Goal: Task Accomplishment & Management: Manage account settings

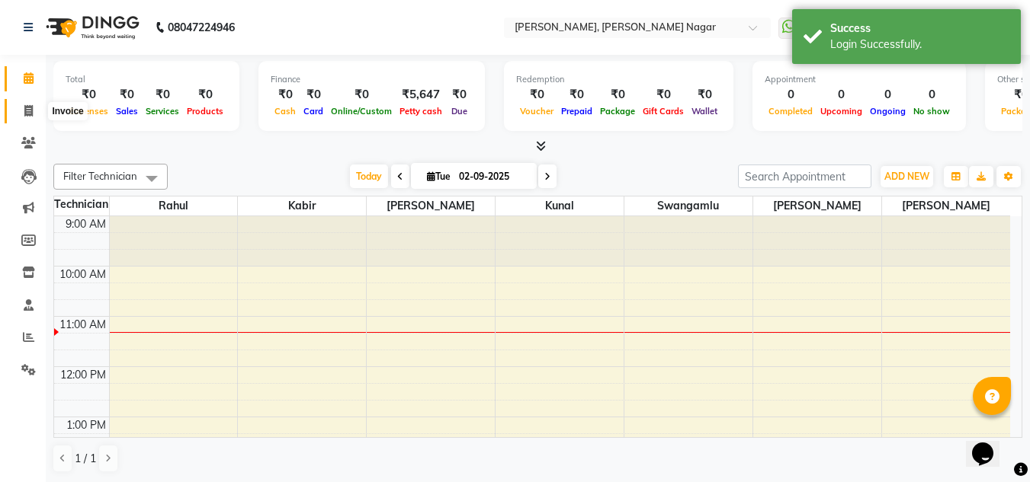
click at [31, 105] on icon at bounding box center [28, 110] width 8 height 11
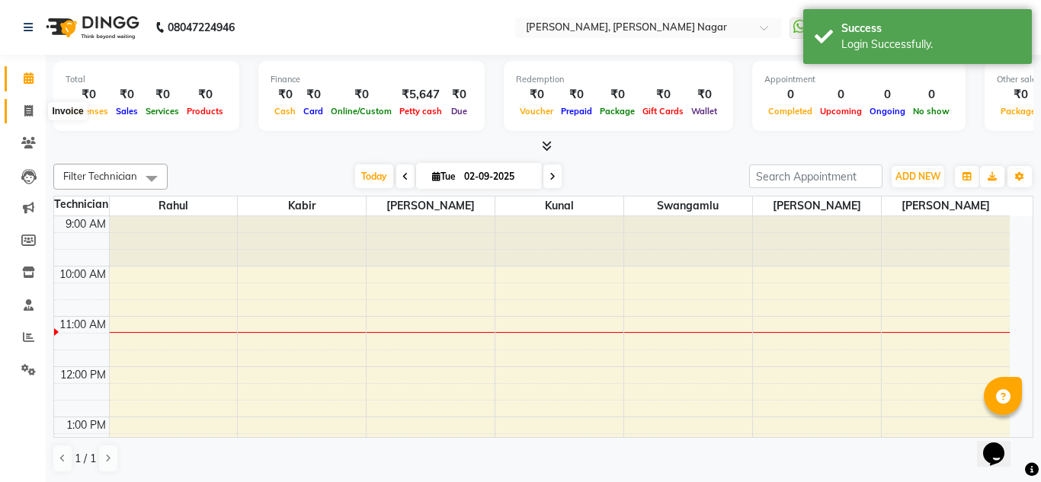
select select "7686"
select select "service"
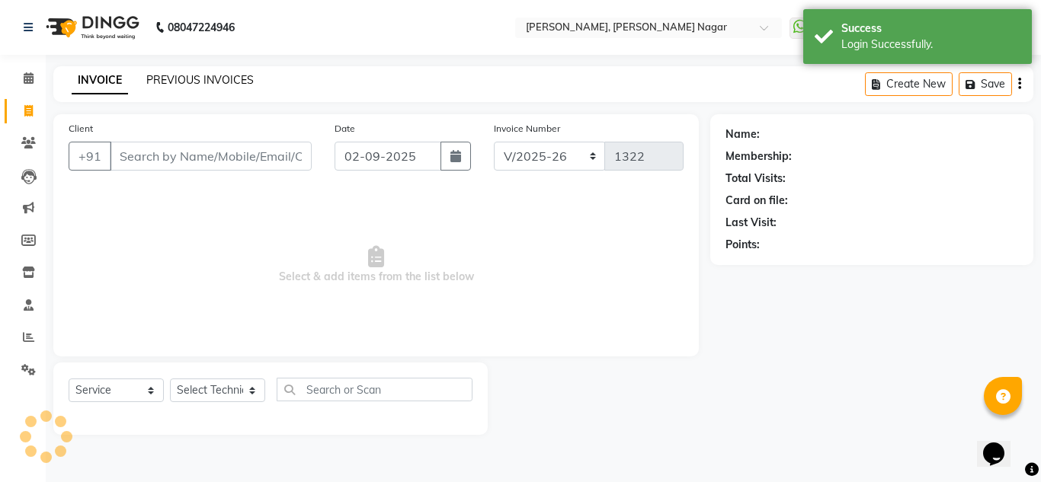
click at [213, 78] on link "PREVIOUS INVOICES" at bounding box center [199, 80] width 107 height 14
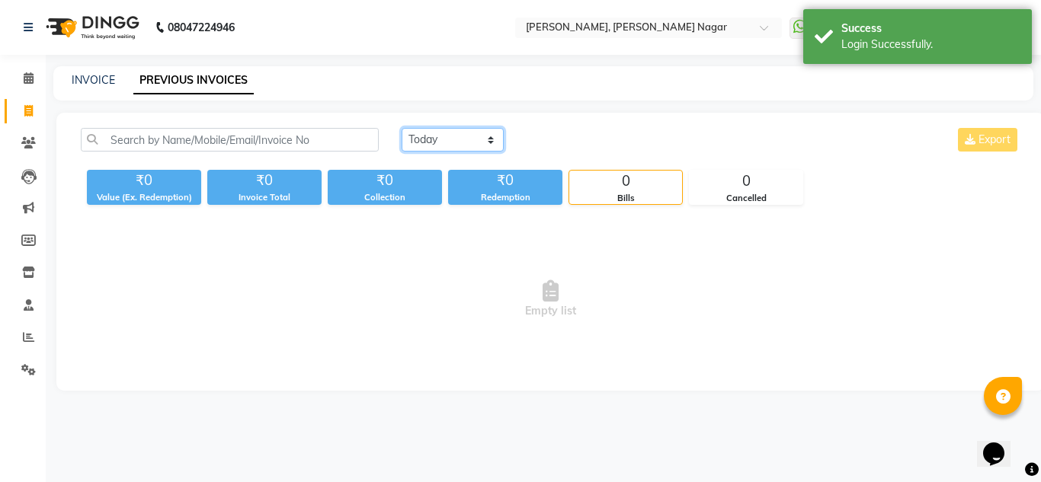
click at [440, 134] on select "Today Yesterday Custom Range" at bounding box center [453, 140] width 102 height 24
select select "yesterday"
click at [402, 128] on select "Today Yesterday Custom Range" at bounding box center [453, 140] width 102 height 24
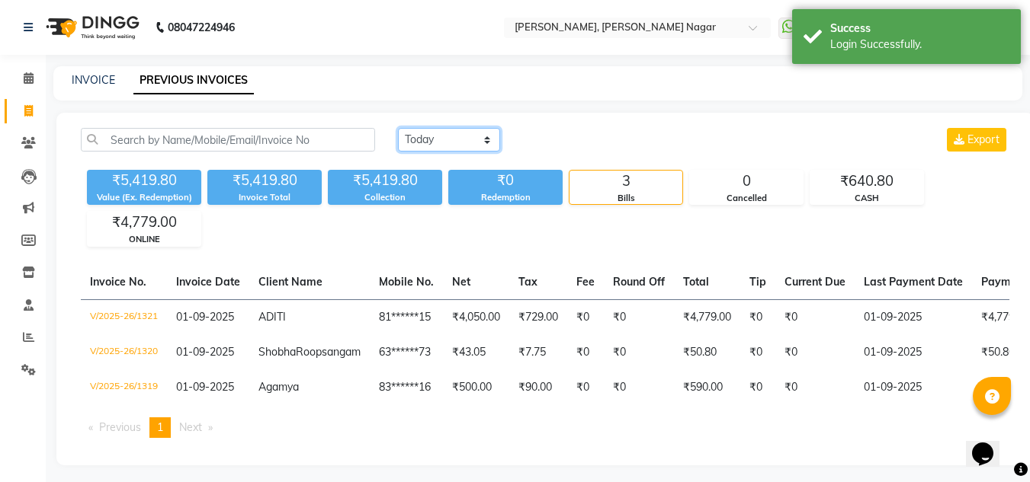
scroll to position [33, 0]
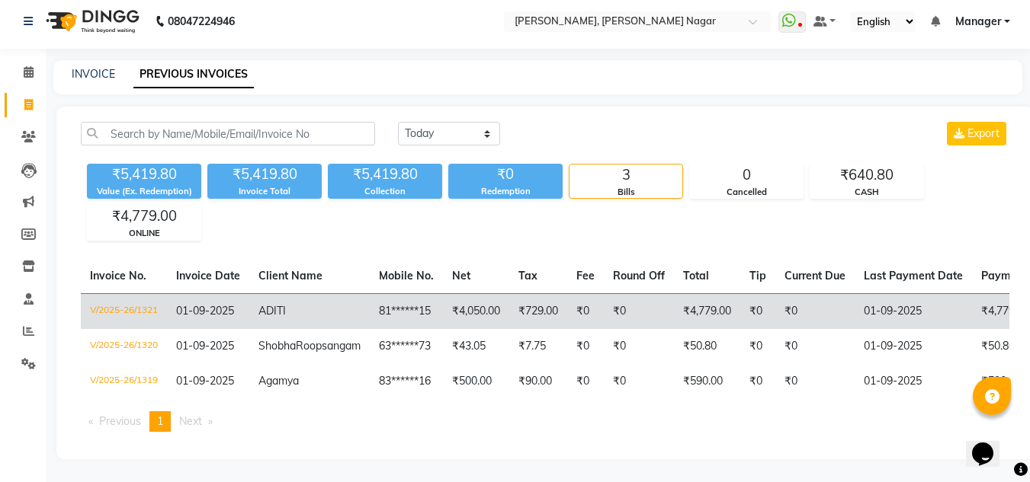
click at [370, 293] on td "81******15" at bounding box center [406, 311] width 73 height 36
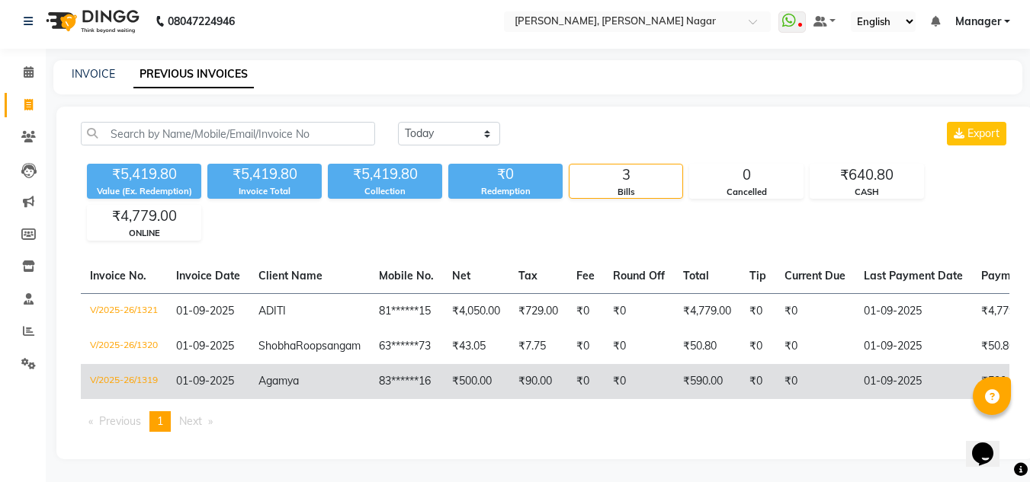
click at [370, 364] on td "83******16" at bounding box center [406, 381] width 73 height 35
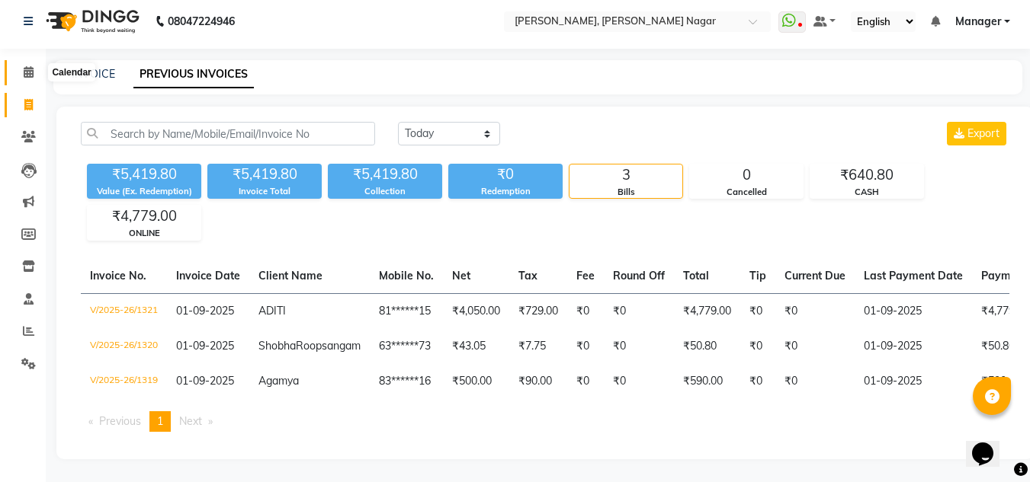
click at [28, 66] on icon at bounding box center [29, 71] width 10 height 11
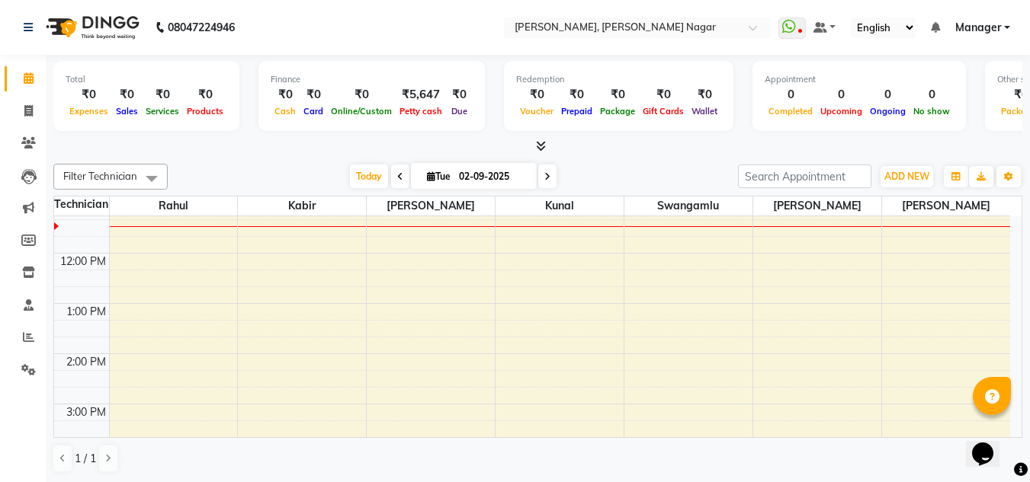
scroll to position [143, 0]
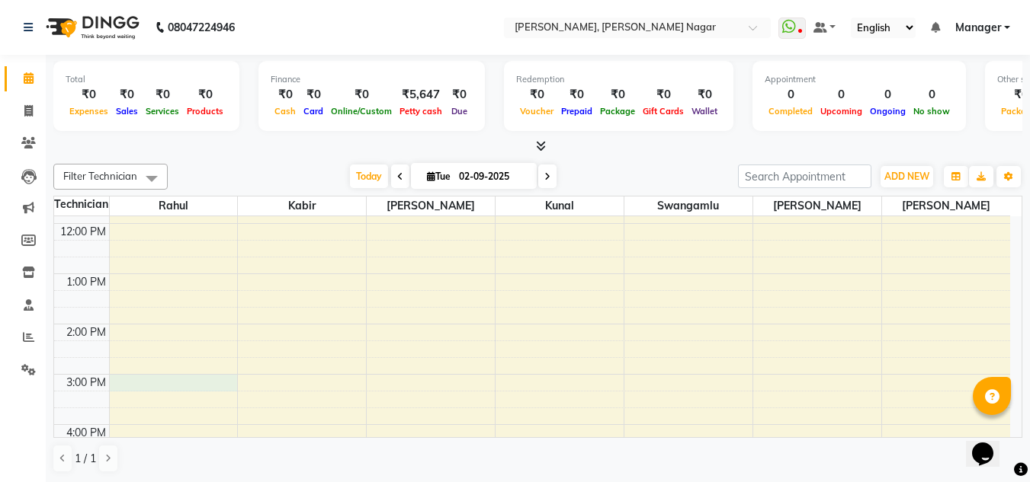
click at [162, 383] on div "9:00 AM 10:00 AM 11:00 AM 12:00 PM 1:00 PM 2:00 PM 3:00 PM 4:00 PM 5:00 PM 6:00…" at bounding box center [532, 399] width 956 height 653
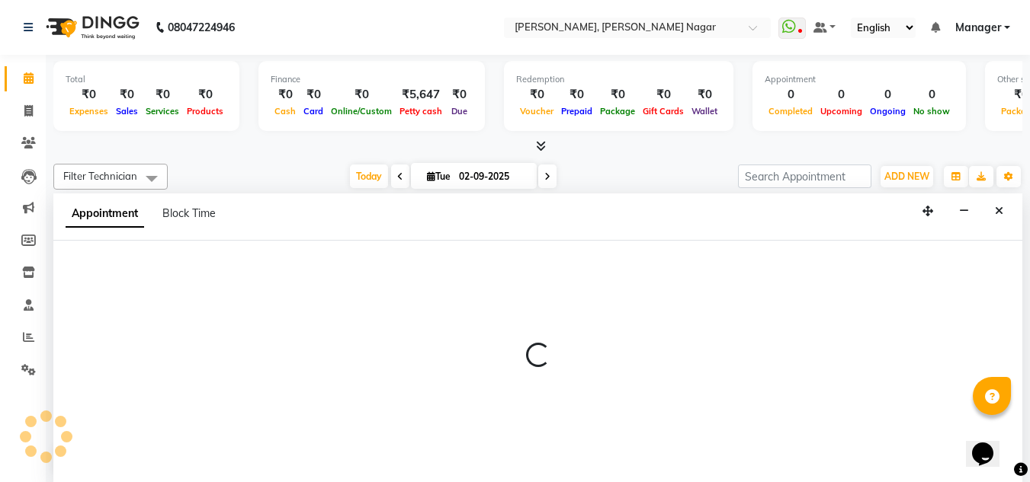
scroll to position [1, 0]
select select "68294"
select select "900"
select select "tentative"
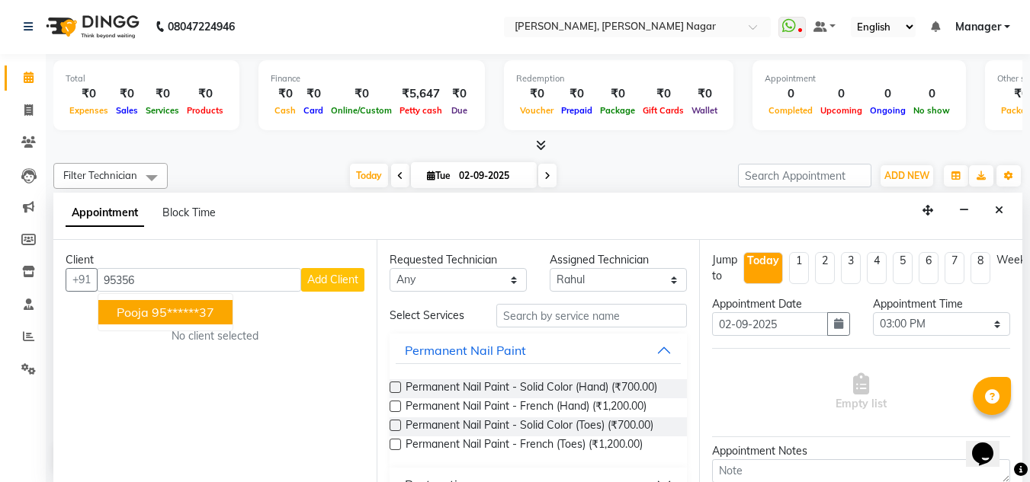
click at [175, 321] on button "Pooja 95******37" at bounding box center [165, 312] width 134 height 24
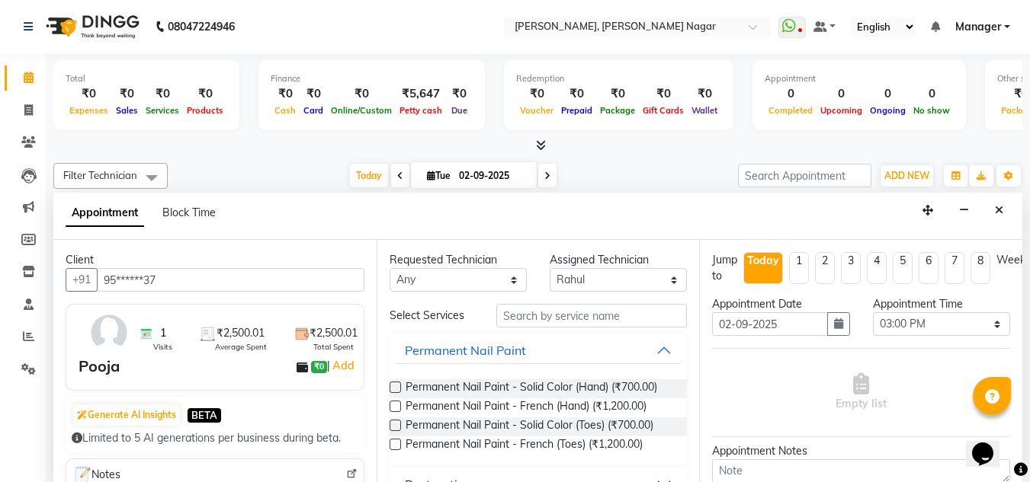
type input "95******37"
click at [569, 320] on input "text" at bounding box center [591, 316] width 191 height 24
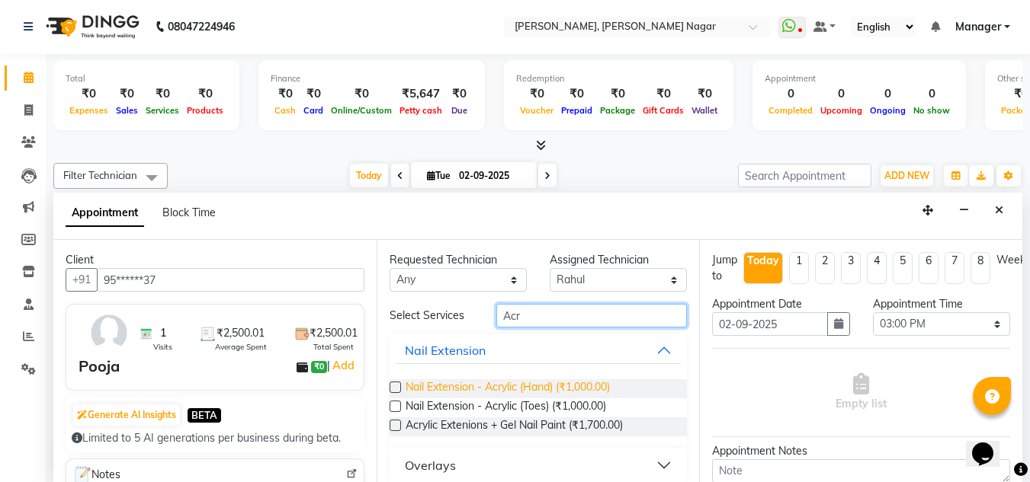
type input "Acr"
click at [540, 382] on span "Nail Extension - Acrylic (Hand) (₹1,000.00)" at bounding box center [507, 389] width 204 height 19
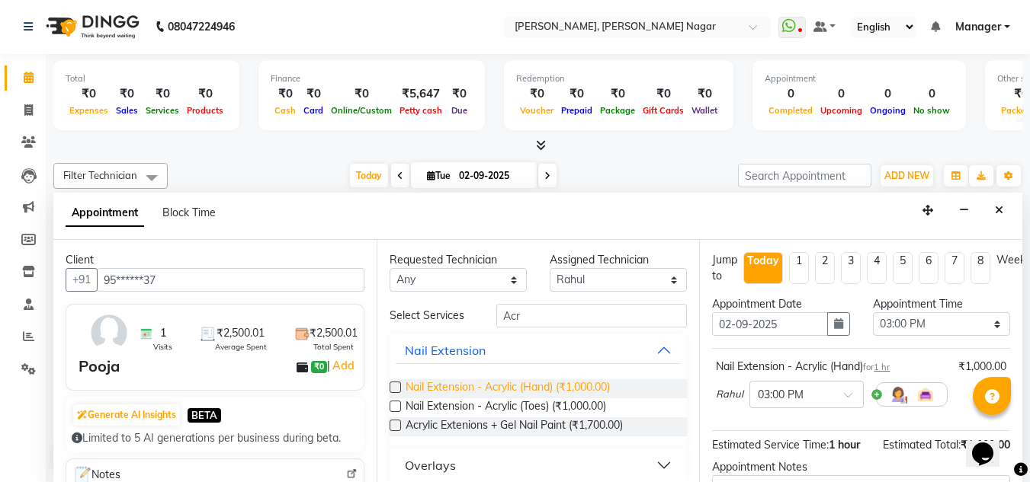
click at [540, 382] on span "Nail Extension - Acrylic (Hand) (₹1,000.00)" at bounding box center [507, 389] width 204 height 19
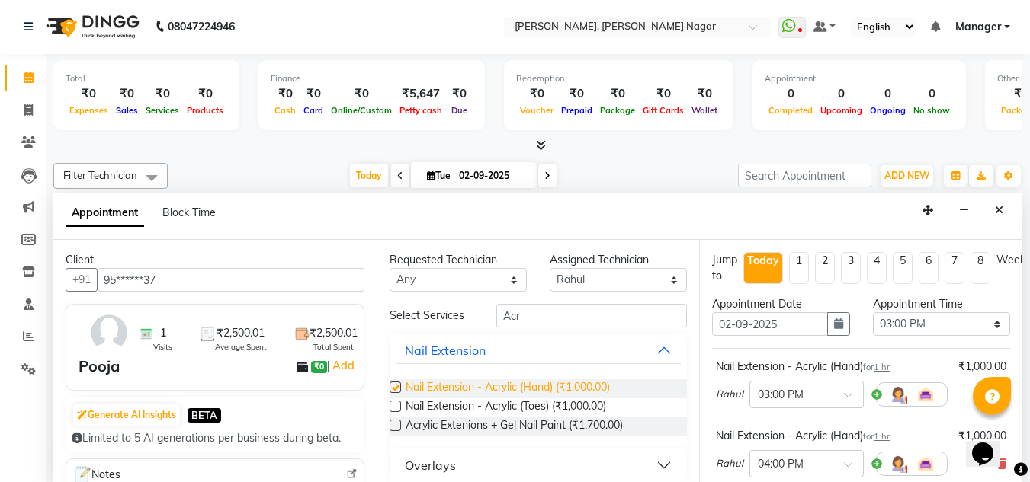
checkbox input "false"
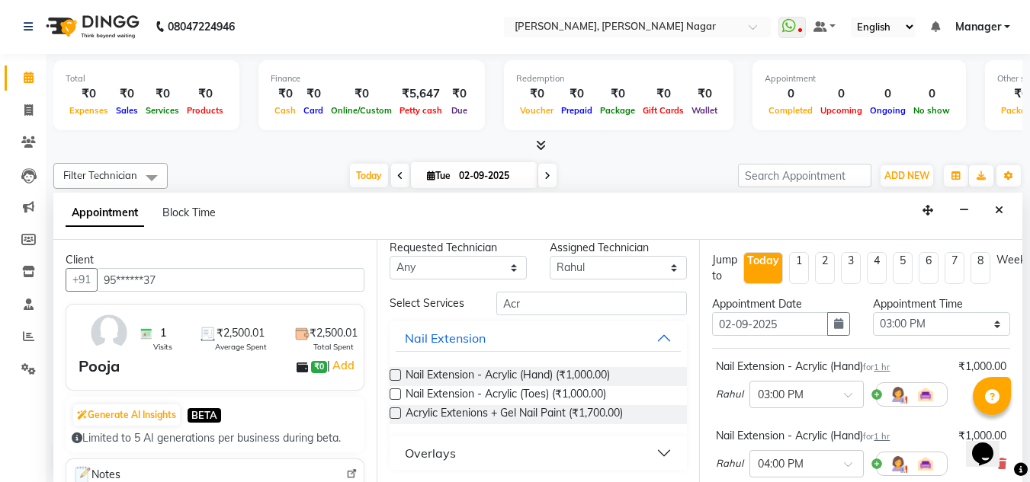
scroll to position [46, 0]
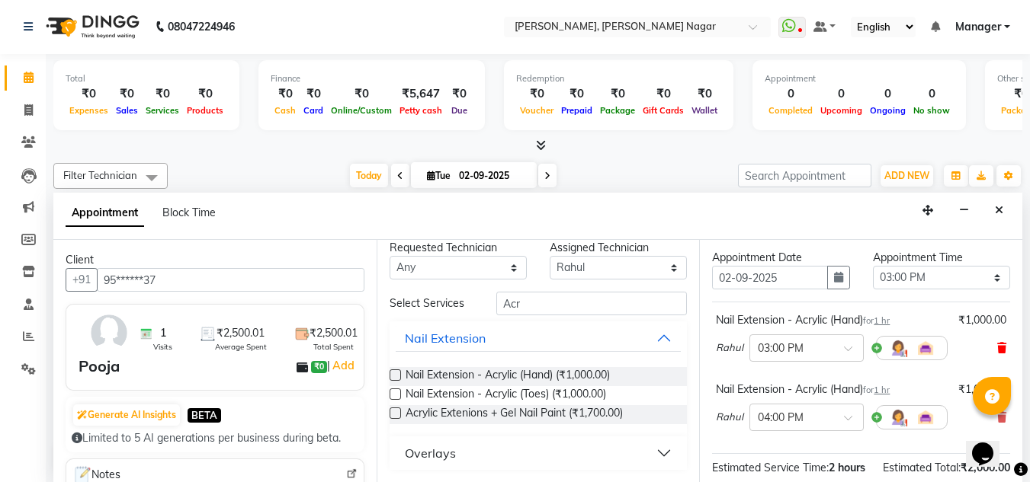
click at [997, 343] on icon at bounding box center [1001, 348] width 9 height 11
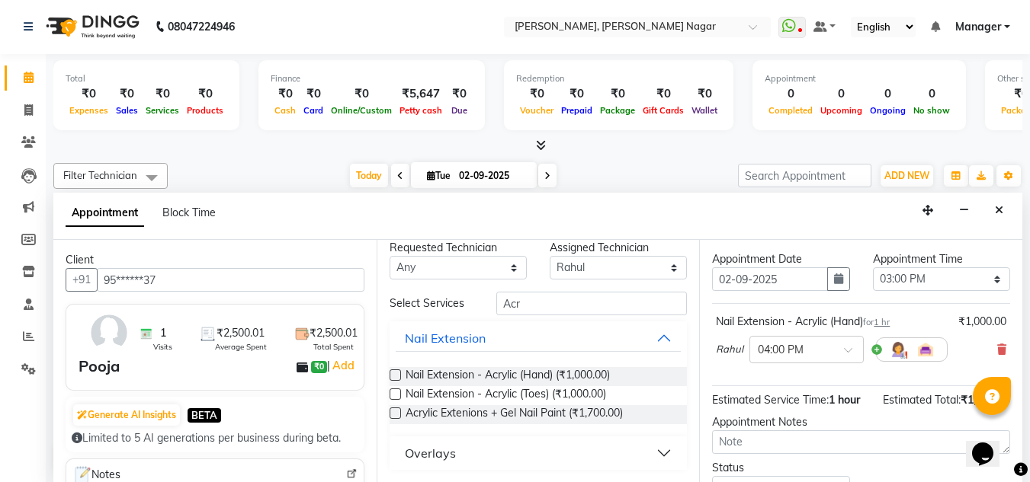
scroll to position [0, 0]
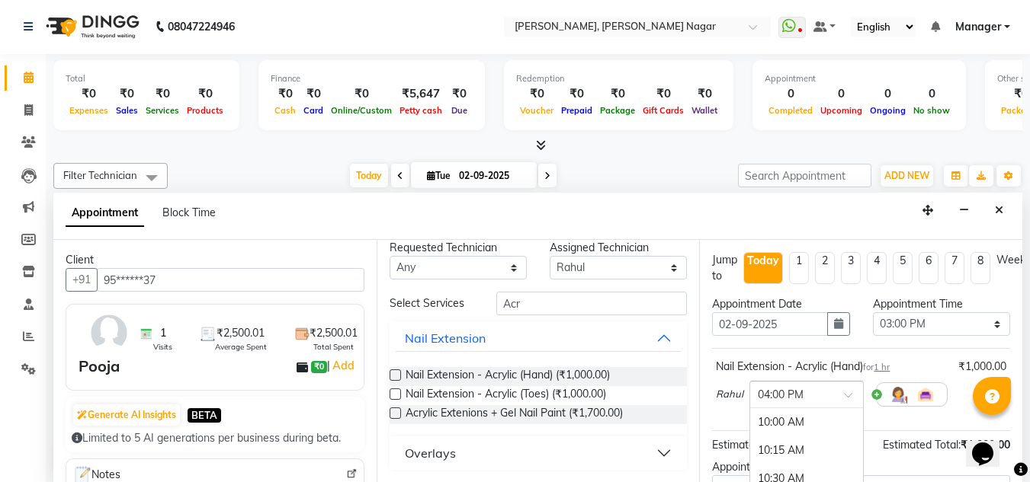
click at [838, 397] on div at bounding box center [806, 394] width 113 height 16
click at [818, 423] on div "03:00 PM" at bounding box center [806, 422] width 113 height 28
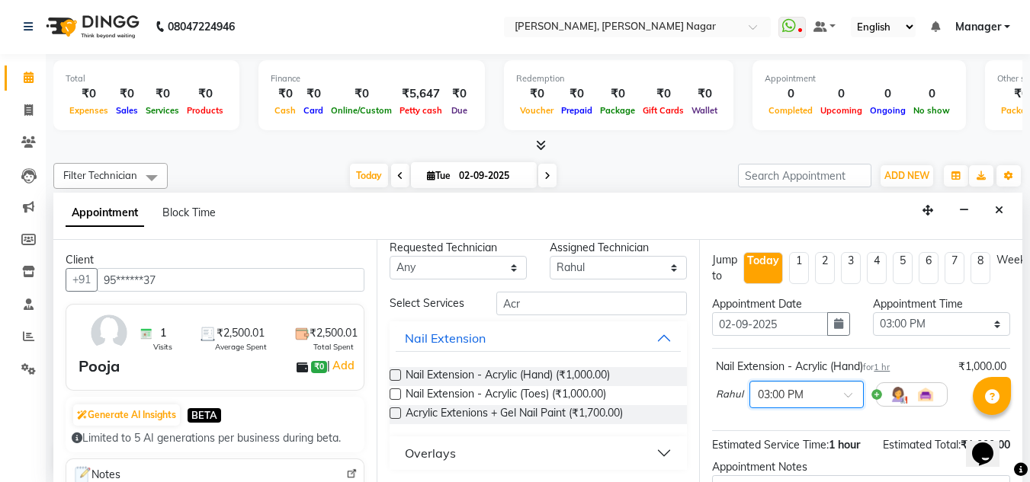
scroll to position [170, 0]
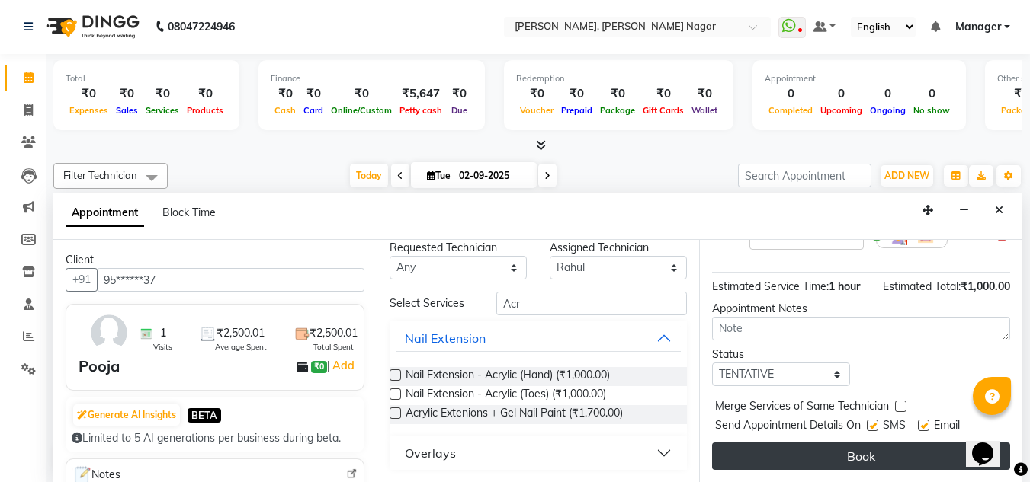
click at [830, 443] on button "Book" at bounding box center [861, 456] width 298 height 27
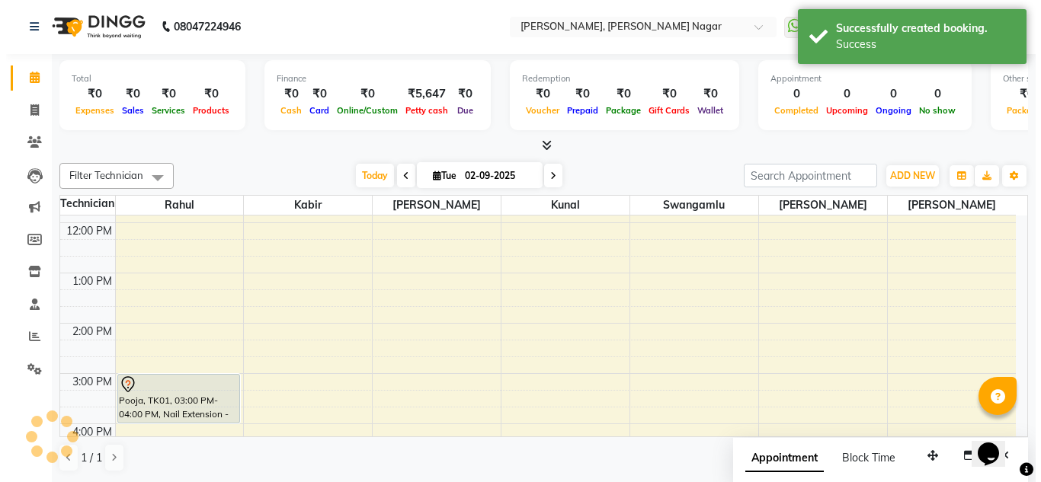
scroll to position [0, 0]
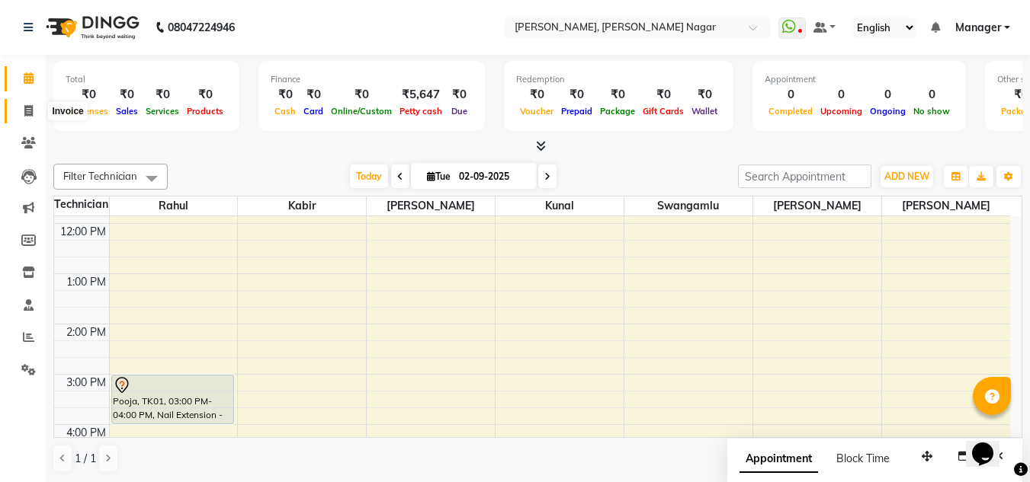
click at [29, 111] on icon at bounding box center [28, 110] width 8 height 11
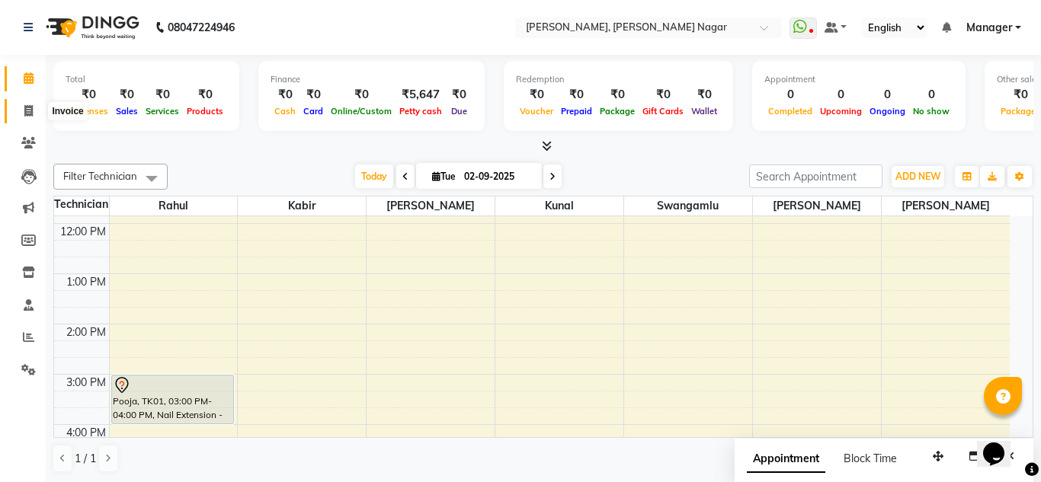
select select "7686"
select select "service"
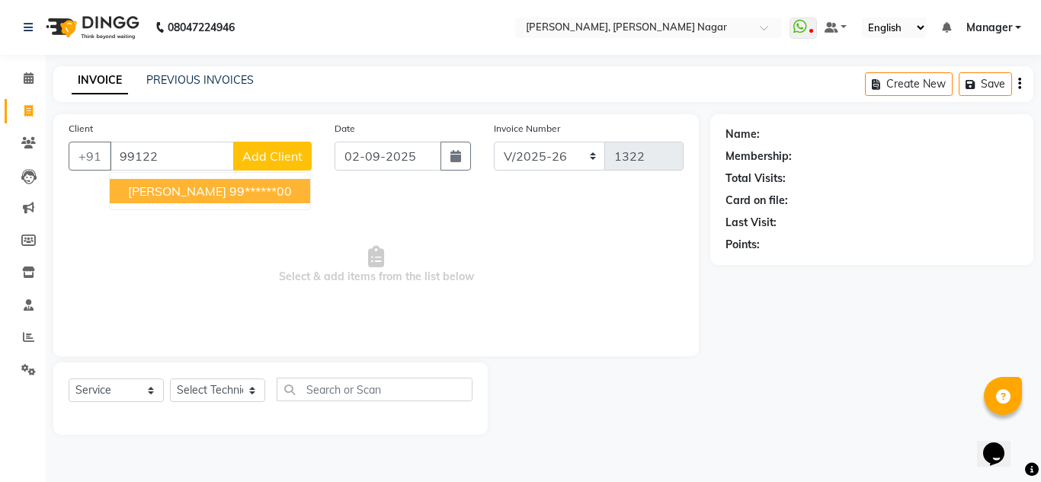
click at [177, 184] on button "shardha 99******00" at bounding box center [210, 191] width 200 height 24
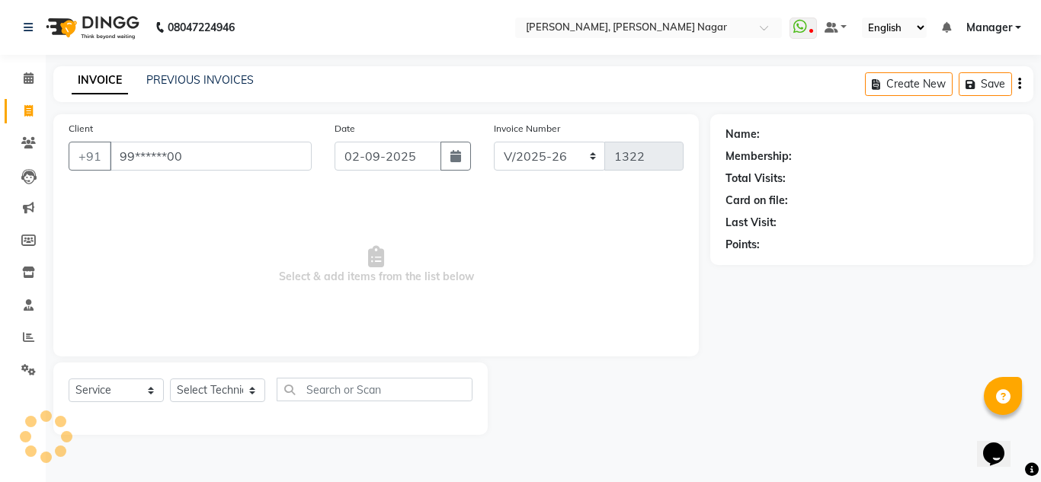
type input "99******00"
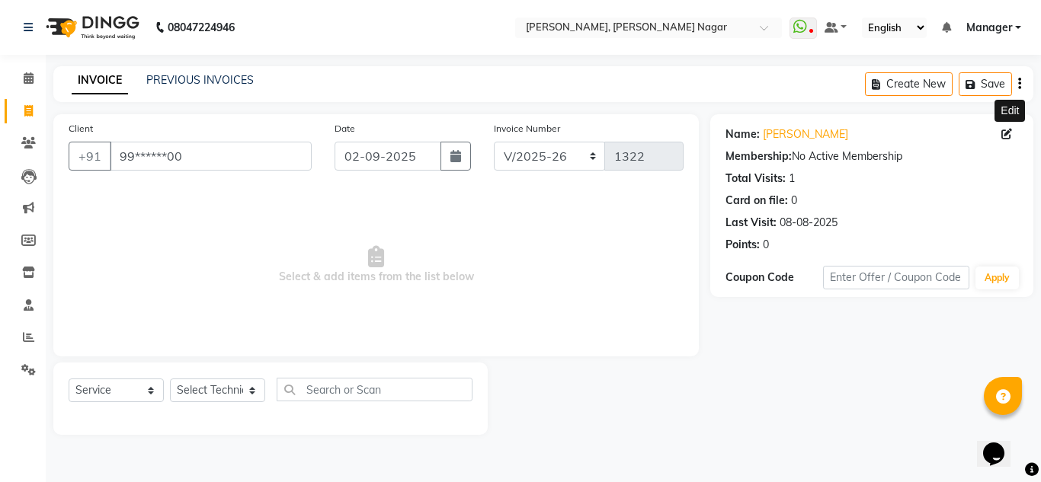
click at [1006, 135] on icon at bounding box center [1006, 134] width 11 height 11
select select "21"
select select "female"
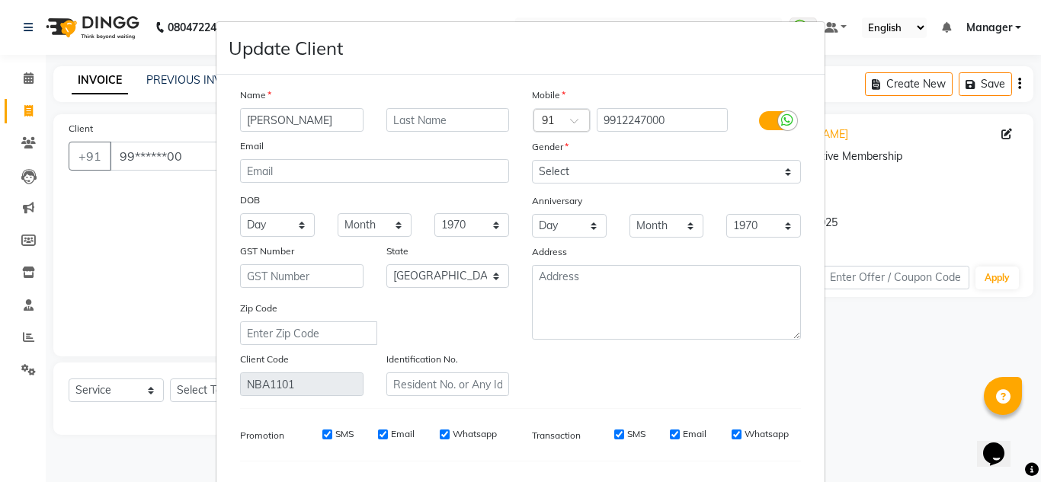
click at [909, 340] on ngb-modal-window "Update Client Name shardha Email DOB Day 01 02 03 04 05 06 07 08 09 10 11 12 13…" at bounding box center [520, 241] width 1041 height 482
click at [918, 170] on ngb-modal-window "Update Client Name shardha Email DOB Day 01 02 03 04 05 06 07 08 09 10 11 12 13…" at bounding box center [520, 241] width 1041 height 482
click at [1020, 81] on ngb-modal-window "Update Client Name shardha Email DOB Day 01 02 03 04 05 06 07 08 09 10 11 12 13…" at bounding box center [520, 241] width 1041 height 482
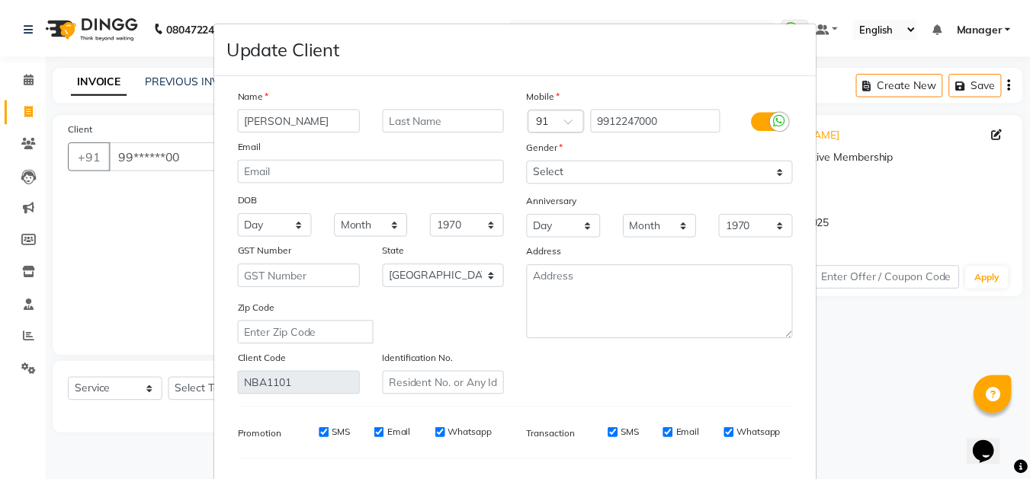
scroll to position [194, 0]
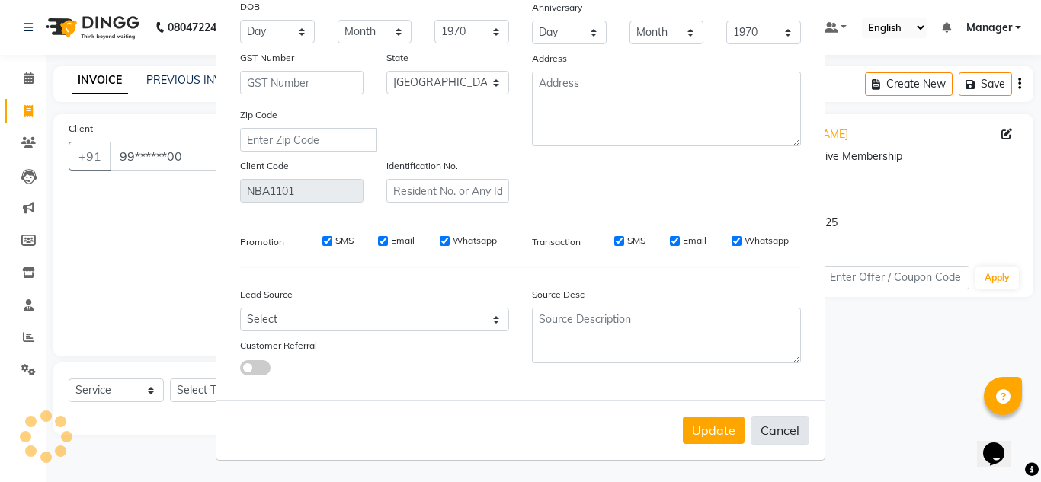
click at [780, 437] on button "Cancel" at bounding box center [780, 430] width 59 height 29
select select
select select "null"
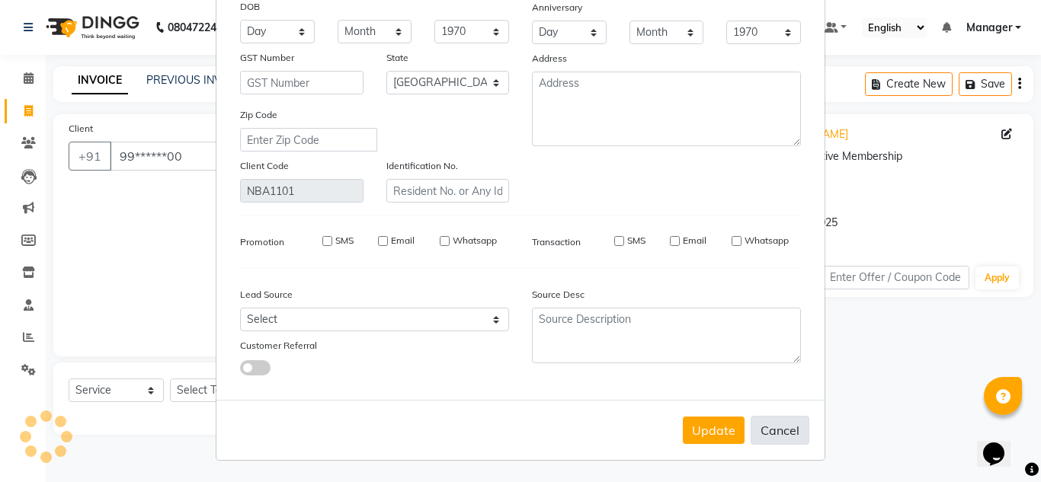
select select
checkbox input "false"
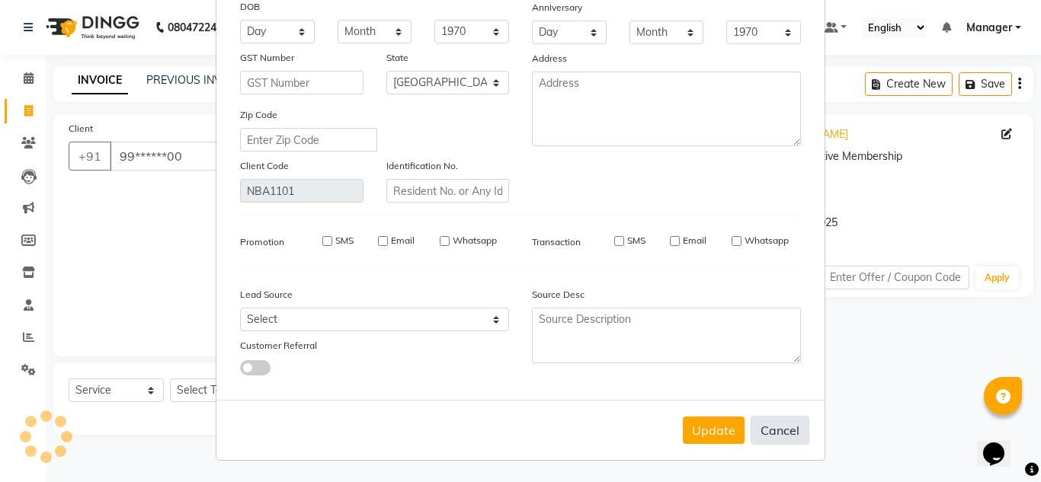
checkbox input "false"
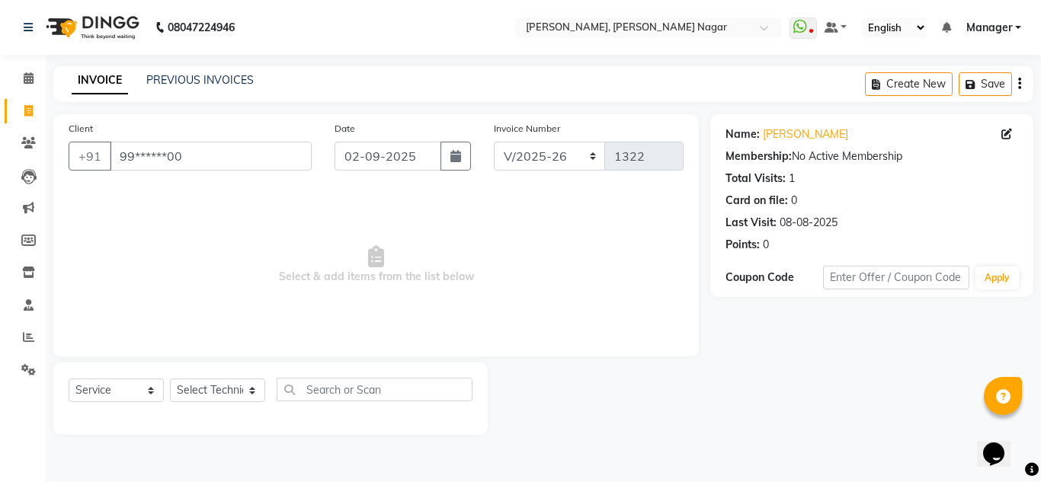
click at [1020, 84] on icon "button" at bounding box center [1019, 84] width 3 height 1
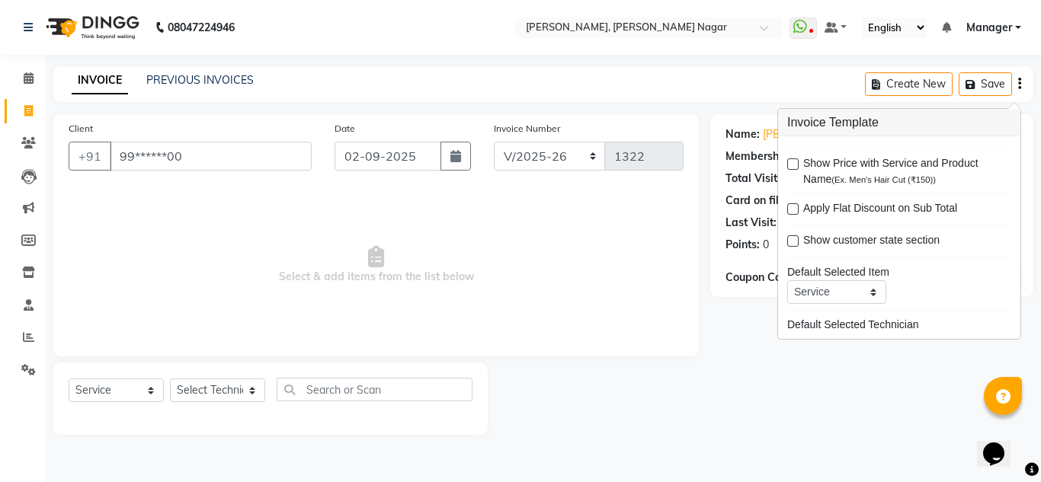
click at [675, 416] on div at bounding box center [599, 399] width 223 height 72
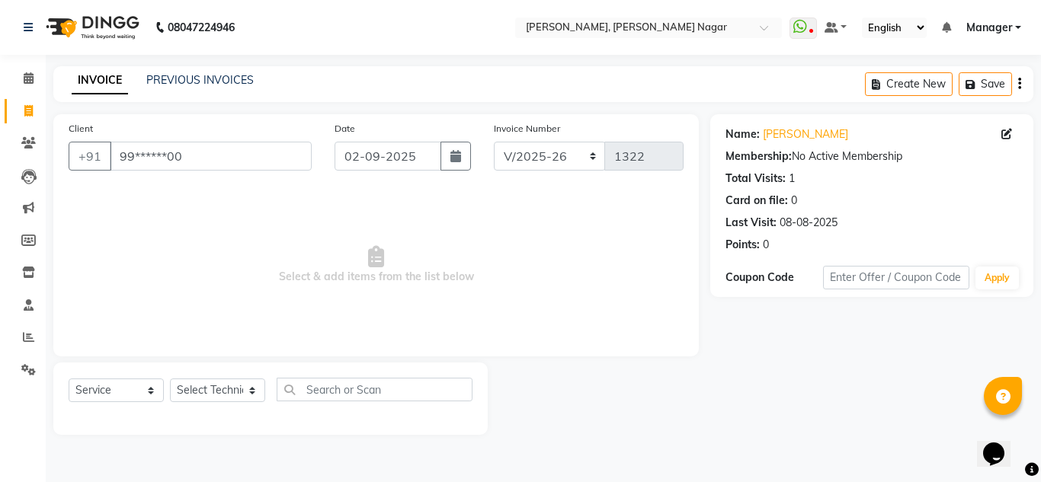
click at [155, 139] on div "Client +91 99******00" at bounding box center [190, 151] width 266 height 62
click at [34, 75] on icon at bounding box center [29, 77] width 10 height 11
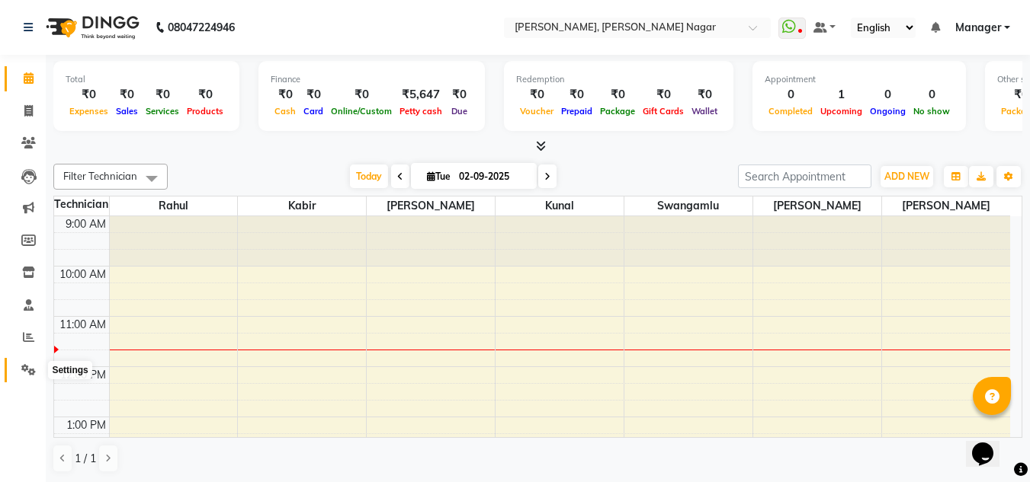
click at [23, 365] on icon at bounding box center [28, 369] width 14 height 11
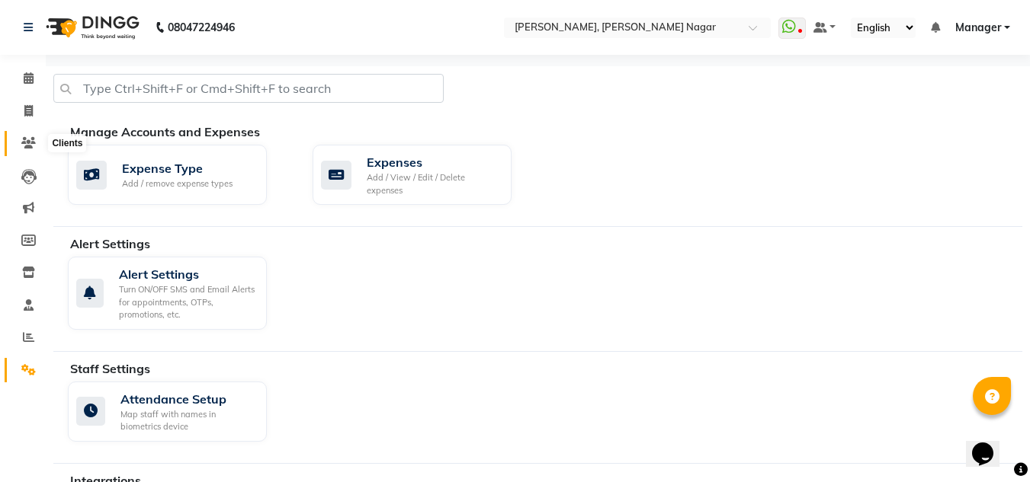
click at [28, 146] on icon at bounding box center [28, 142] width 14 height 11
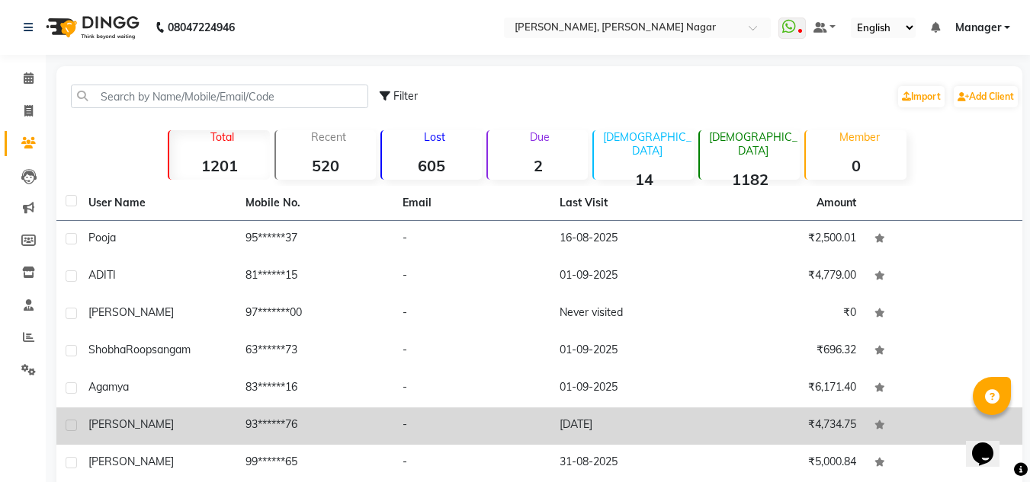
scroll to position [178, 0]
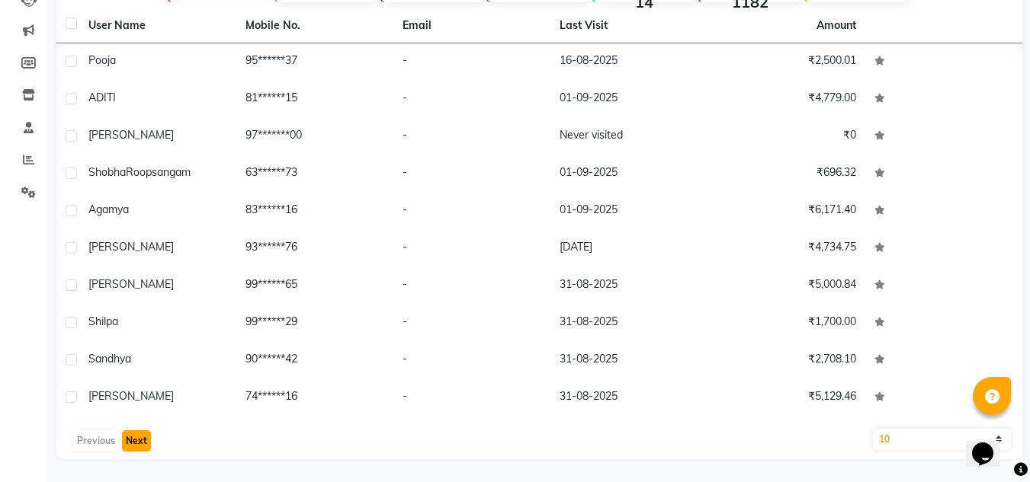
click at [140, 441] on button "Next" at bounding box center [136, 441] width 29 height 21
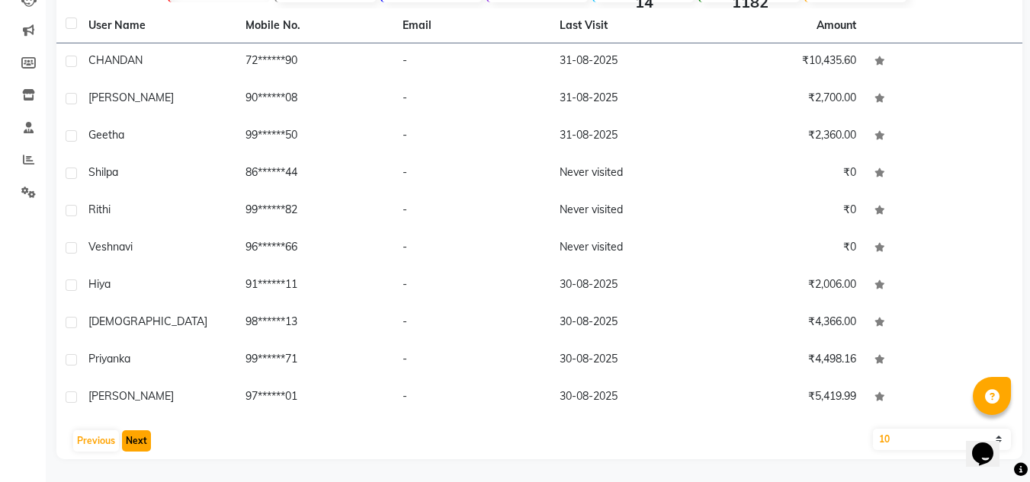
click at [140, 441] on button "Next" at bounding box center [136, 441] width 29 height 21
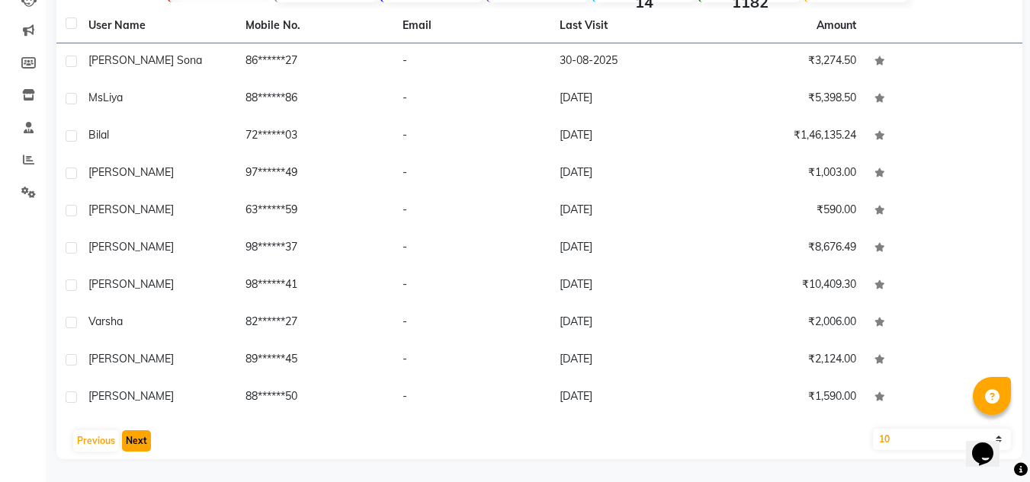
click at [140, 441] on button "Next" at bounding box center [136, 441] width 29 height 21
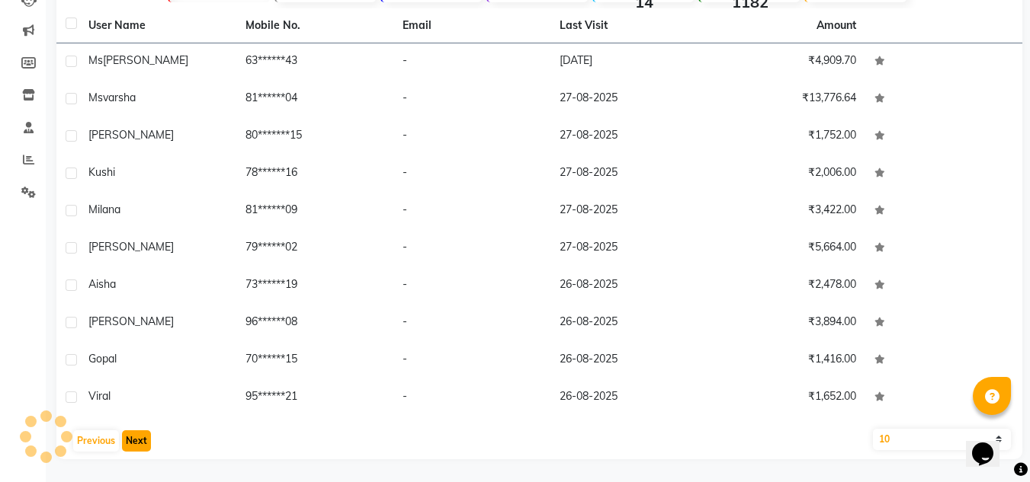
click at [140, 441] on button "Next" at bounding box center [136, 441] width 29 height 21
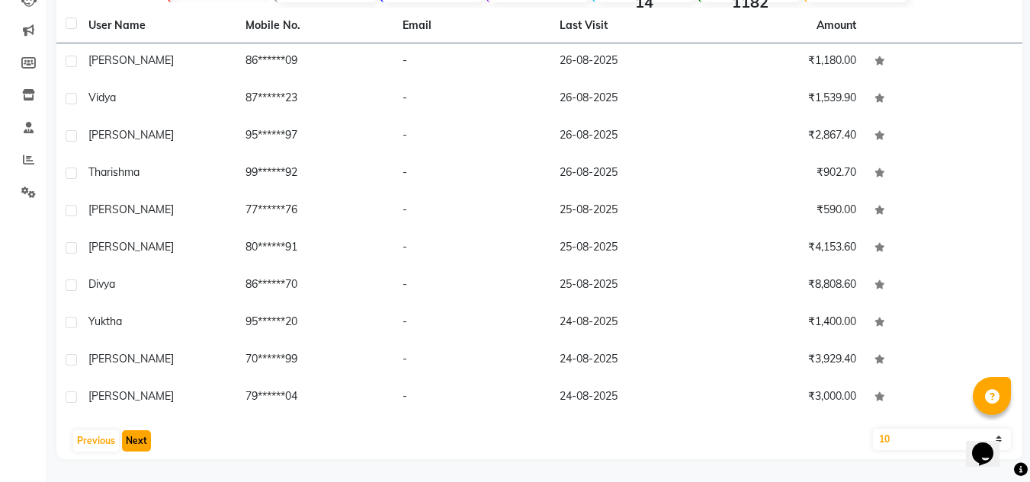
click at [140, 441] on button "Next" at bounding box center [136, 441] width 29 height 21
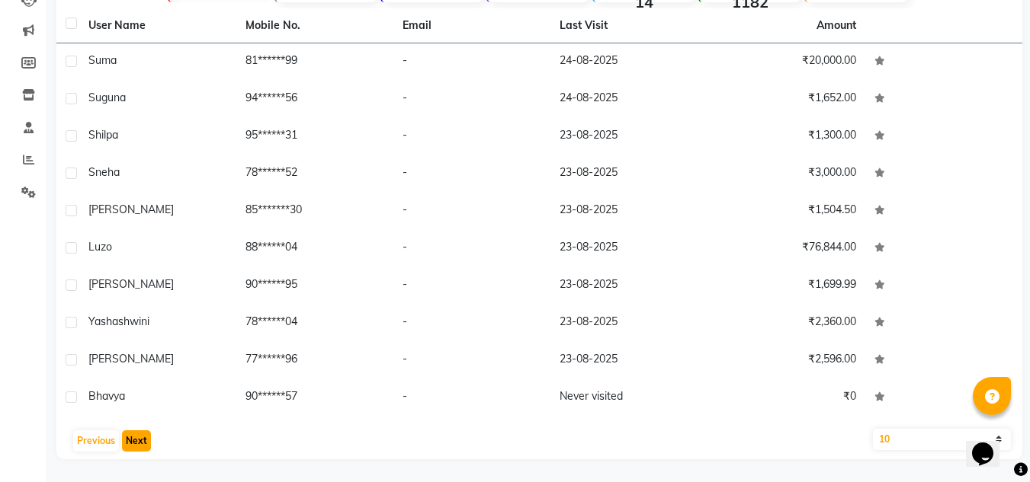
click at [140, 441] on button "Next" at bounding box center [136, 441] width 29 height 21
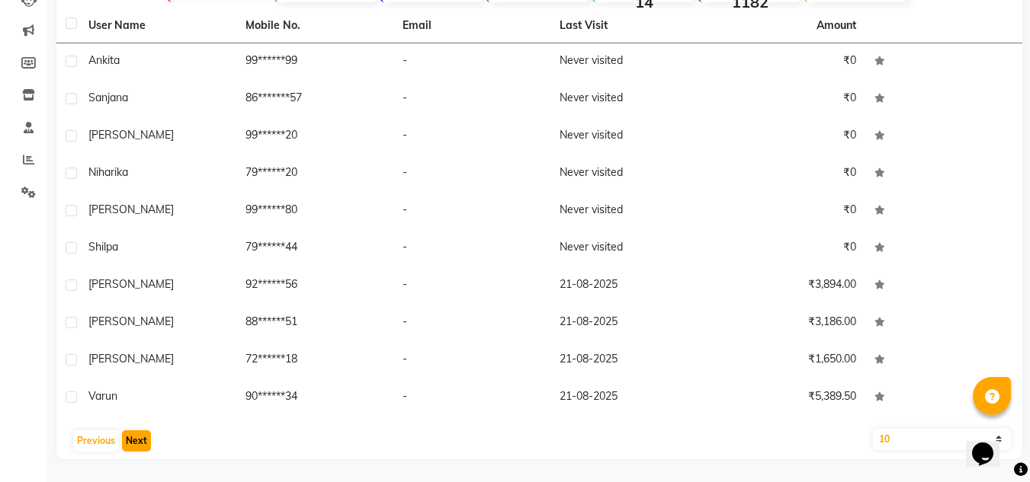
click at [140, 441] on button "Next" at bounding box center [136, 441] width 29 height 21
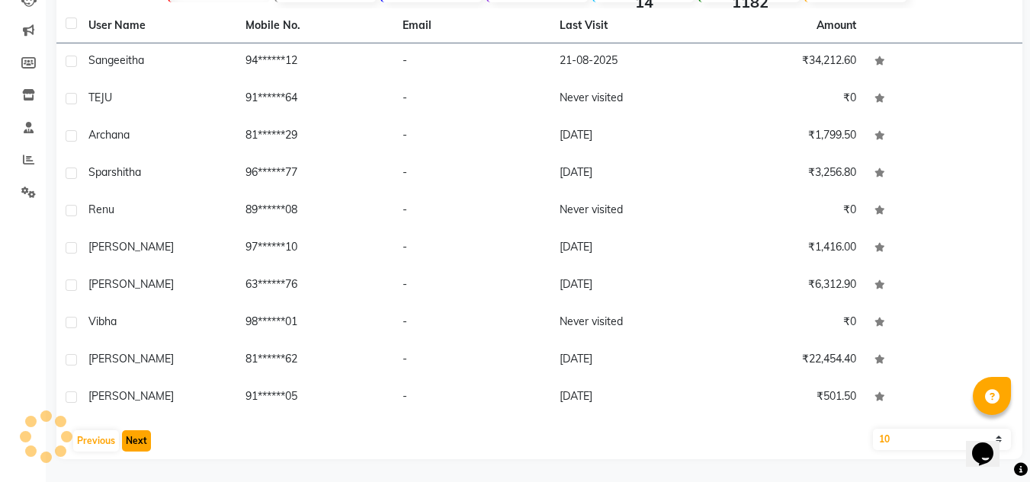
click at [140, 441] on button "Next" at bounding box center [136, 441] width 29 height 21
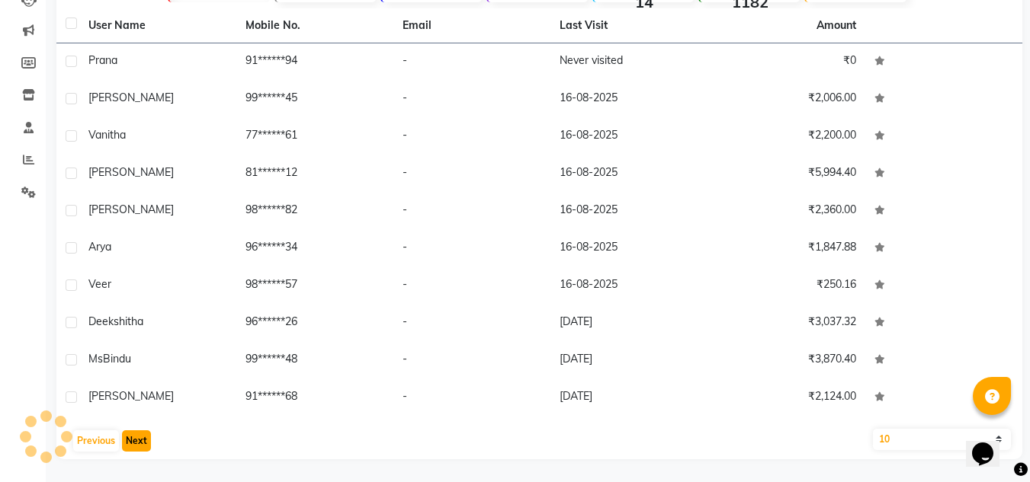
click at [140, 441] on button "Next" at bounding box center [136, 441] width 29 height 21
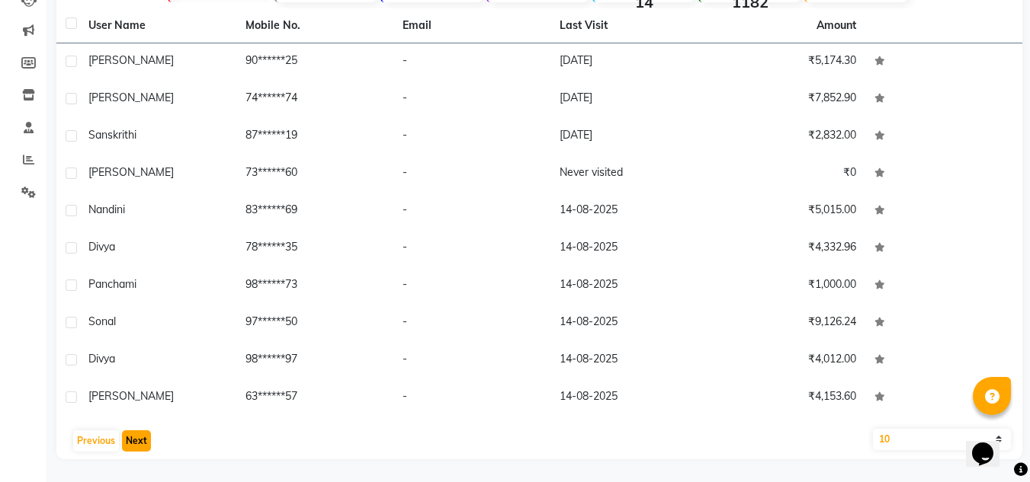
click at [140, 441] on button "Next" at bounding box center [136, 441] width 29 height 21
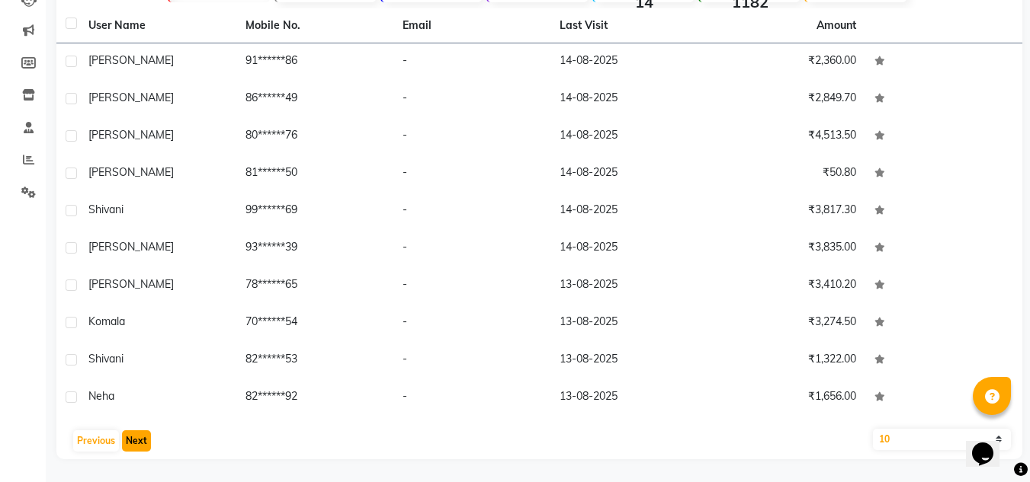
click at [140, 441] on button "Next" at bounding box center [136, 441] width 29 height 21
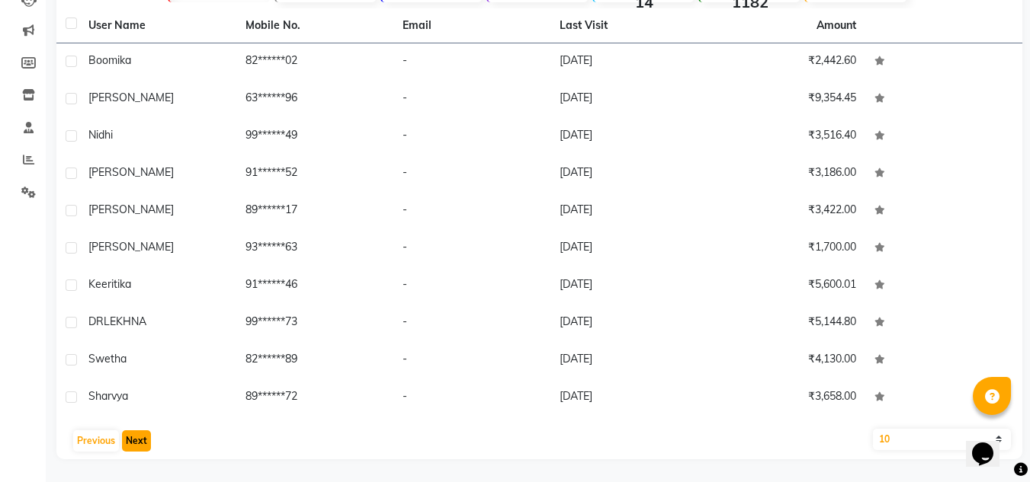
click at [140, 441] on button "Next" at bounding box center [136, 441] width 29 height 21
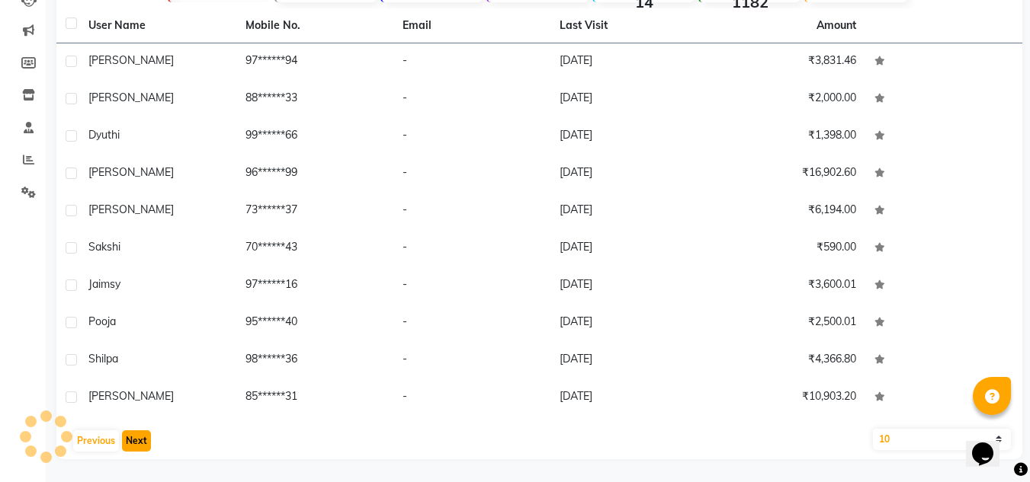
click at [140, 441] on button "Next" at bounding box center [136, 441] width 29 height 21
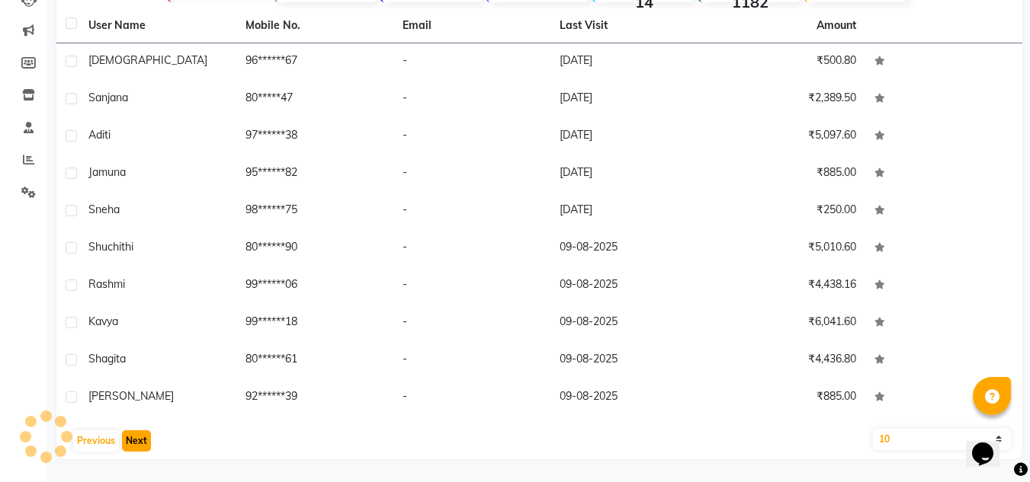
click at [140, 441] on button "Next" at bounding box center [136, 441] width 29 height 21
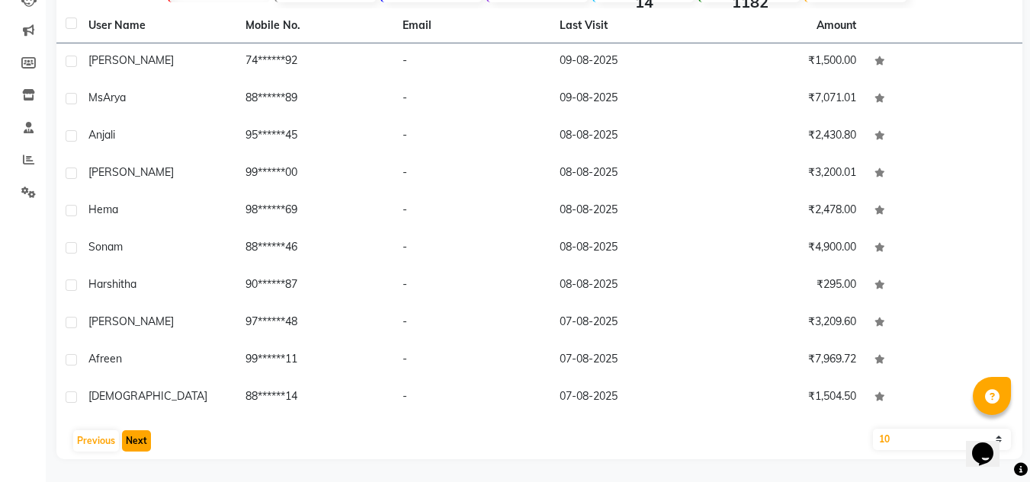
click at [140, 441] on button "Next" at bounding box center [136, 441] width 29 height 21
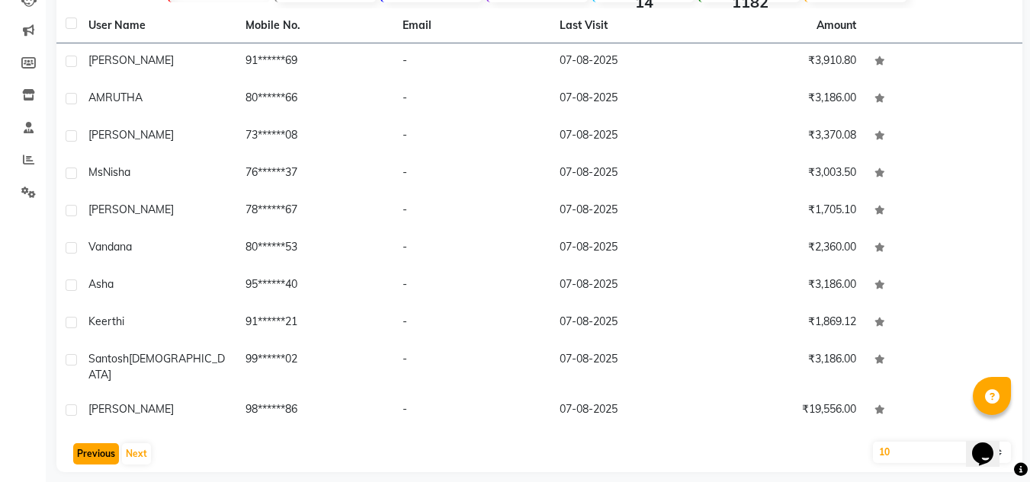
click at [82, 444] on button "Previous" at bounding box center [96, 454] width 46 height 21
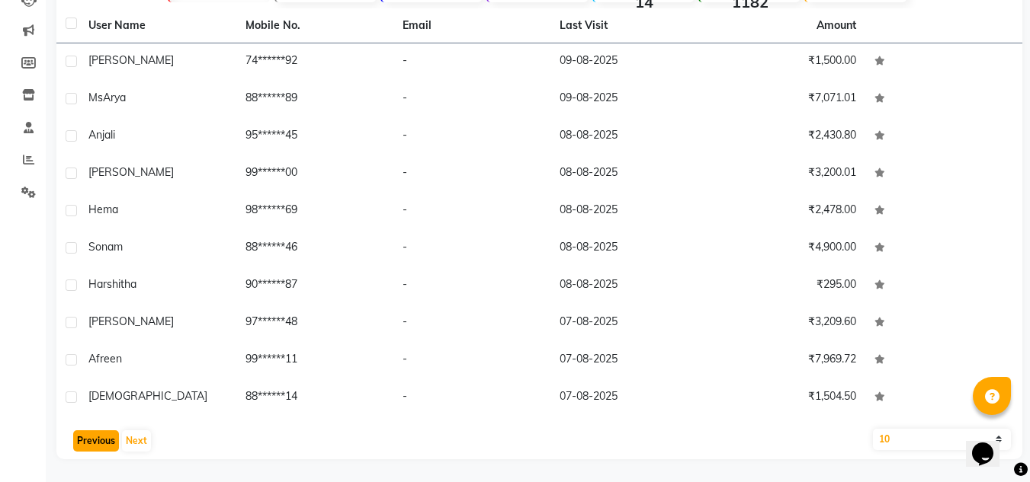
click at [82, 436] on button "Previous" at bounding box center [96, 441] width 46 height 21
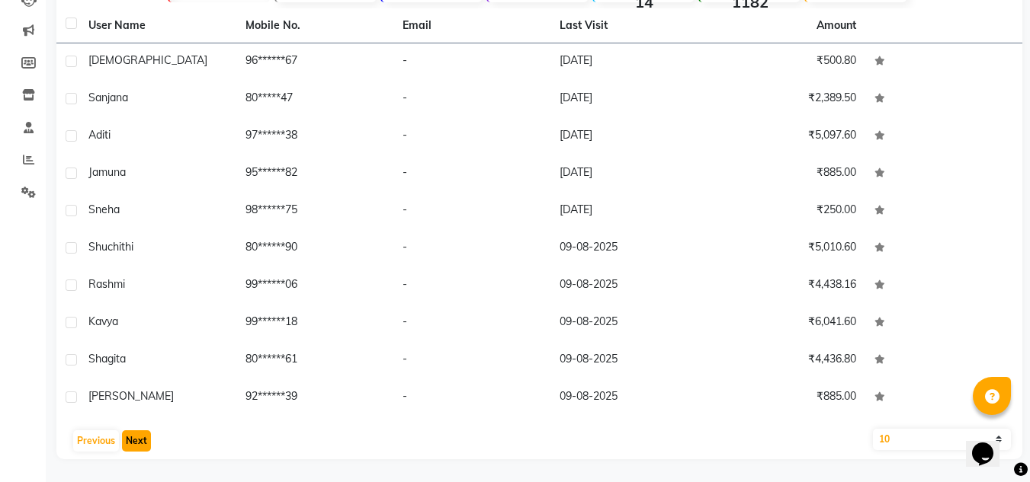
click at [123, 436] on button "Next" at bounding box center [136, 441] width 29 height 21
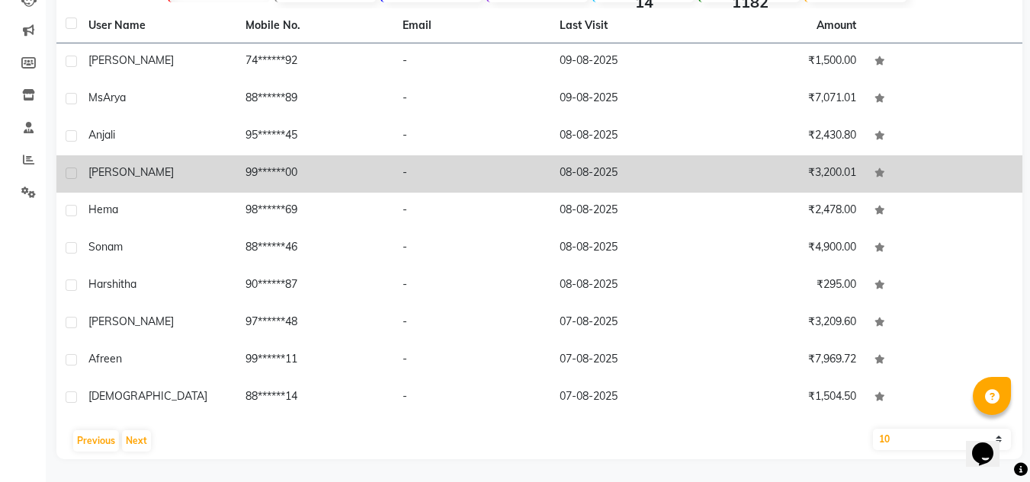
click at [112, 172] on span "shardha" at bounding box center [130, 172] width 85 height 14
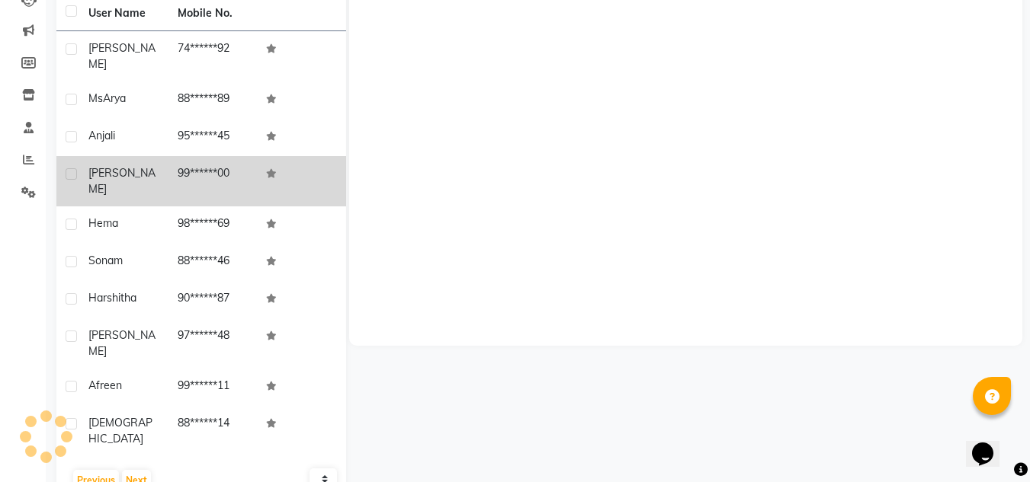
scroll to position [165, 0]
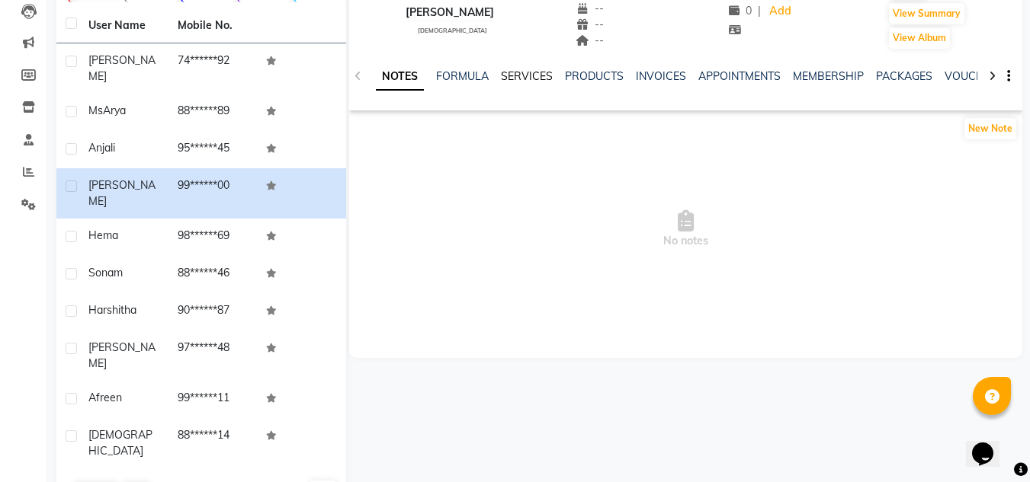
click at [517, 70] on link "SERVICES" at bounding box center [527, 76] width 52 height 14
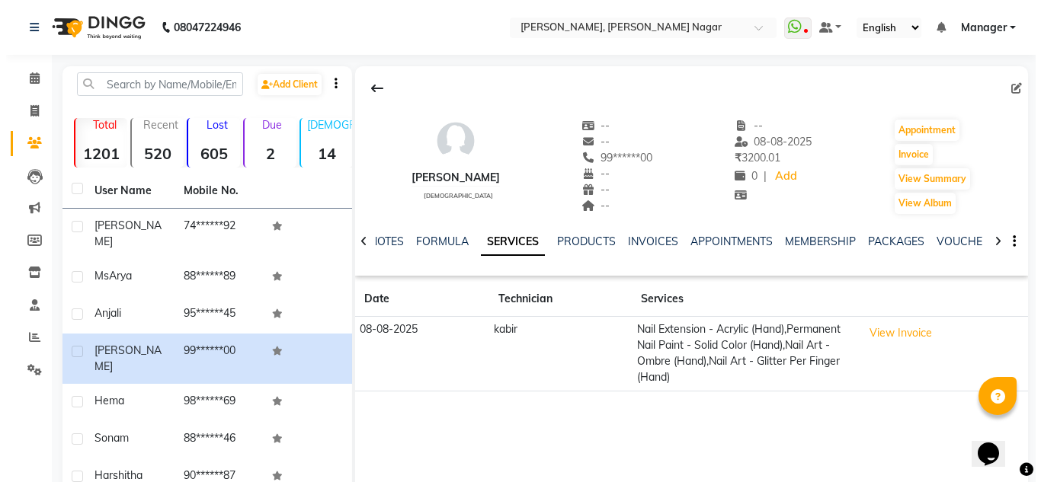
scroll to position [1, 0]
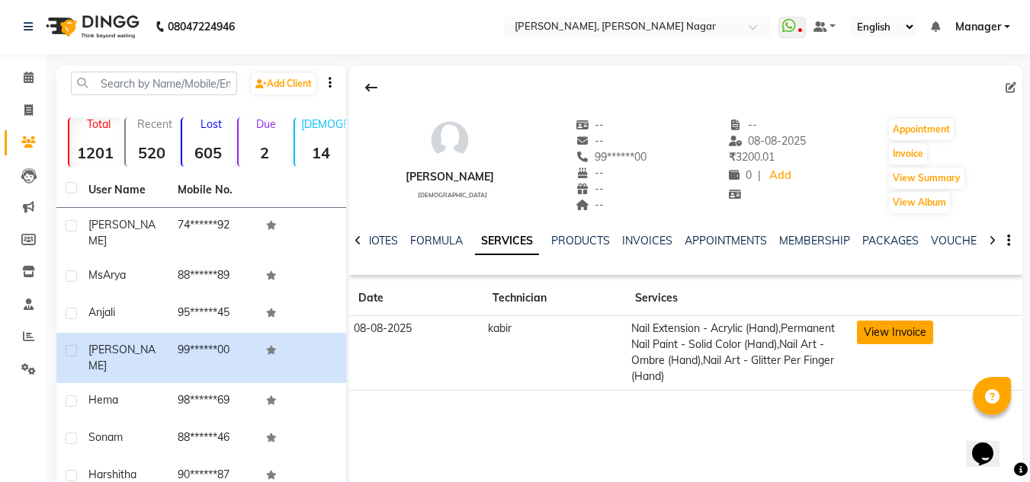
click at [890, 330] on button "View Invoice" at bounding box center [895, 333] width 76 height 24
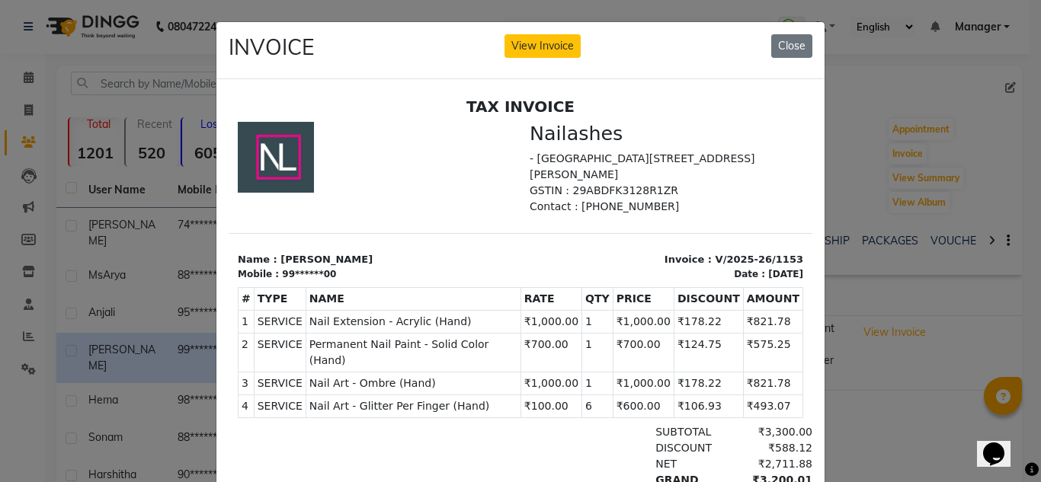
scroll to position [12, 0]
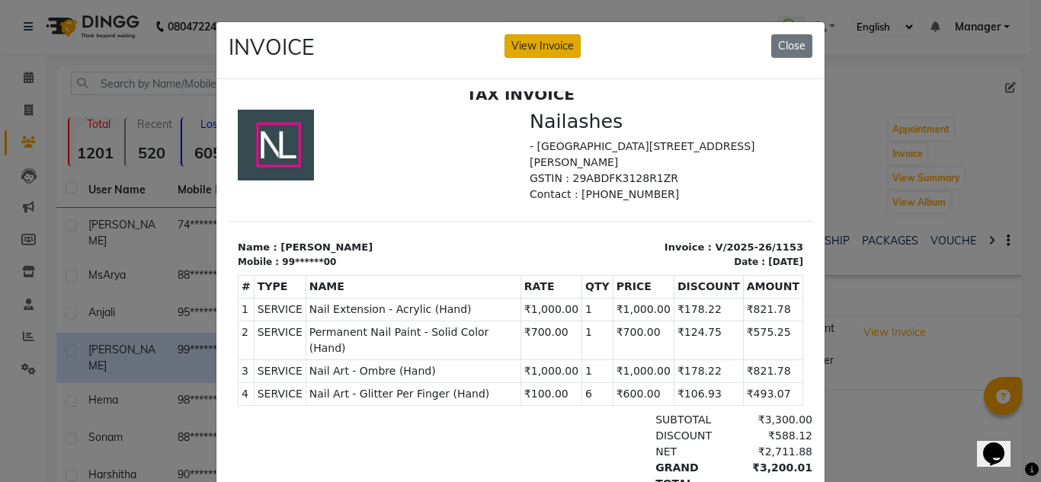
click at [520, 36] on button "View Invoice" at bounding box center [542, 46] width 76 height 24
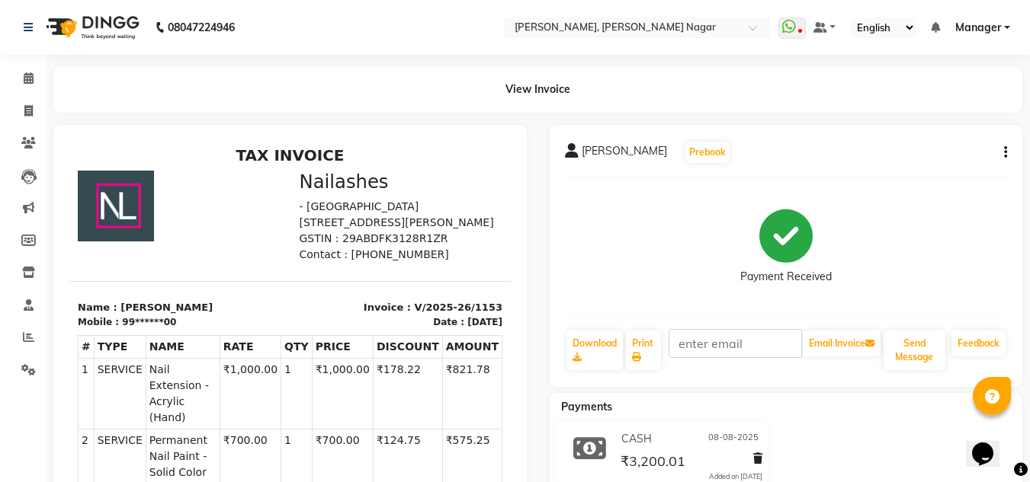
click at [1004, 152] on icon "button" at bounding box center [1005, 152] width 3 height 1
click at [918, 155] on div "Edit Item Staff" at bounding box center [929, 161] width 104 height 19
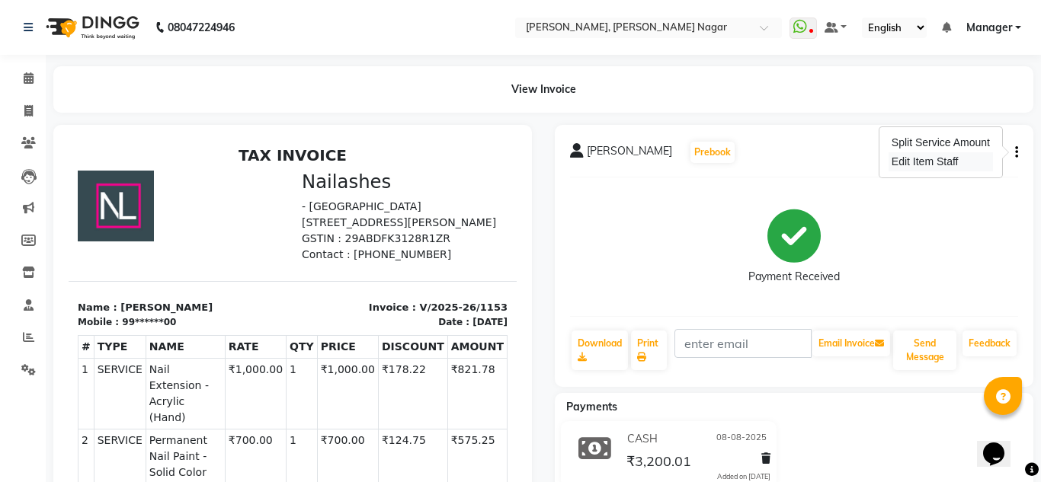
select select "81673"
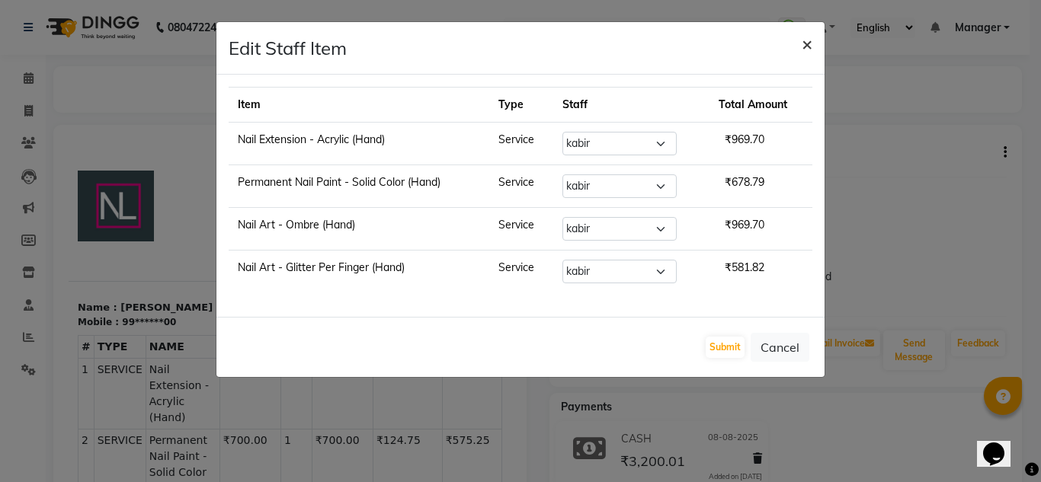
click at [808, 42] on span "×" at bounding box center [807, 43] width 11 height 23
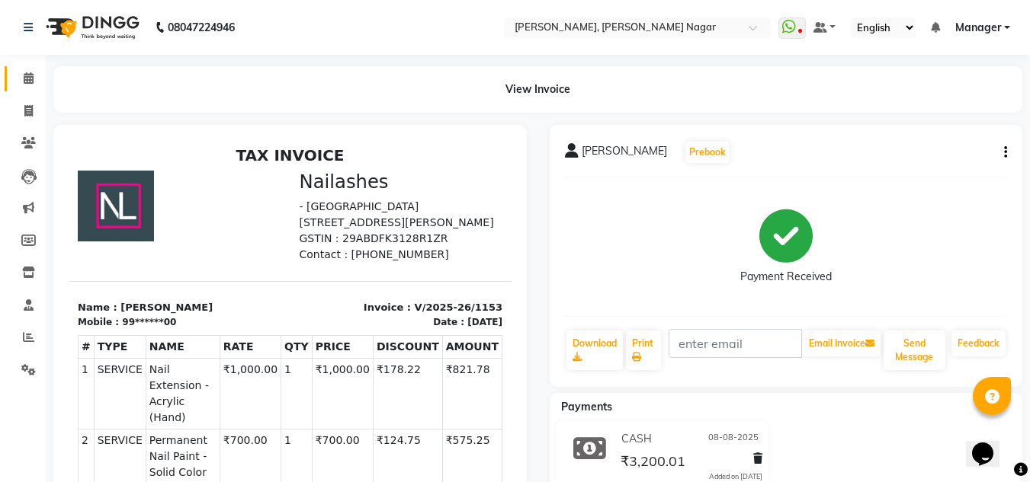
click at [27, 83] on icon at bounding box center [29, 77] width 10 height 11
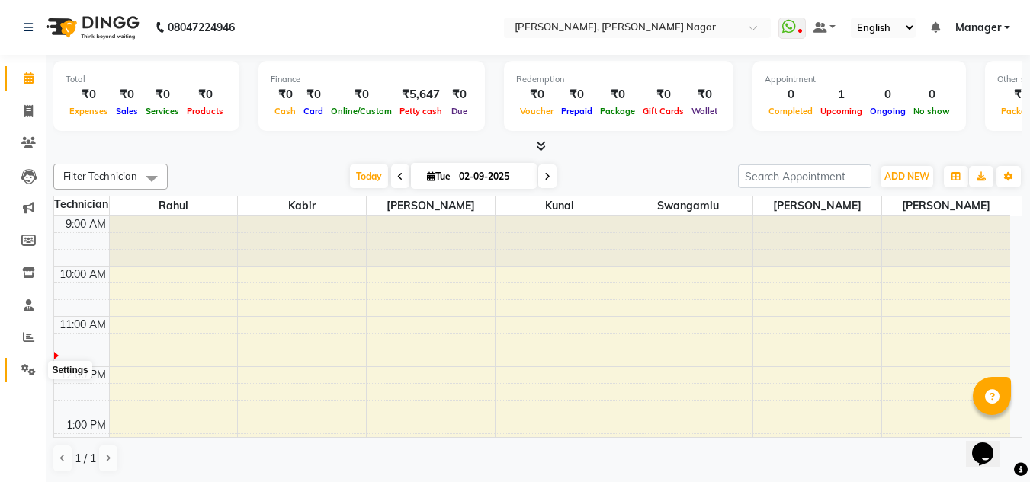
click at [25, 375] on icon at bounding box center [28, 369] width 14 height 11
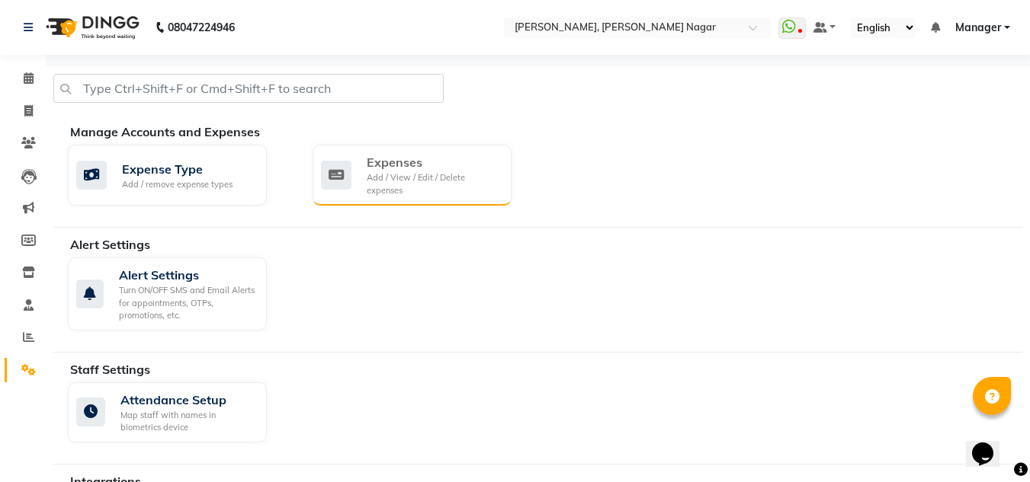
click at [416, 168] on div "Expenses" at bounding box center [433, 162] width 133 height 18
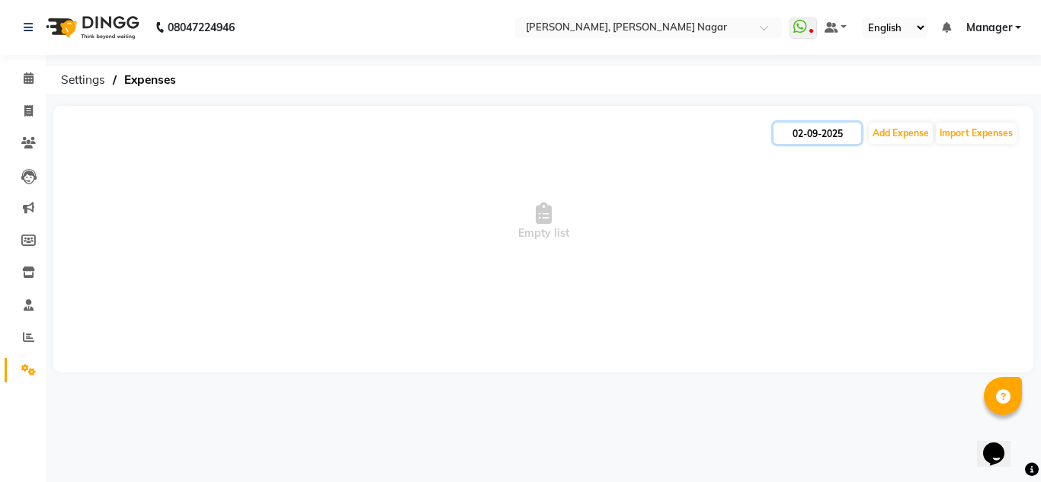
click at [845, 124] on input "02-09-2025" at bounding box center [818, 133] width 88 height 21
select select "9"
select select "2025"
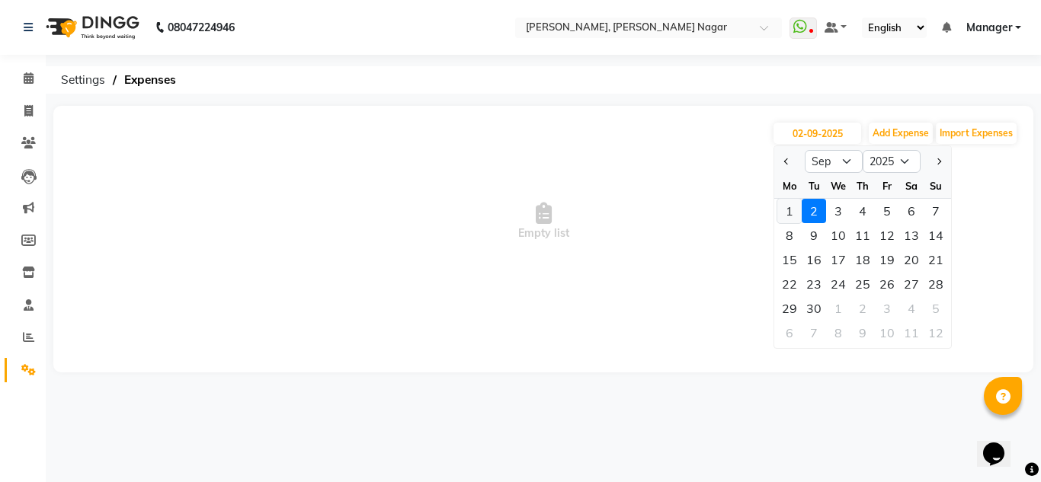
click at [780, 216] on div "1" at bounding box center [789, 211] width 24 height 24
type input "01-09-2025"
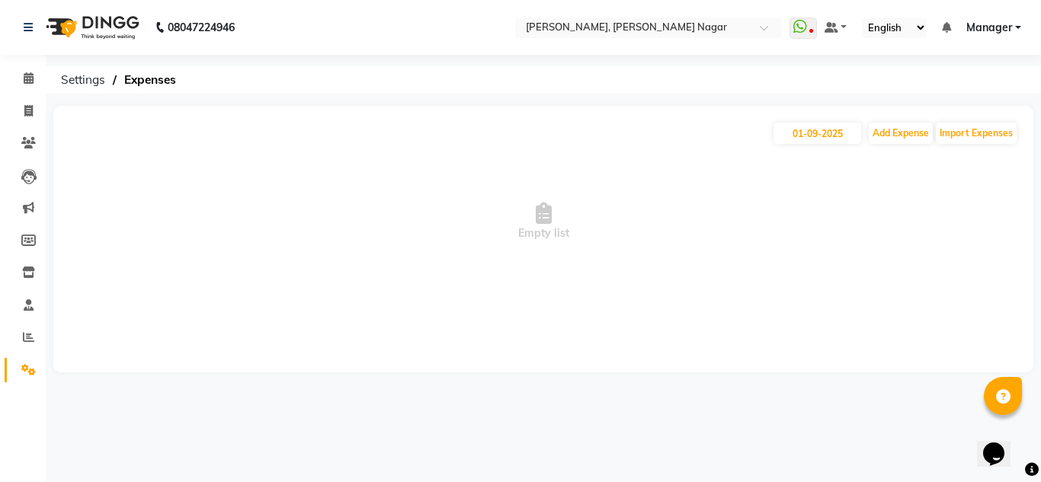
click at [434, 275] on span "Empty list" at bounding box center [544, 222] width 950 height 152
click at [885, 133] on button "Add Expense" at bounding box center [901, 133] width 64 height 21
select select "1"
select select "6824"
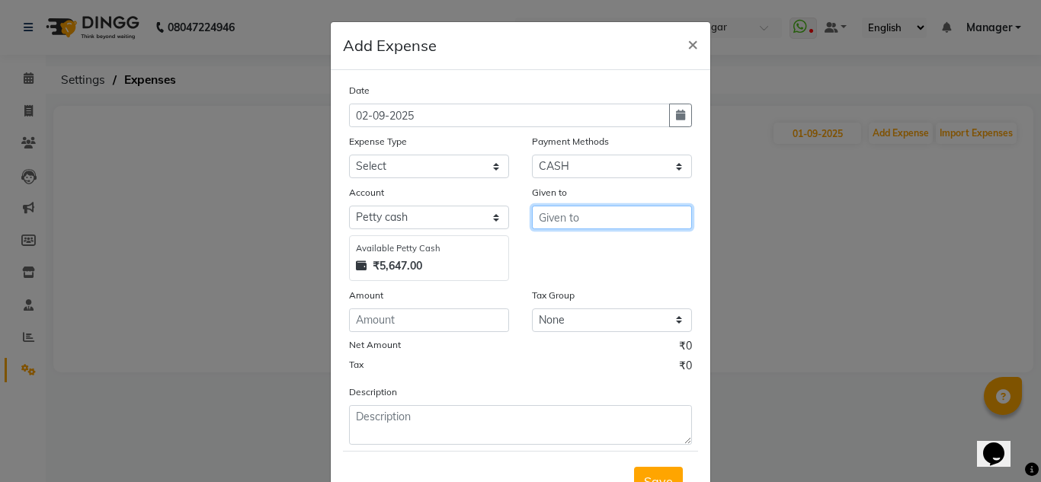
click at [549, 226] on input "text" at bounding box center [612, 218] width 160 height 24
type input "Arjun"
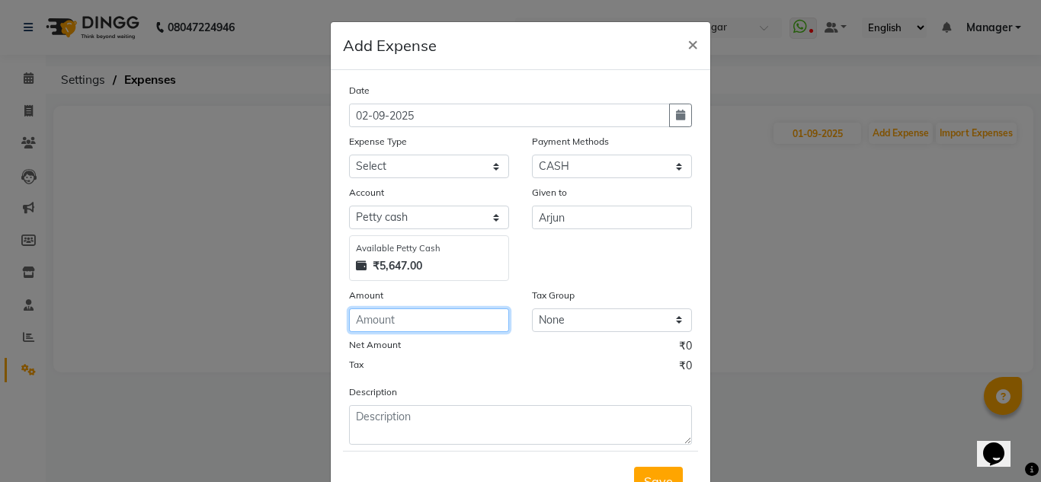
click at [428, 312] on input "number" at bounding box center [429, 321] width 160 height 24
type input "100"
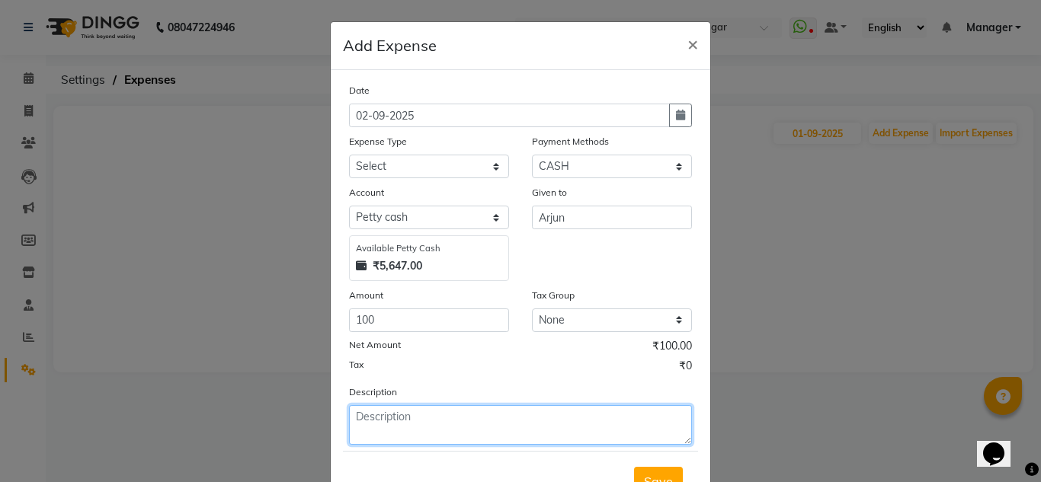
click at [420, 424] on textarea at bounding box center [520, 425] width 343 height 40
type textarea "Coffee for staff"
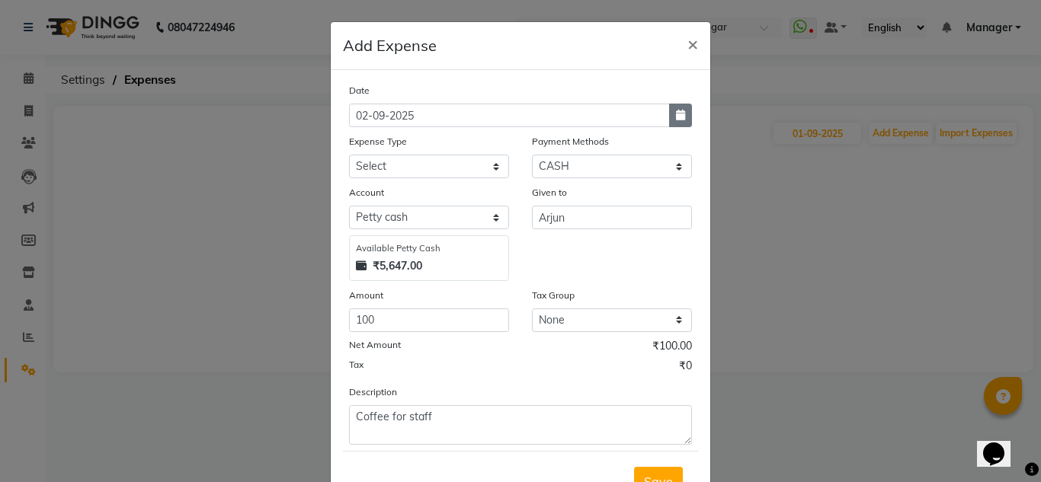
click at [677, 111] on icon "button" at bounding box center [680, 115] width 9 height 11
select select "9"
select select "2025"
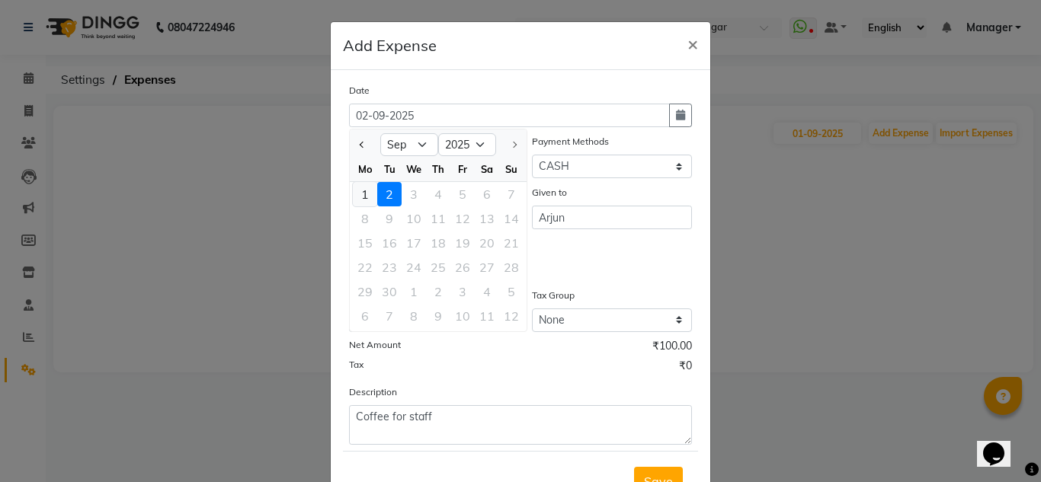
click at [358, 190] on div "1" at bounding box center [365, 194] width 24 height 24
type input "01-09-2025"
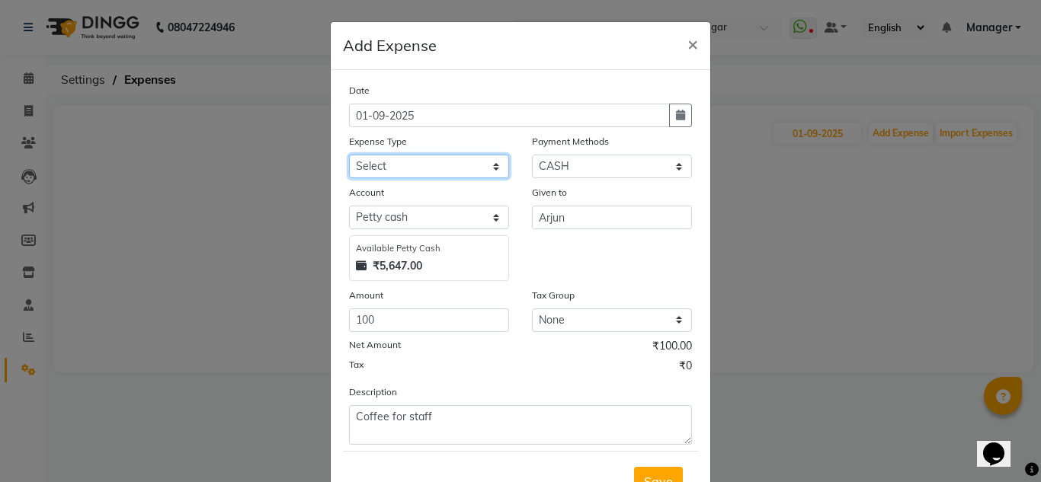
click at [368, 171] on select "Select acetone Advance Salary bank deposite BBMP Beauty products Bed charges BI…" at bounding box center [429, 167] width 160 height 24
select select "16927"
click at [349, 155] on select "Select acetone Advance Salary bank deposite BBMP Beauty products Bed charges BI…" at bounding box center [429, 167] width 160 height 24
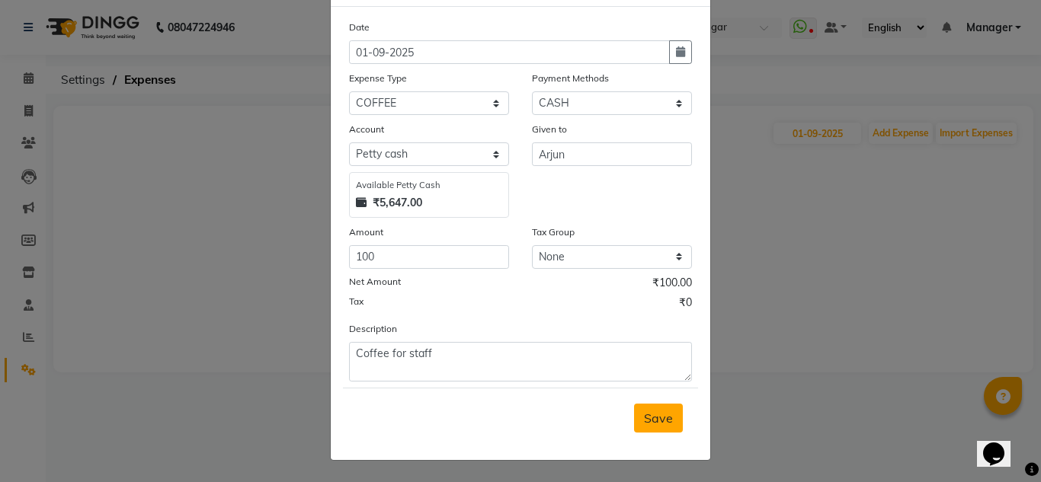
click at [668, 427] on button "Save" at bounding box center [658, 418] width 49 height 29
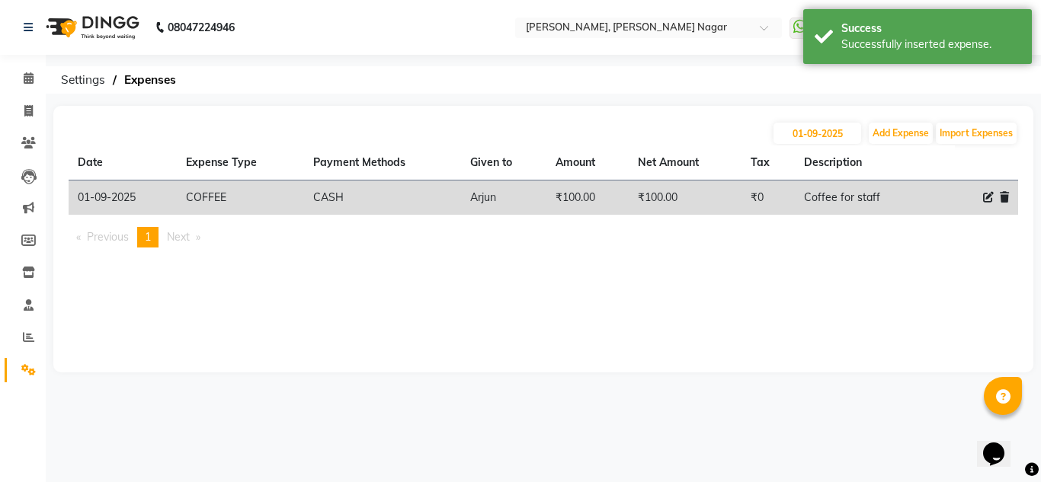
click at [901, 120] on div "01-09-2025 Add Expense Import Expenses Date Expense Type Payment Methods Given …" at bounding box center [543, 239] width 980 height 267
click at [895, 130] on button "Add Expense" at bounding box center [901, 133] width 64 height 21
select select "1"
select select "6824"
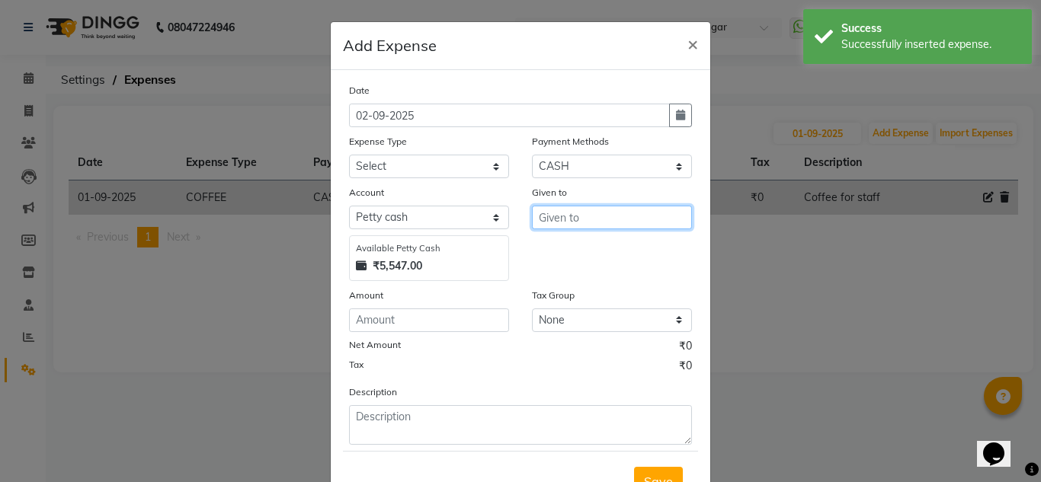
click at [627, 220] on input "text" at bounding box center [612, 218] width 160 height 24
type input "K"
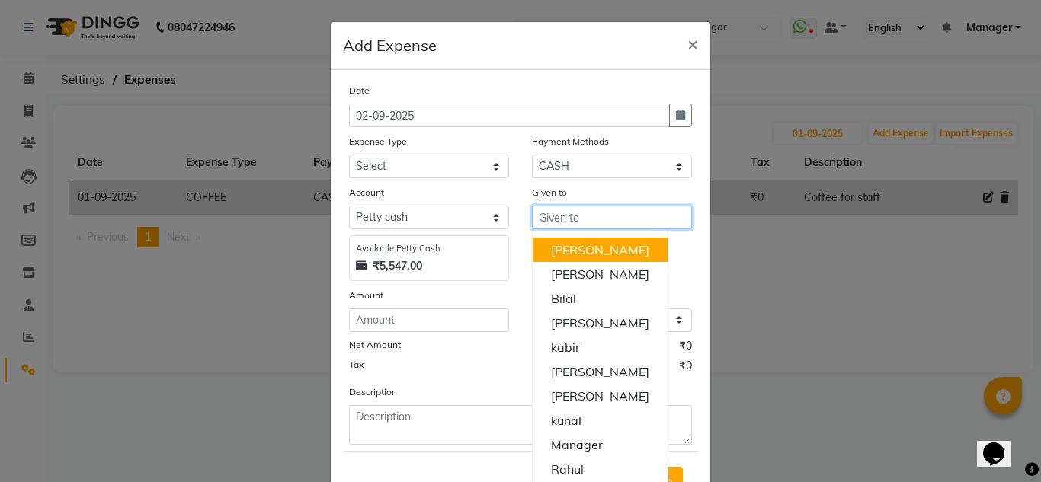
type input "a"
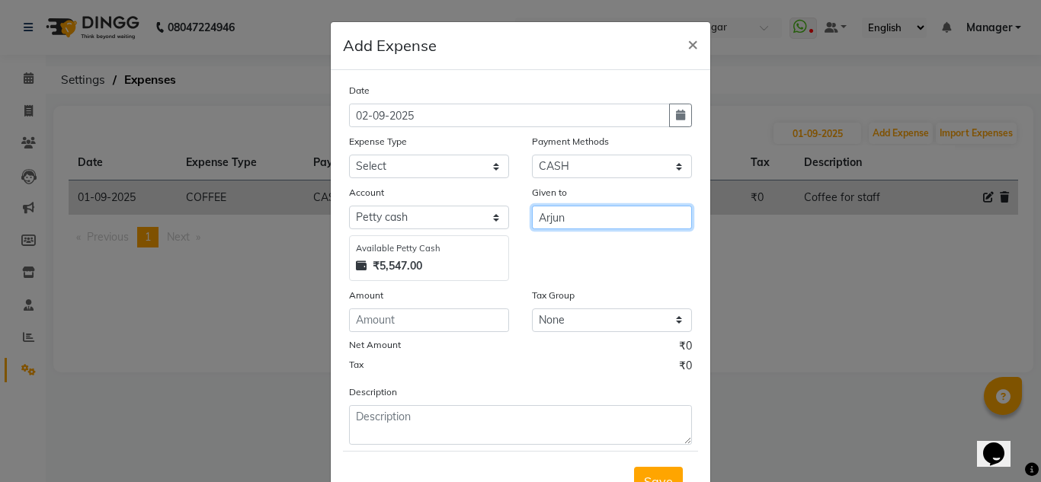
type input "Arjun"
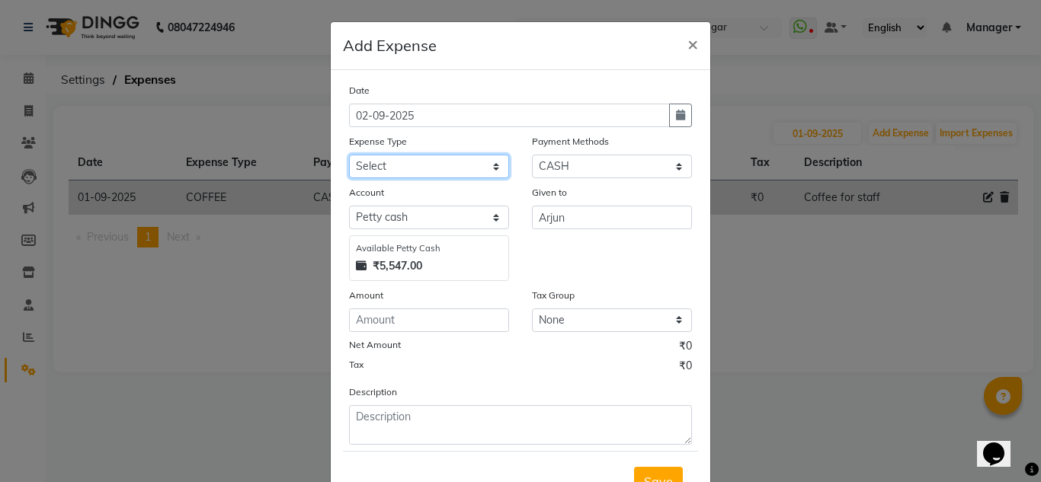
click at [478, 161] on select "Select acetone Advance Salary bank deposite BBMP Beauty products Bed charges BI…" at bounding box center [429, 167] width 160 height 24
select select "16927"
click at [349, 155] on select "Select acetone Advance Salary bank deposite BBMP Beauty products Bed charges BI…" at bounding box center [429, 167] width 160 height 24
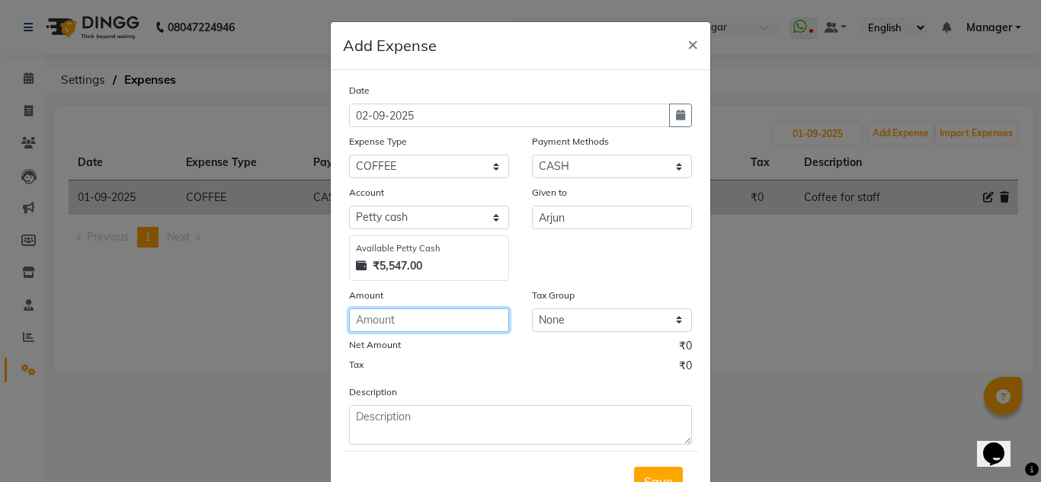
click at [422, 312] on input "number" at bounding box center [429, 321] width 160 height 24
type input "100"
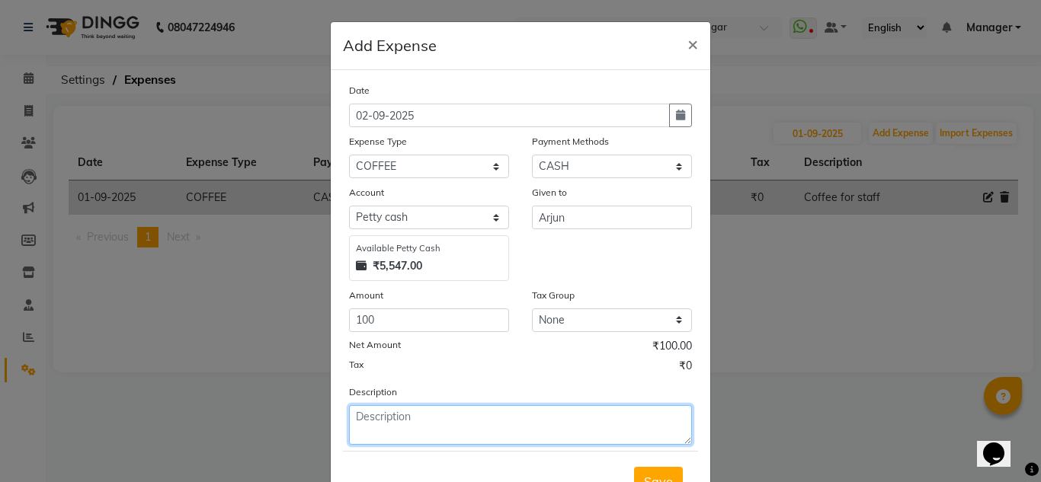
click at [432, 436] on textarea at bounding box center [520, 425] width 343 height 40
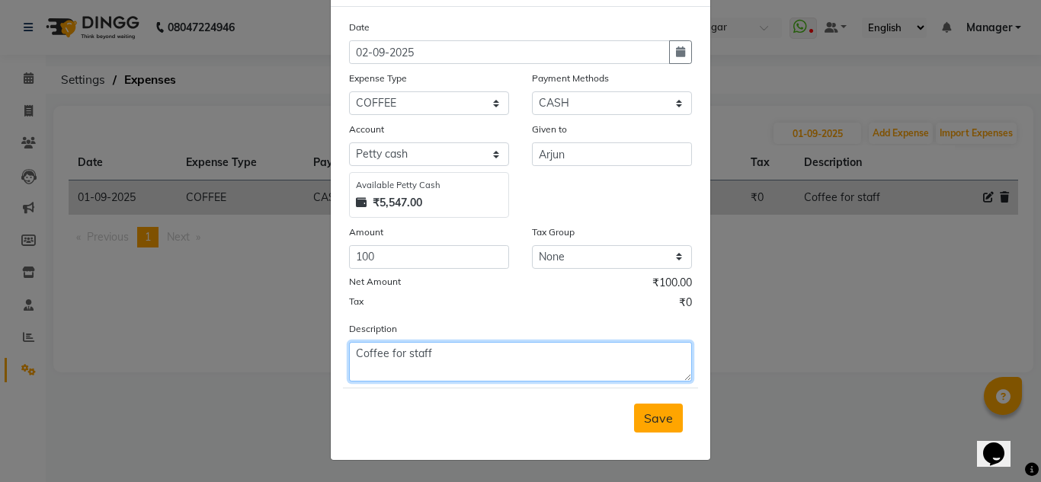
type textarea "Coffee for staff"
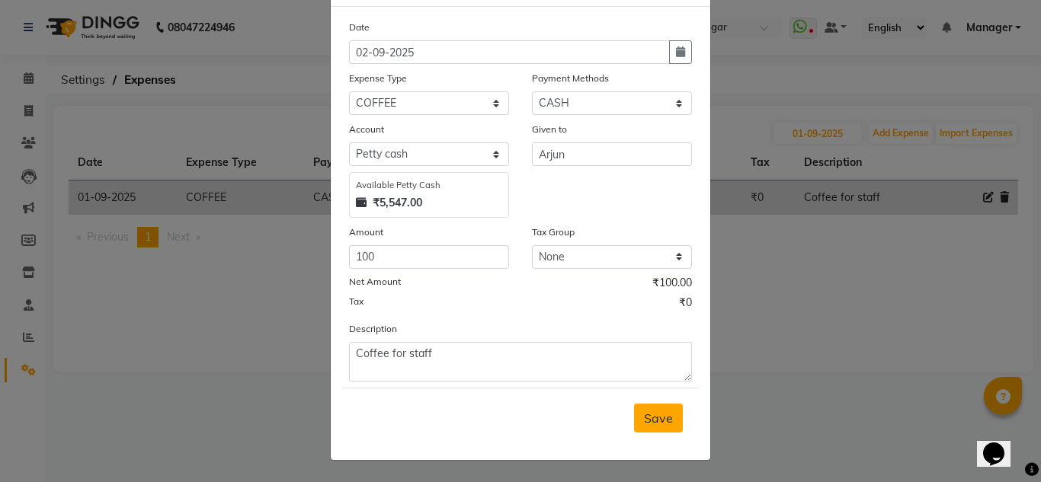
click at [645, 415] on span "Save" at bounding box center [658, 418] width 29 height 15
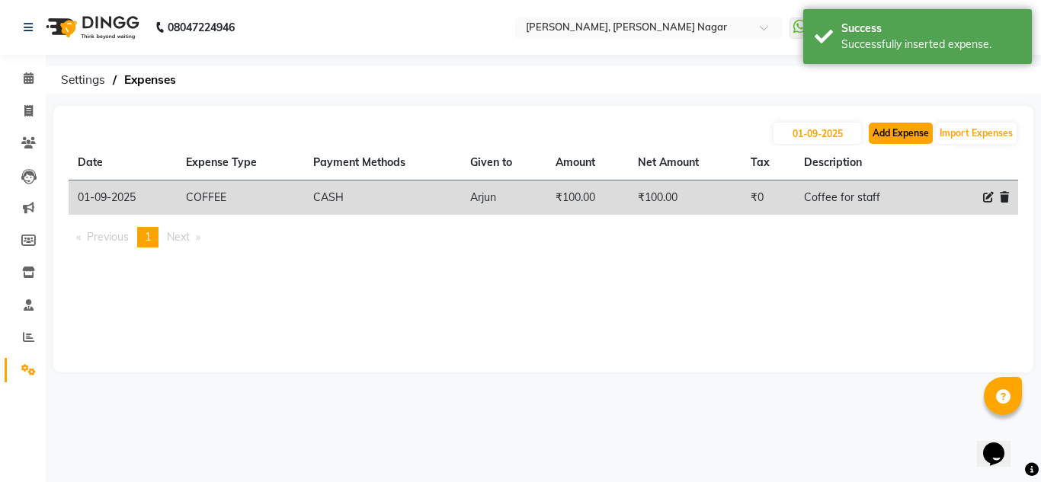
click at [880, 130] on button "Add Expense" at bounding box center [901, 133] width 64 height 21
select select "1"
select select "6824"
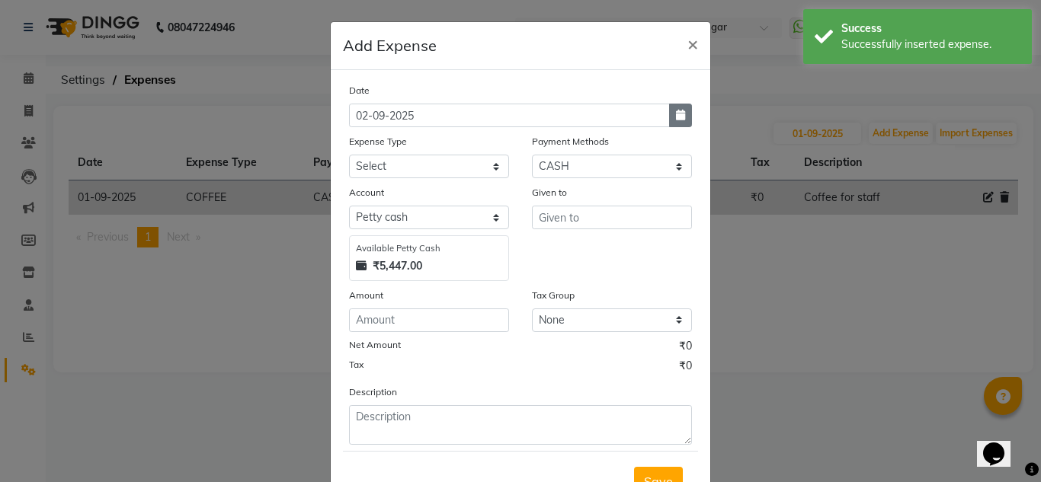
click at [676, 121] on button "button" at bounding box center [680, 116] width 23 height 24
select select "9"
select select "2025"
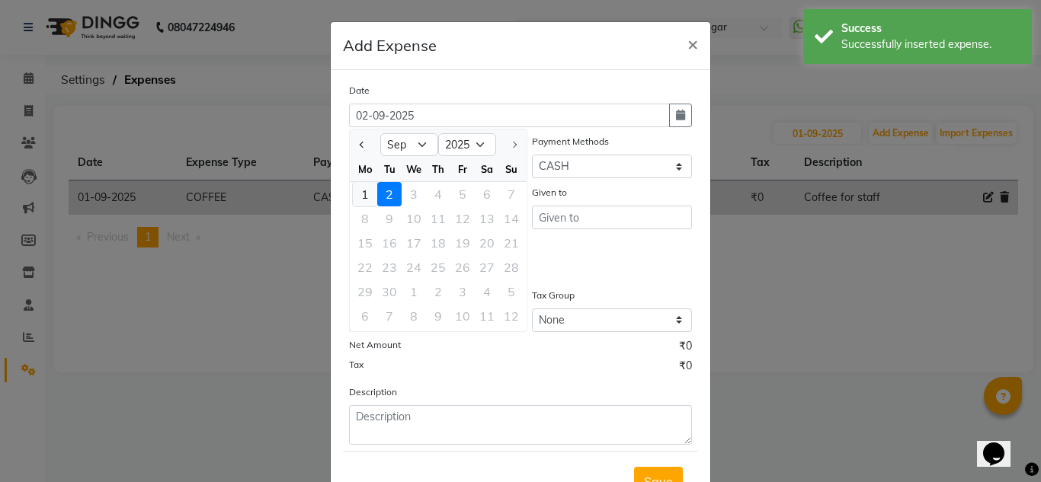
click at [364, 197] on div "1" at bounding box center [365, 194] width 24 height 24
type input "01-09-2025"
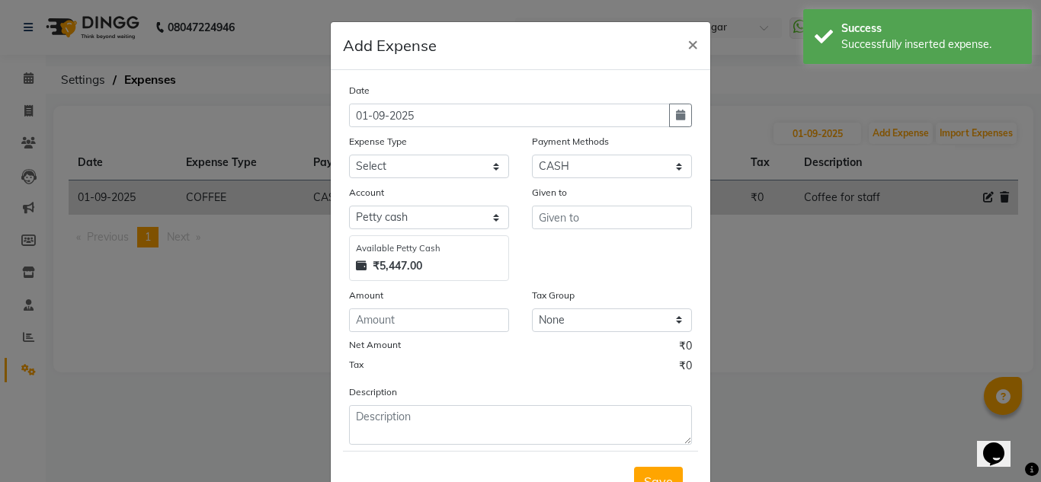
click at [543, 203] on div "Given to" at bounding box center [612, 194] width 160 height 21
click at [546, 230] on div "Given to" at bounding box center [611, 232] width 183 height 97
click at [561, 225] on input "text" at bounding box center [612, 218] width 160 height 24
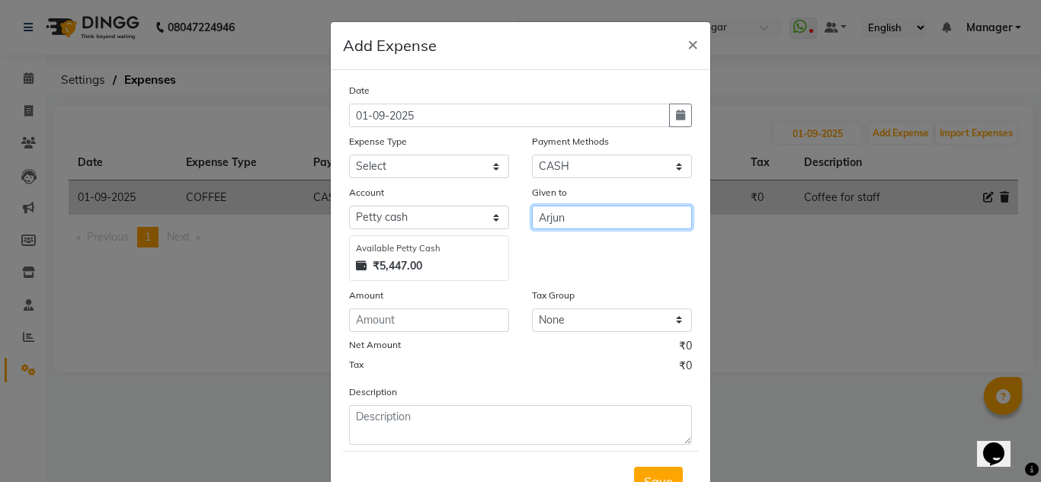
type input "Arjun"
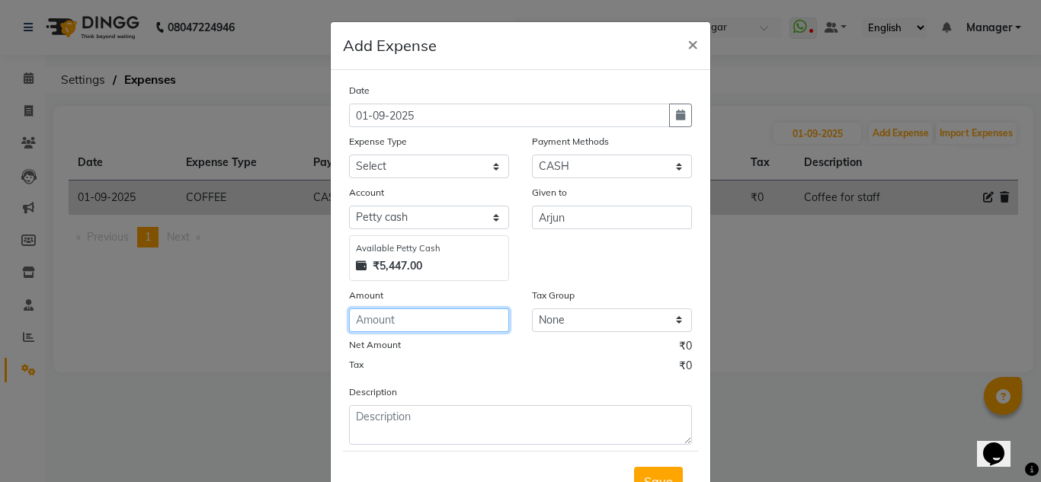
click at [449, 320] on input "number" at bounding box center [429, 321] width 160 height 24
type input "100"
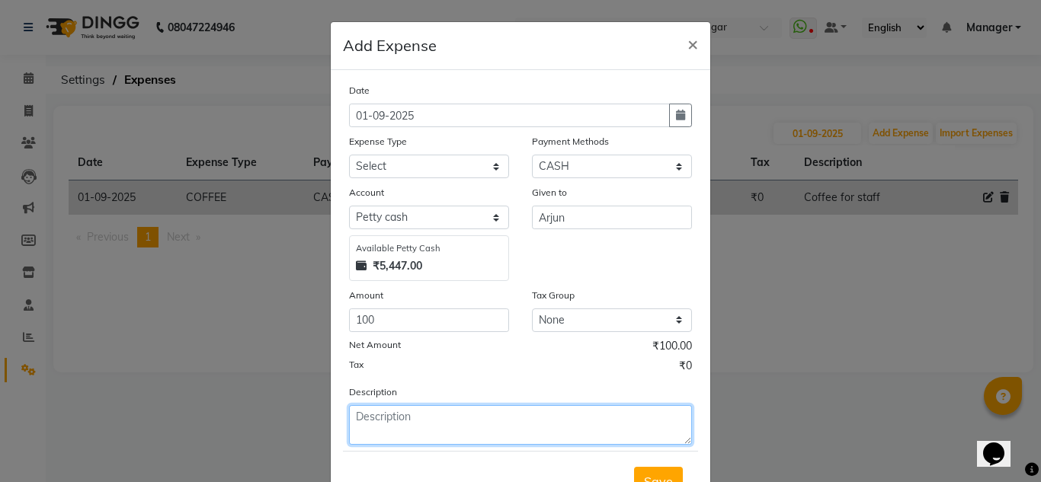
click at [464, 418] on textarea at bounding box center [520, 425] width 343 height 40
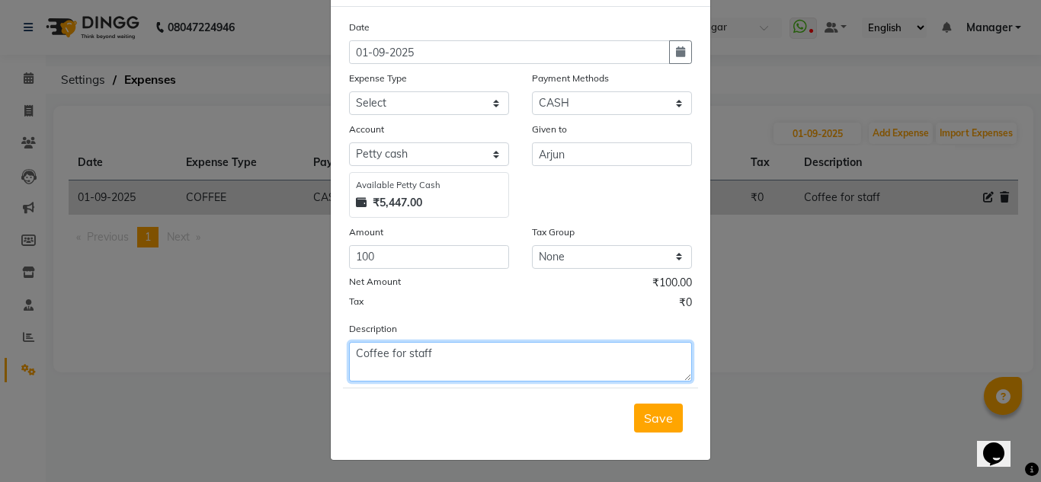
type textarea "Coffee for staff"
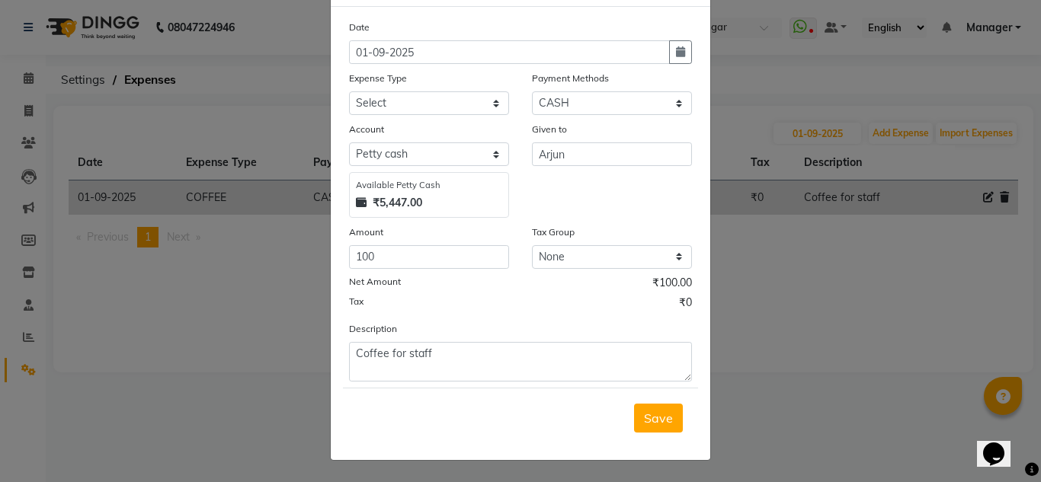
click at [646, 446] on div "Save" at bounding box center [520, 418] width 355 height 60
click at [647, 423] on span "Save" at bounding box center [658, 418] width 29 height 15
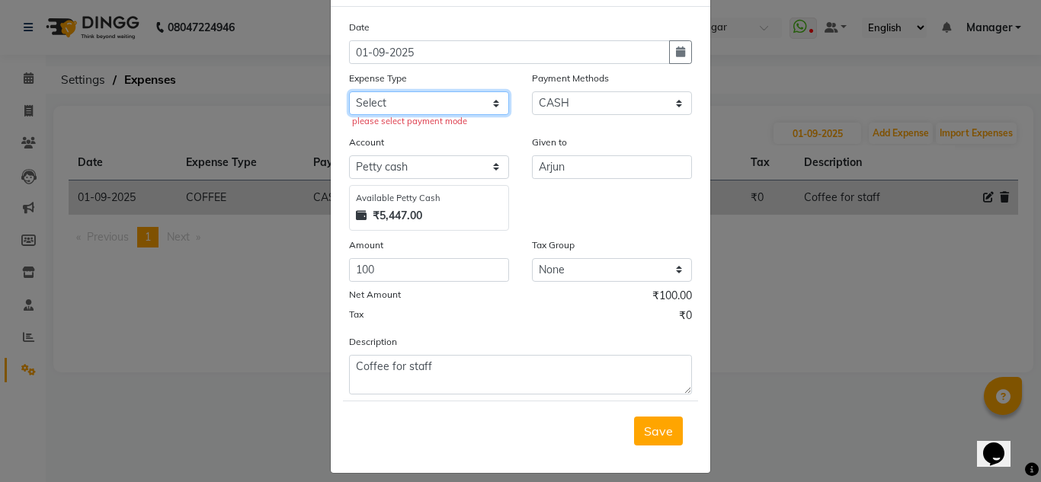
click at [486, 103] on select "Select acetone Advance Salary bank deposite BBMP Beauty products Bed charges BI…" at bounding box center [429, 103] width 160 height 24
select select "16927"
click at [349, 91] on select "Select acetone Advance Salary bank deposite BBMP Beauty products Bed charges BI…" at bounding box center [429, 103] width 160 height 24
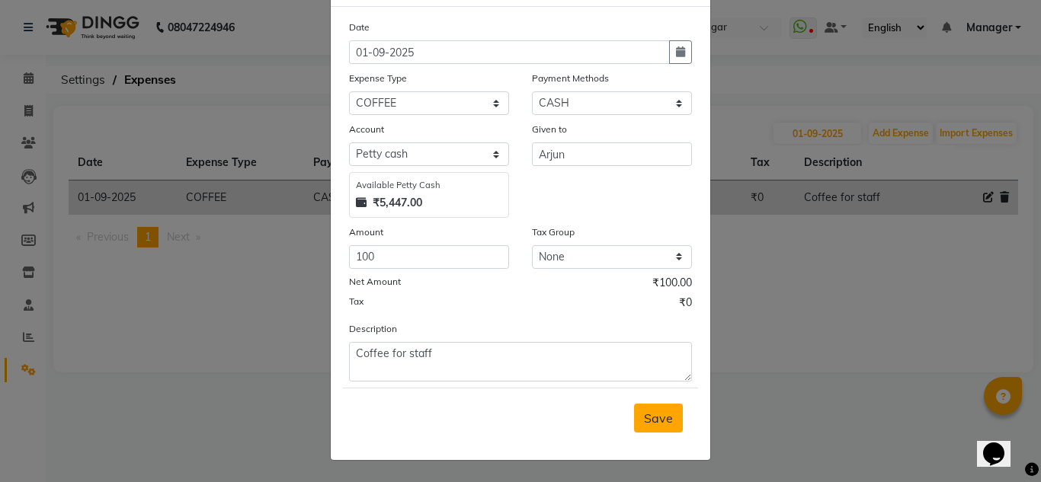
drag, startPoint x: 677, startPoint y: 414, endPoint x: 646, endPoint y: 431, distance: 35.8
click at [646, 431] on div "Save" at bounding box center [520, 418] width 355 height 60
click at [646, 431] on button "Save" at bounding box center [658, 418] width 49 height 29
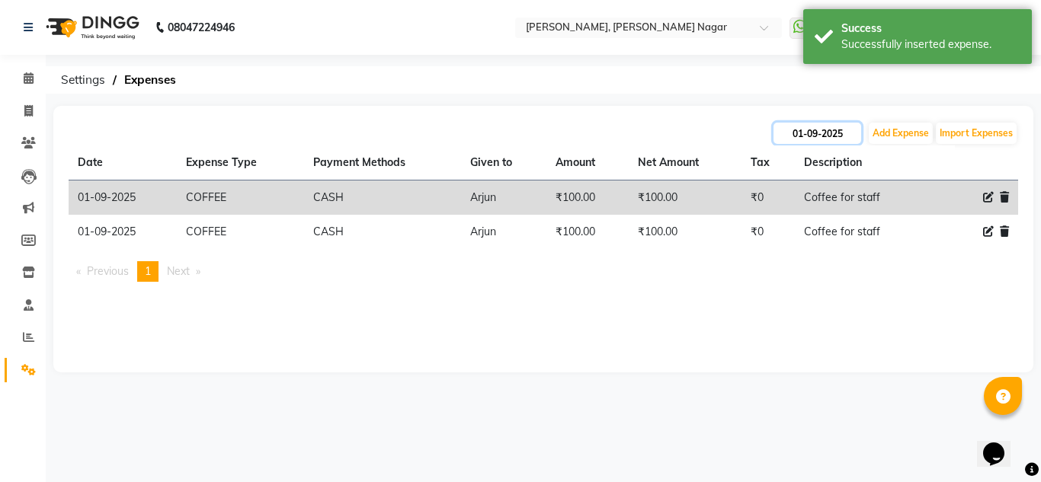
click at [834, 133] on input "01-09-2025" at bounding box center [818, 133] width 88 height 21
select select "9"
select select "2025"
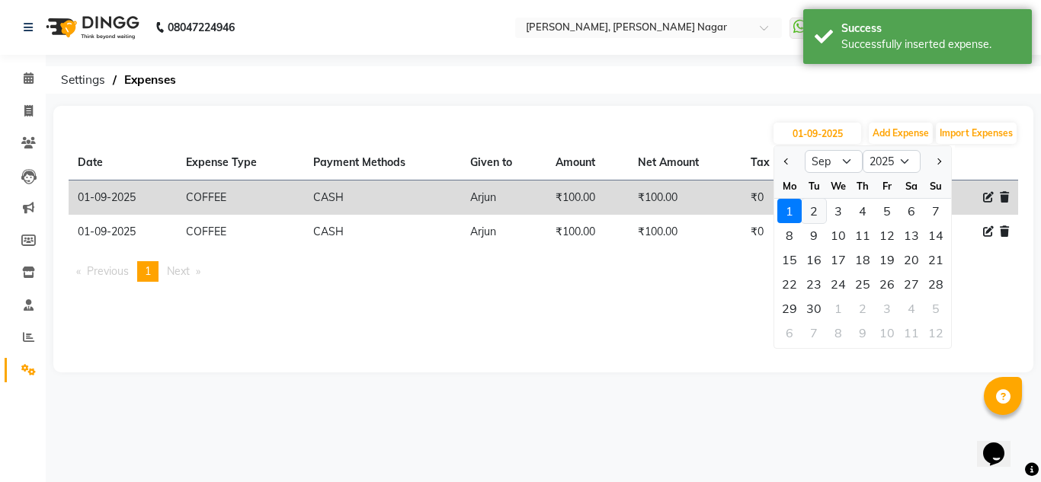
click at [819, 200] on div "2" at bounding box center [814, 211] width 24 height 24
type input "02-09-2025"
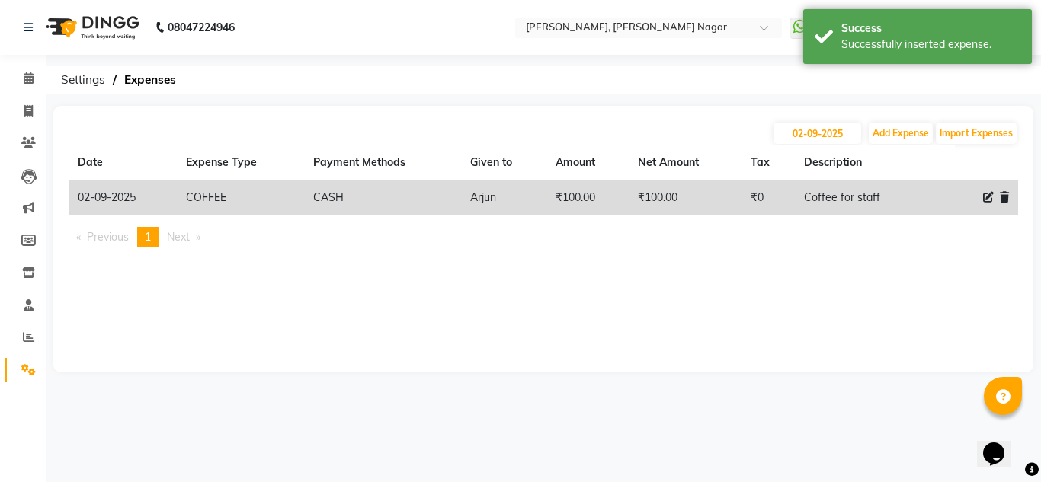
click at [1001, 194] on icon at bounding box center [1004, 197] width 9 height 11
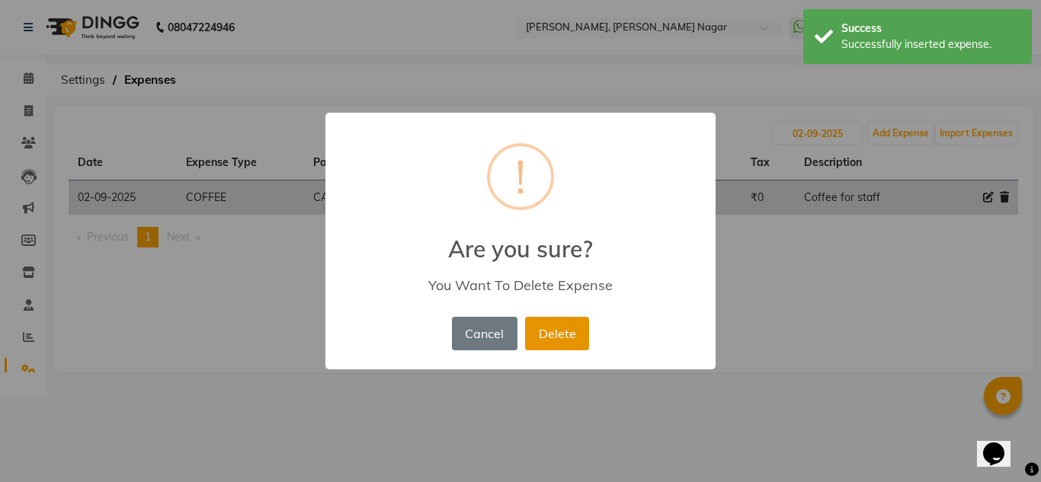
click at [565, 323] on button "Delete" at bounding box center [557, 334] width 64 height 34
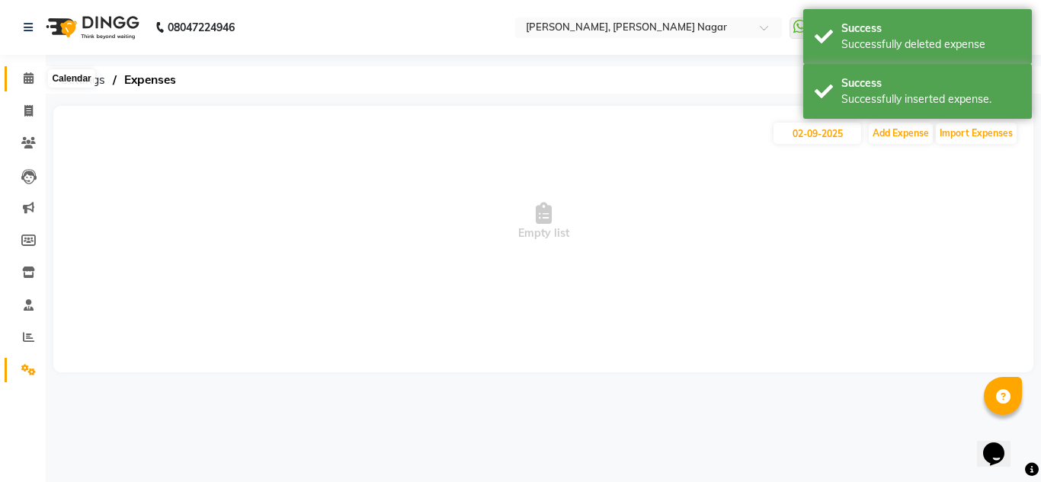
click at [21, 72] on span at bounding box center [28, 79] width 27 height 18
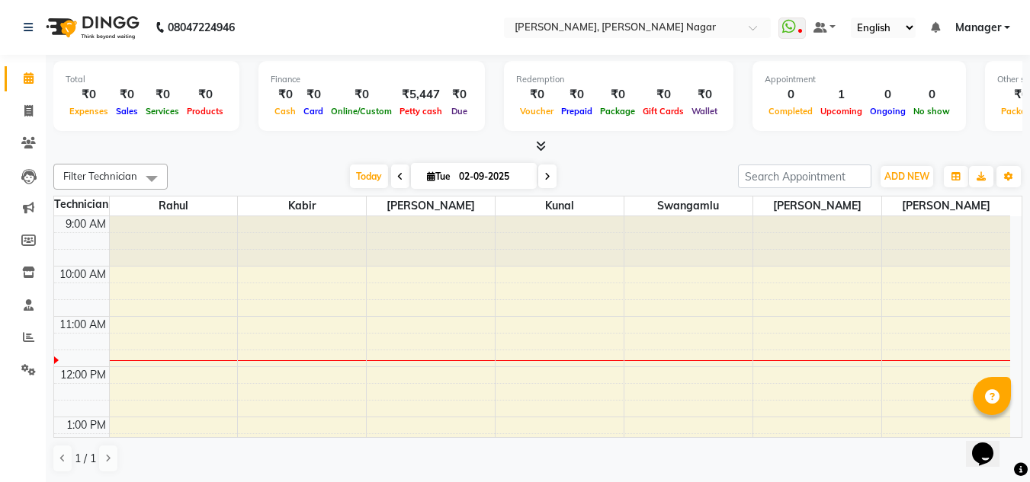
click at [263, 139] on div at bounding box center [537, 147] width 969 height 16
click at [25, 371] on icon at bounding box center [28, 369] width 14 height 11
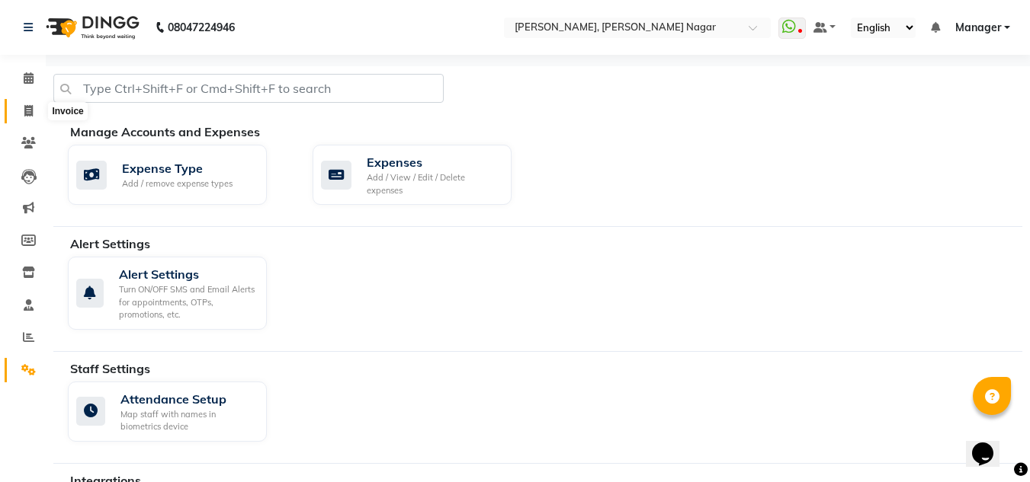
click at [27, 108] on icon at bounding box center [28, 110] width 8 height 11
select select "service"
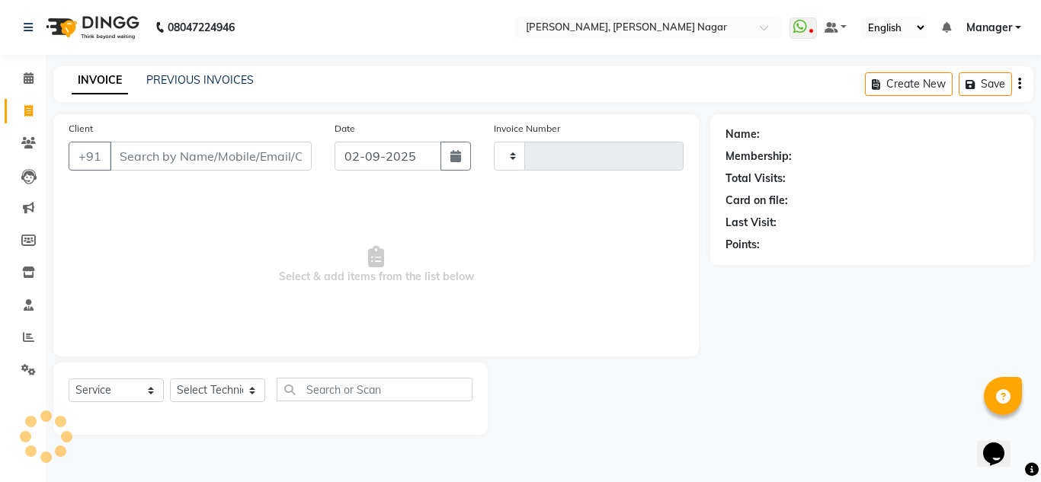
type input "1322"
select select "7686"
click at [207, 71] on div "INVOICE PREVIOUS INVOICES Create New Save" at bounding box center [543, 84] width 980 height 36
click at [210, 82] on link "PREVIOUS INVOICES" at bounding box center [199, 80] width 107 height 14
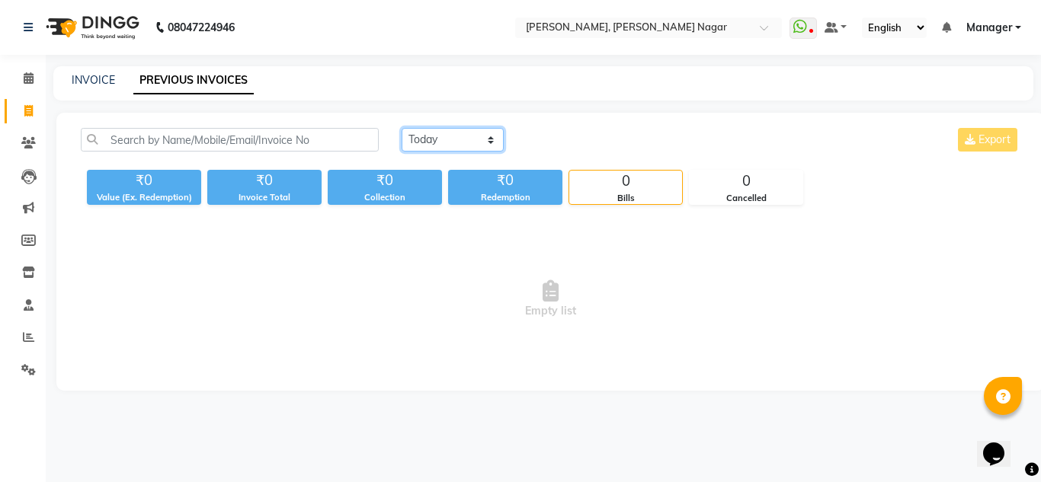
click at [463, 139] on select "Today Yesterday Custom Range" at bounding box center [453, 140] width 102 height 24
select select "yesterday"
click at [402, 128] on select "Today Yesterday Custom Range" at bounding box center [453, 140] width 102 height 24
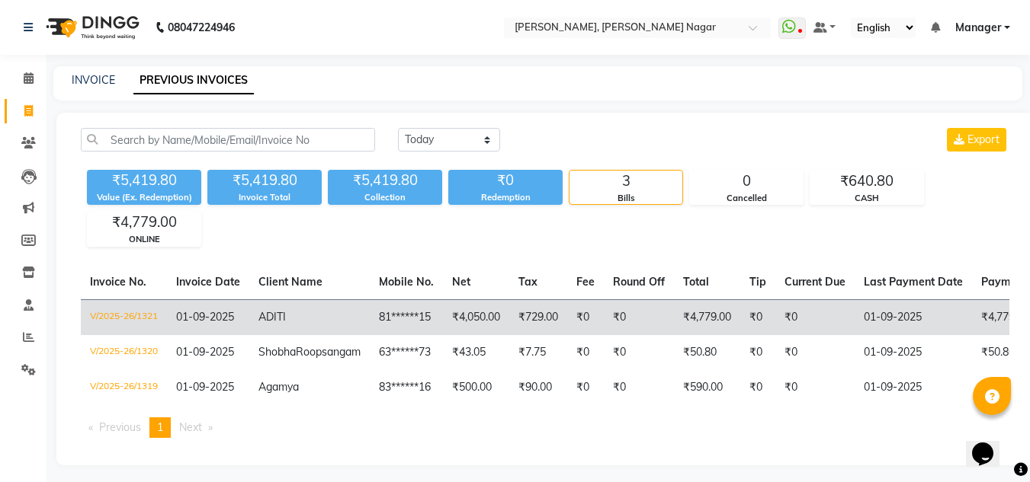
click at [456, 315] on td "₹4,050.00" at bounding box center [476, 317] width 66 height 36
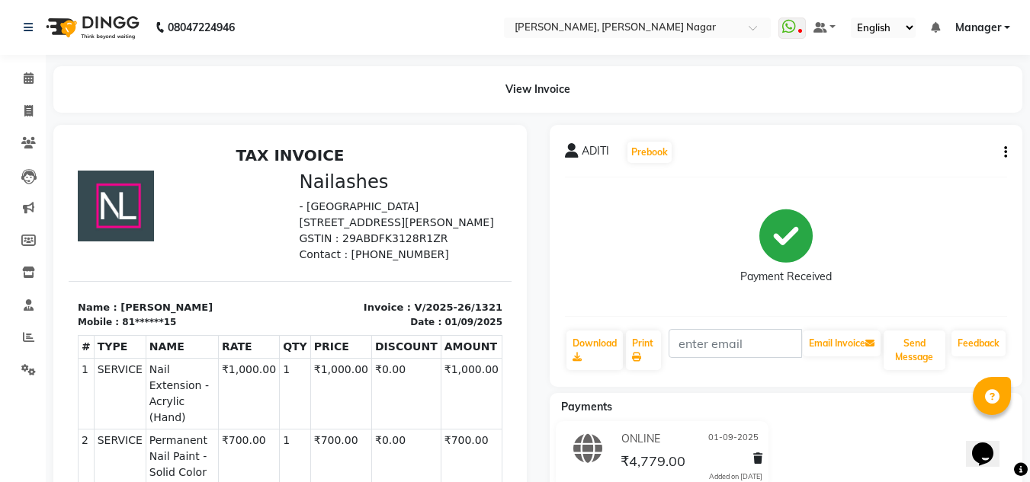
click at [1006, 153] on icon "button" at bounding box center [1005, 152] width 3 height 1
click at [937, 170] on div "Edit Item Staff" at bounding box center [929, 161] width 104 height 19
select select
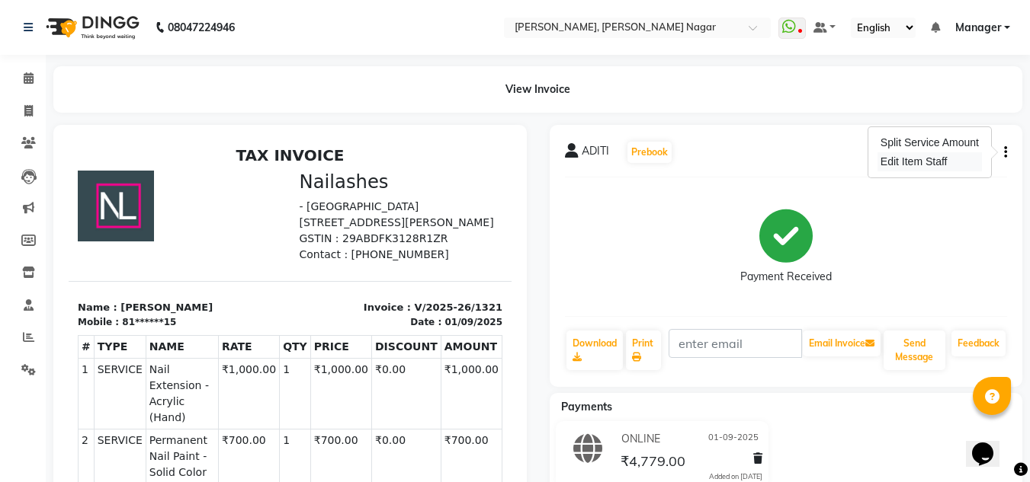
select select
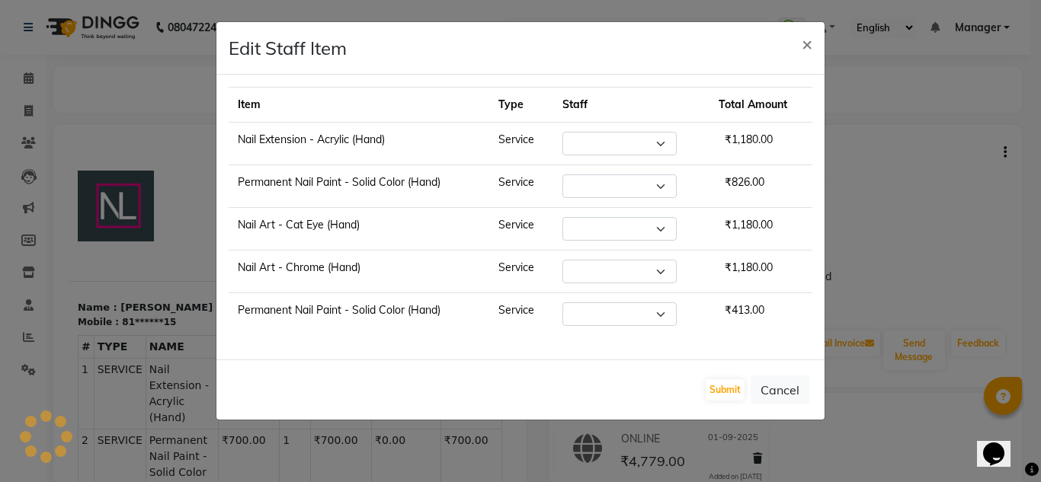
select select "81673"
select select "81674"
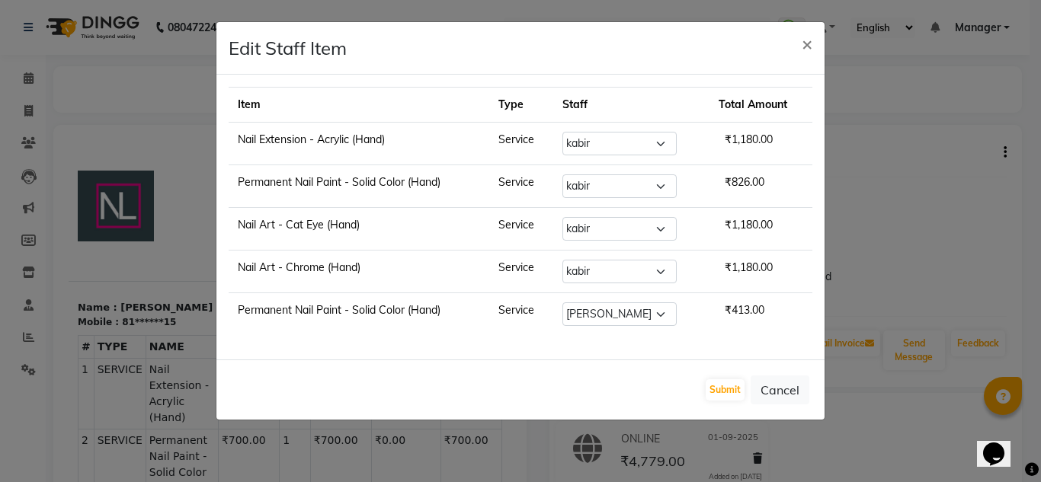
click at [937, 170] on ngb-modal-window "Edit Staff Item × Item Type Staff Total Amount Nail Extension - Acrylic (Hand) …" at bounding box center [520, 241] width 1041 height 482
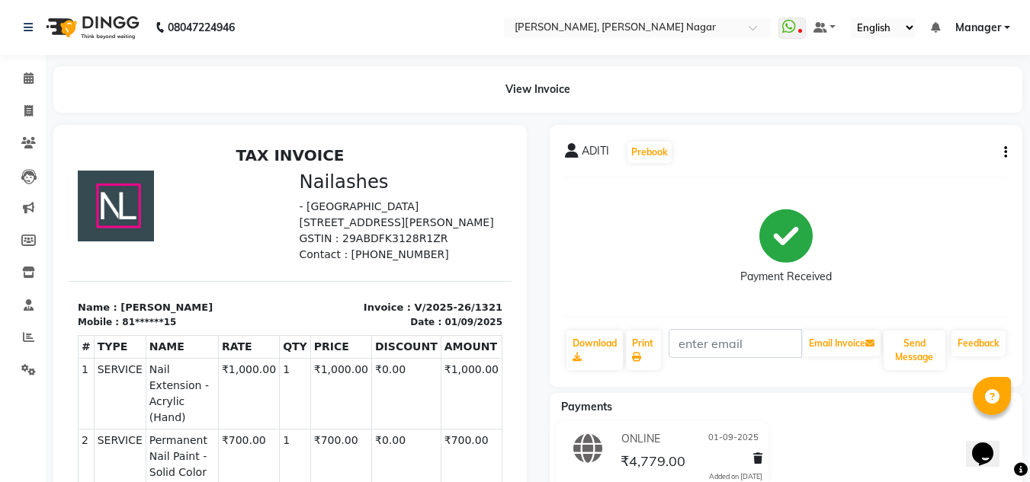
click at [1007, 156] on div "ADITI Prebook Payment Received Download Print Email Invoice Send Message Feedba…" at bounding box center [785, 256] width 473 height 262
click at [1010, 147] on div "ADITI Prebook Payment Received Download Print Email Invoice Send Message Feedba…" at bounding box center [785, 256] width 473 height 262
click at [1006, 152] on icon "button" at bounding box center [1005, 152] width 3 height 1
click at [927, 156] on div "Edit Item Staff" at bounding box center [929, 161] width 104 height 19
select select "81673"
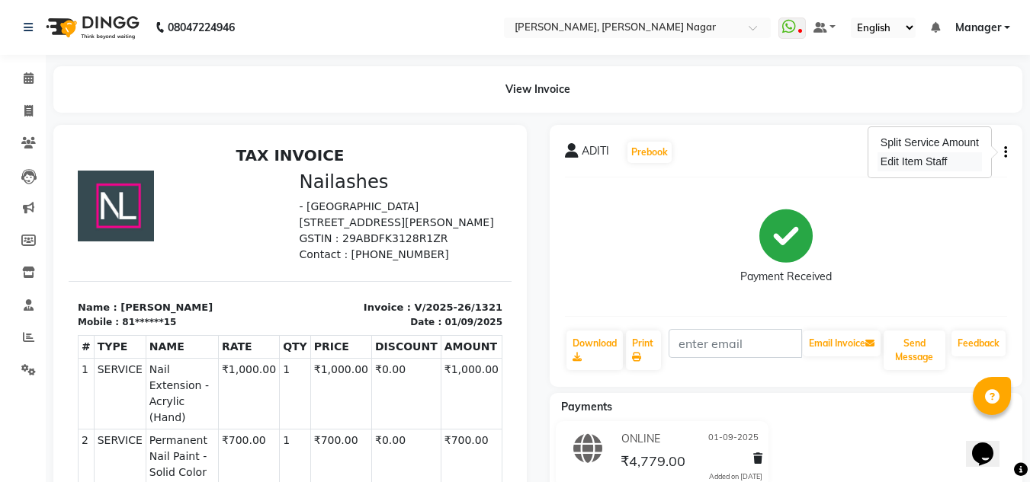
select select "81673"
select select "81674"
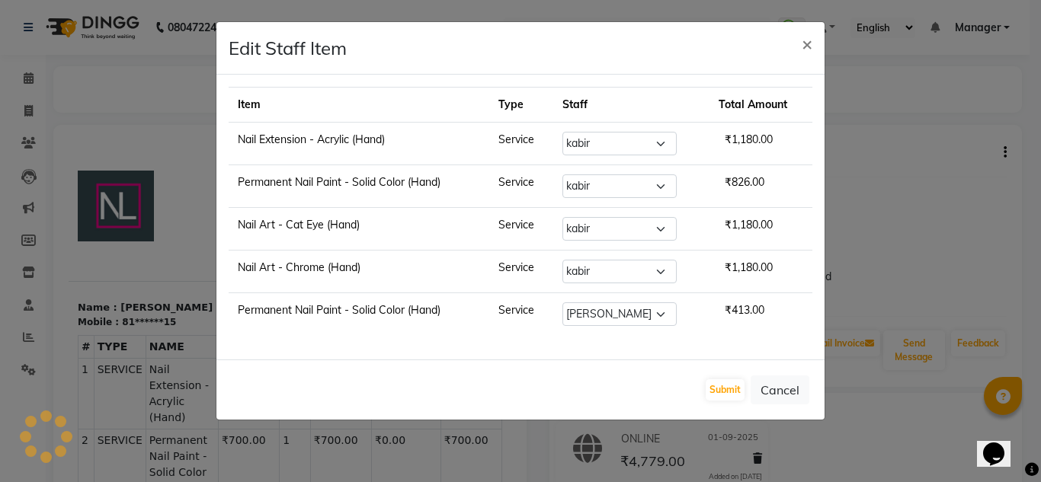
click at [874, 206] on ngb-modal-window "Edit Staff Item × Item Type Staff Total Amount Nail Extension - Acrylic (Hand) …" at bounding box center [520, 241] width 1041 height 482
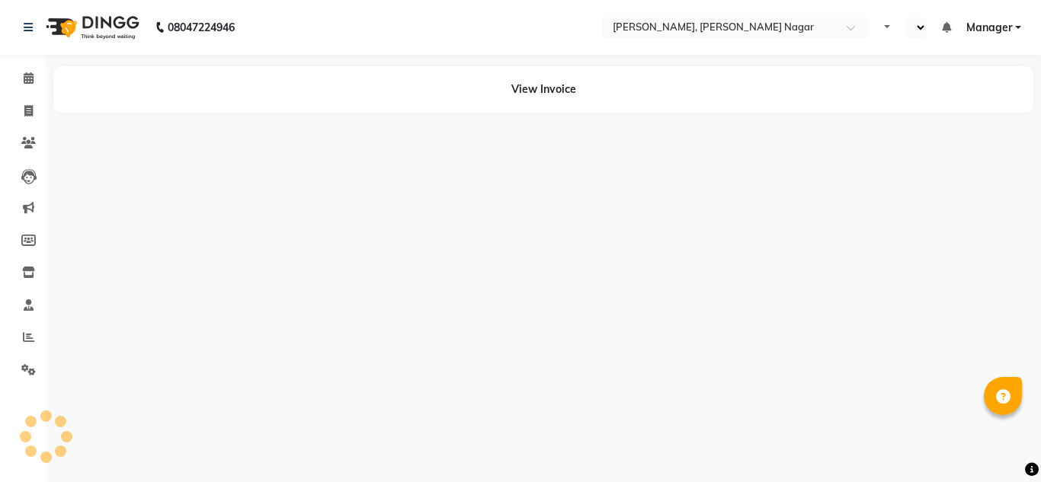
select select "en"
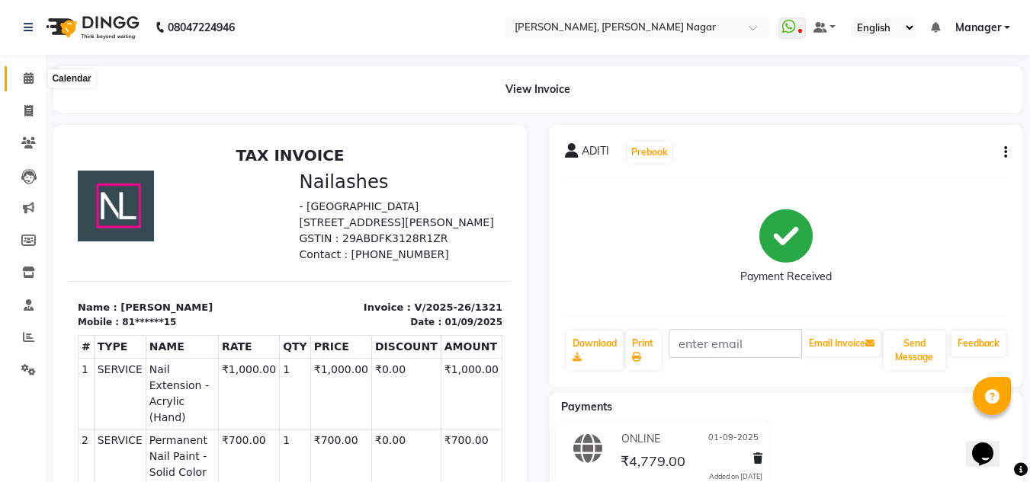
click at [33, 73] on icon at bounding box center [29, 77] width 10 height 11
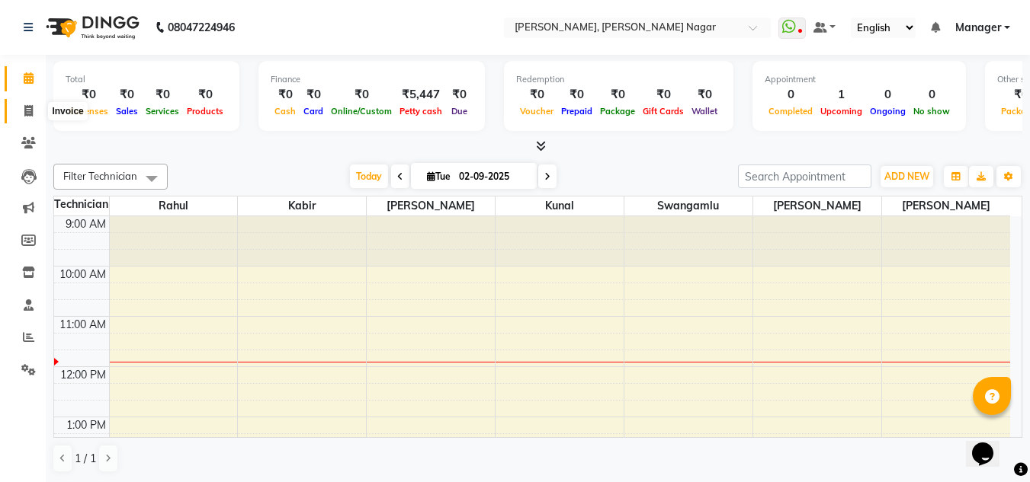
click at [29, 110] on icon at bounding box center [28, 110] width 8 height 11
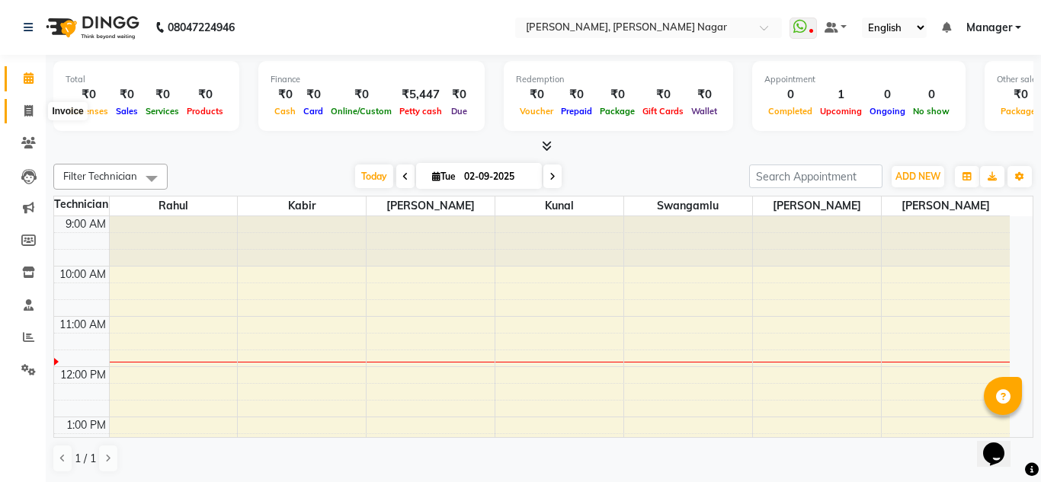
select select "7686"
select select "service"
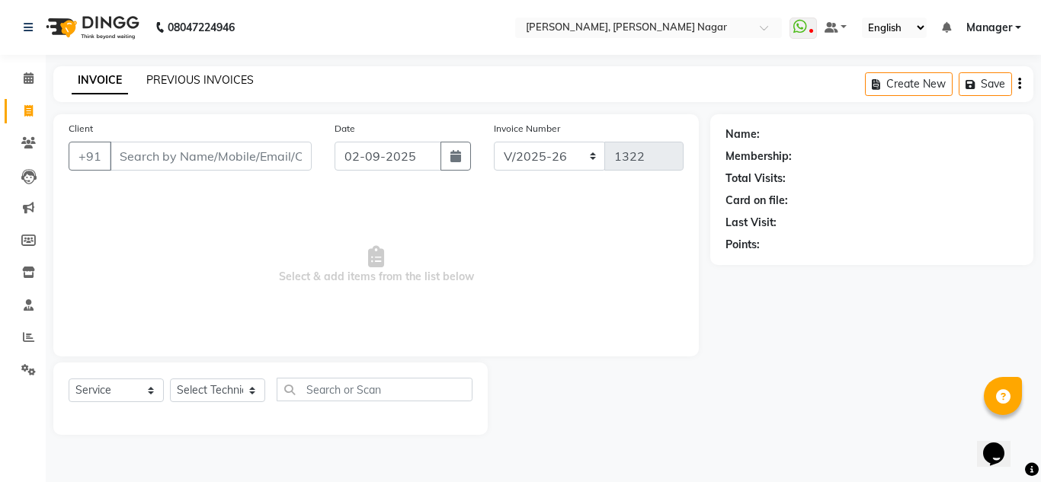
click at [194, 79] on link "PREVIOUS INVOICES" at bounding box center [199, 80] width 107 height 14
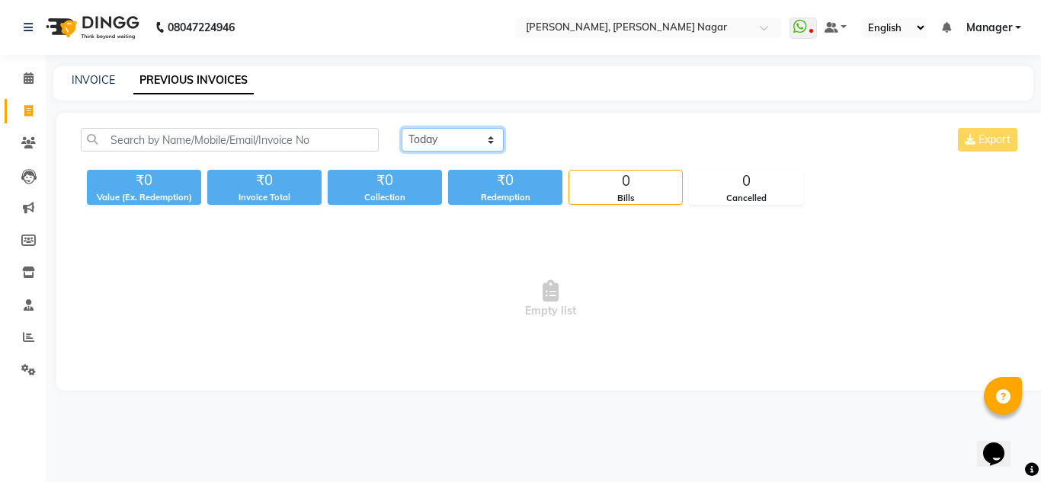
click at [440, 133] on select "Today Yesterday Custom Range" at bounding box center [453, 140] width 102 height 24
select select "yesterday"
click at [402, 128] on select "Today Yesterday Custom Range" at bounding box center [453, 140] width 102 height 24
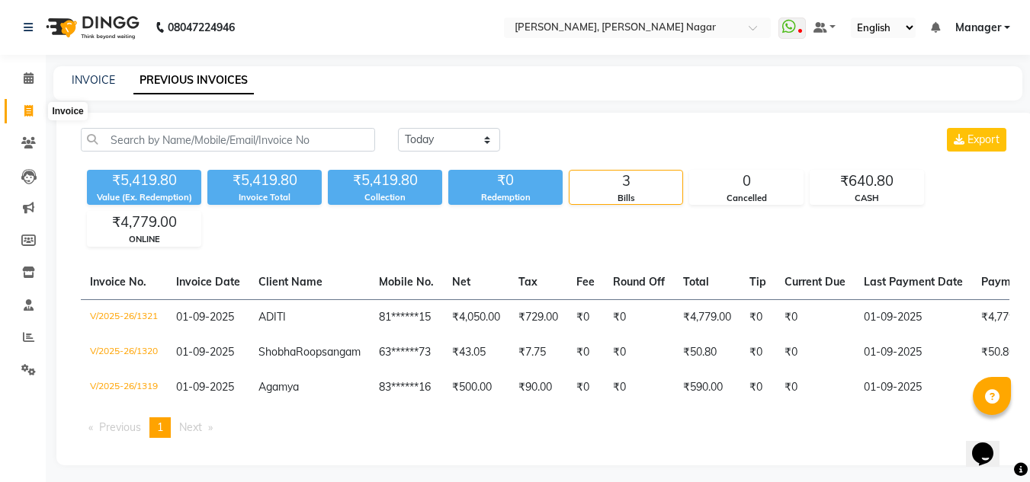
click at [26, 111] on icon at bounding box center [28, 110] width 8 height 11
select select "service"
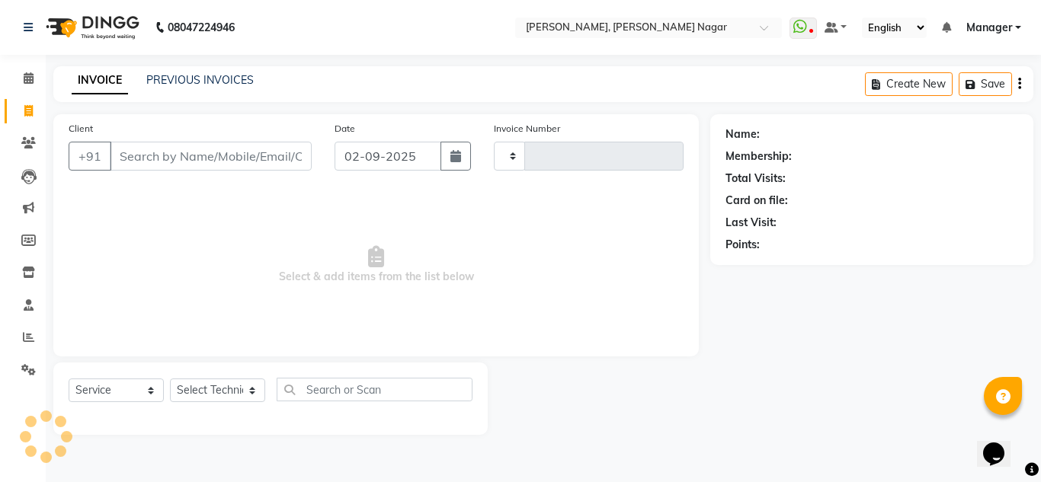
type input "1322"
select select "7686"
click at [33, 75] on icon at bounding box center [29, 77] width 10 height 11
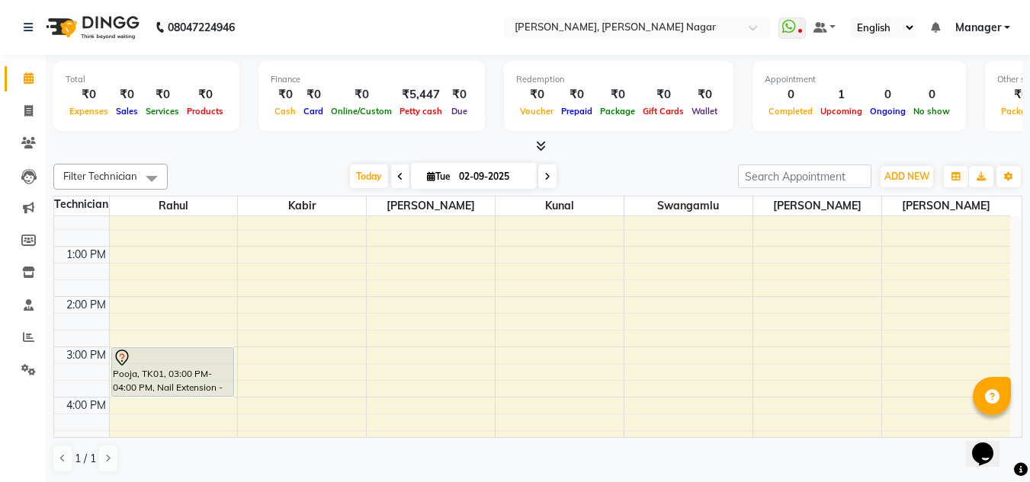
scroll to position [170, 0]
click at [565, 305] on div "9:00 AM 10:00 AM 11:00 AM 12:00 PM 1:00 PM 2:00 PM 3:00 PM 4:00 PM 5:00 PM 6:00…" at bounding box center [532, 372] width 956 height 653
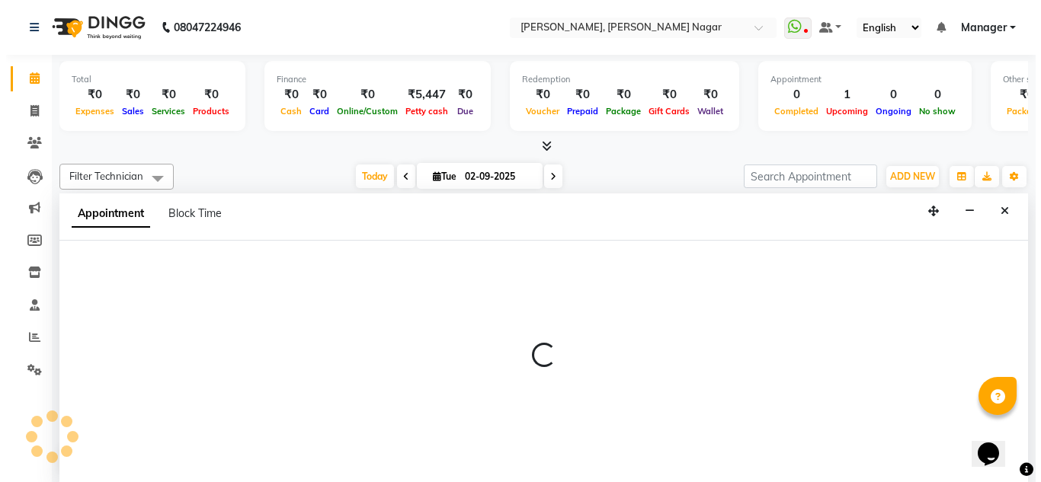
scroll to position [1, 0]
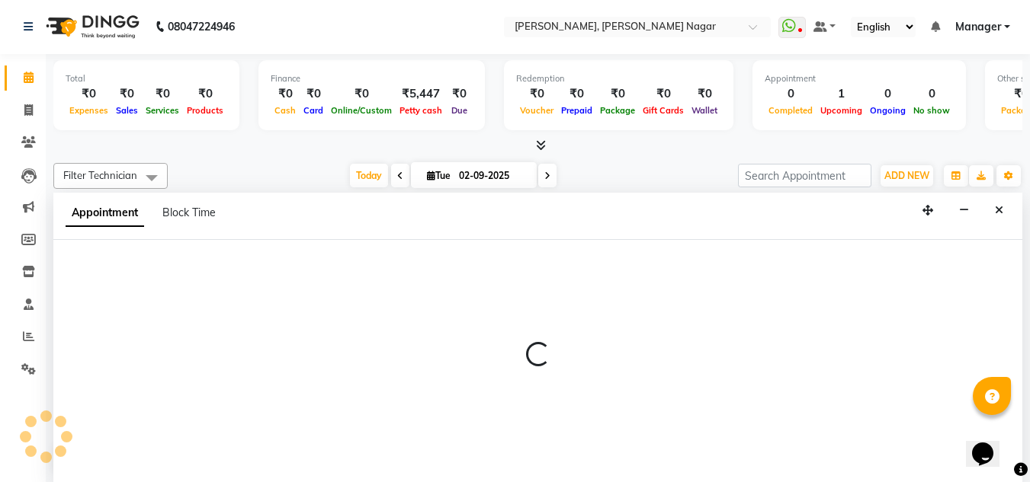
select select "81675"
select select "840"
select select "tentative"
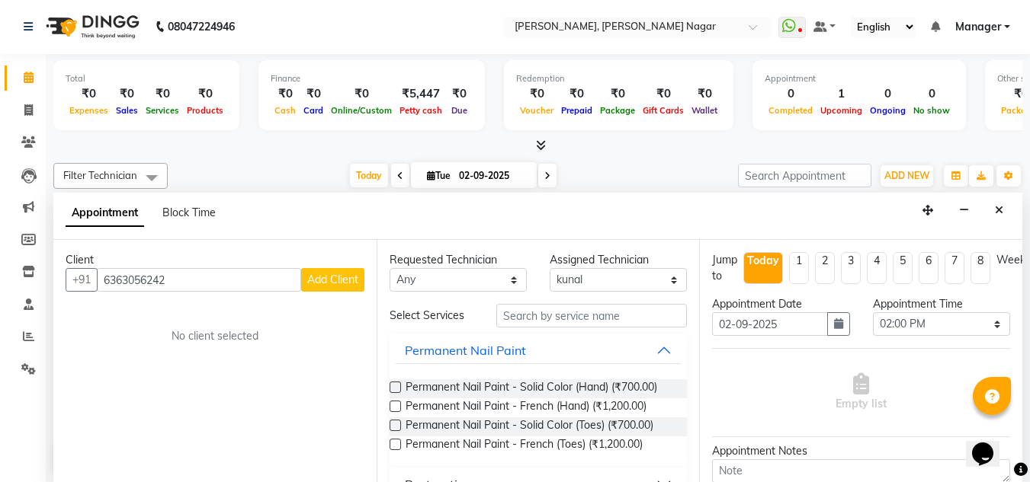
type input "6363056242"
click at [320, 276] on span "Add Client" at bounding box center [332, 280] width 51 height 14
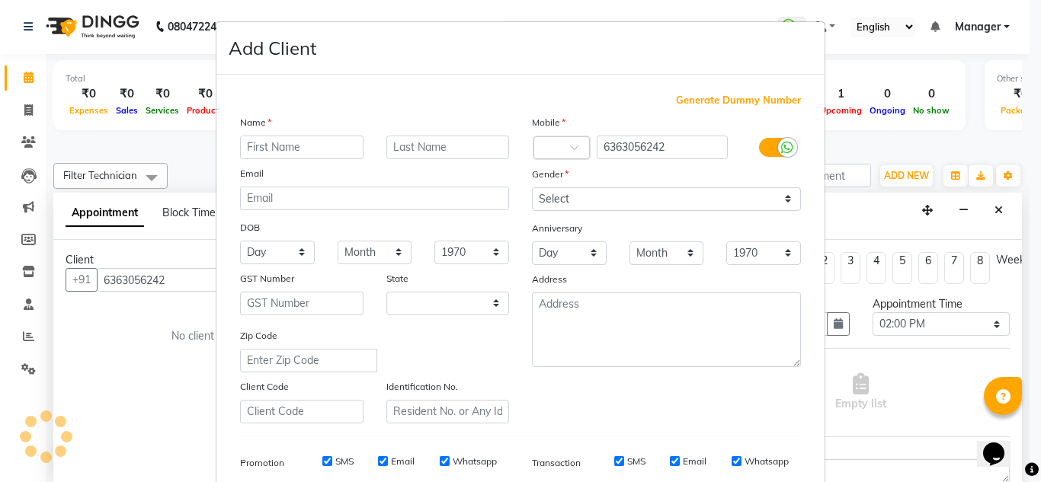
select select "21"
type input "Sandhya"
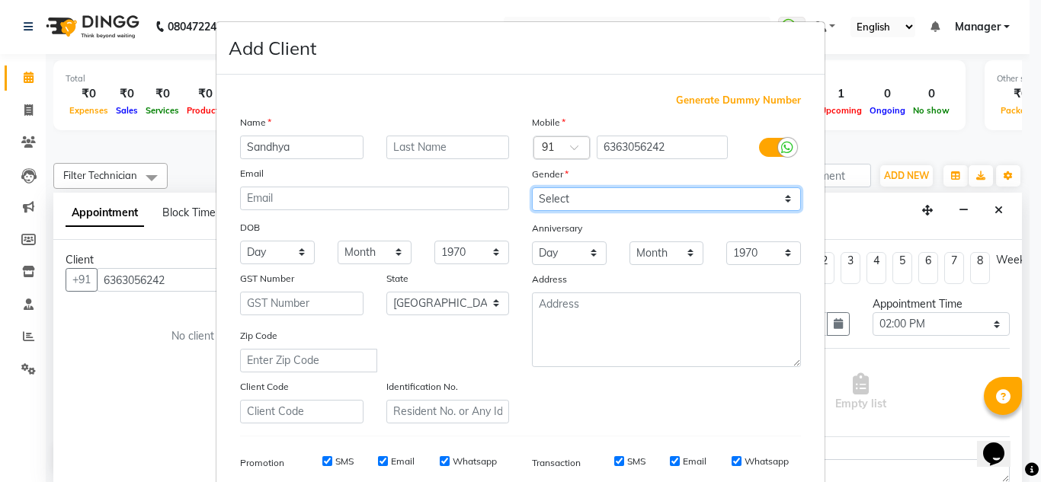
click at [625, 198] on select "Select Male Female Other Prefer Not To Say" at bounding box center [666, 199] width 269 height 24
select select "female"
click at [532, 187] on select "Select Male Female Other Prefer Not To Say" at bounding box center [666, 199] width 269 height 24
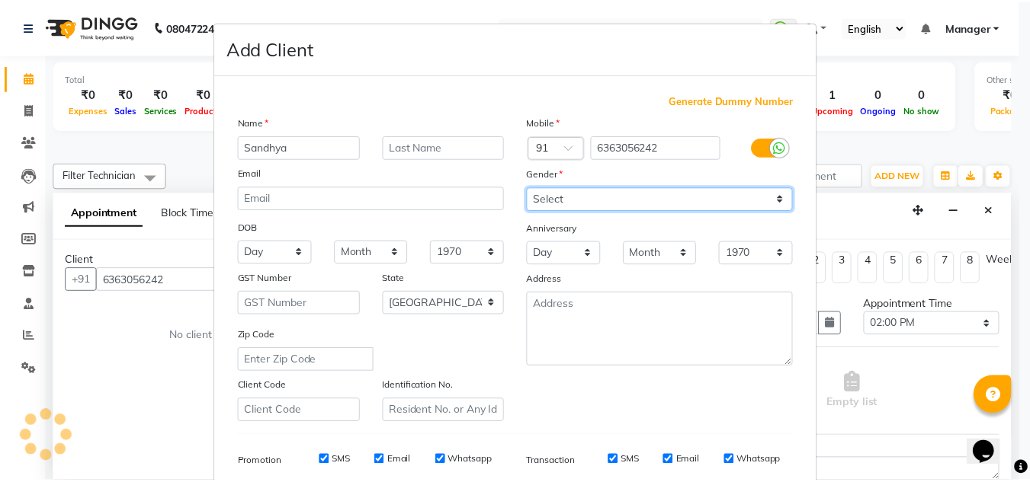
scroll to position [221, 0]
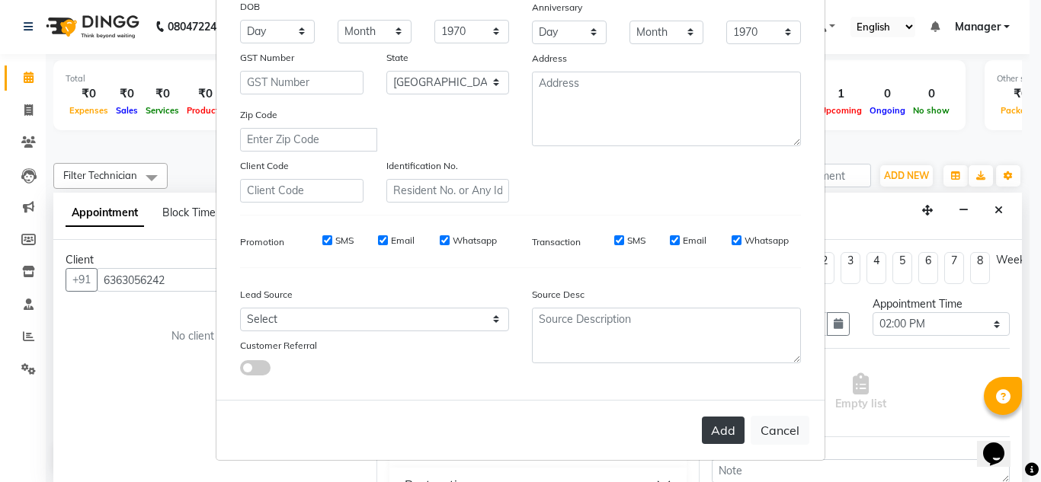
click at [721, 440] on button "Add" at bounding box center [723, 430] width 43 height 27
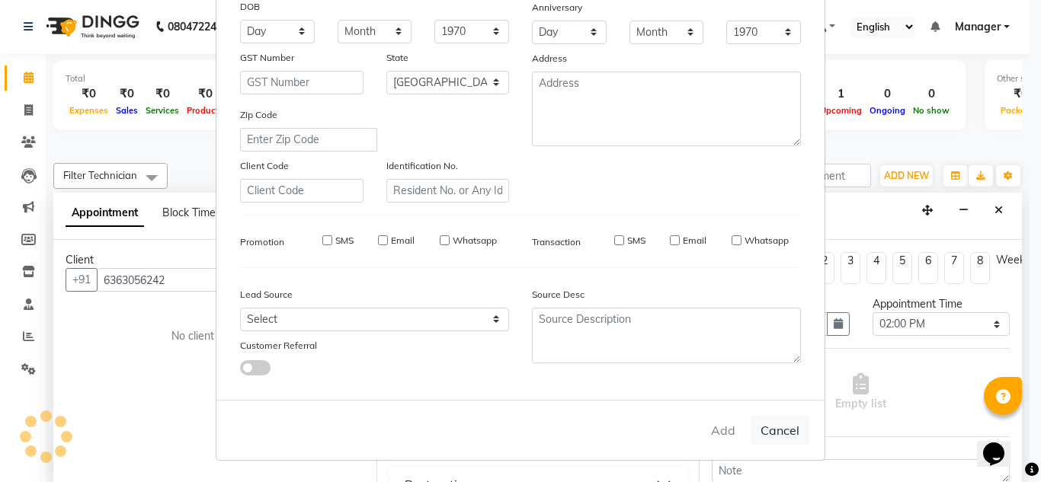
type input "63******42"
select select
select select "null"
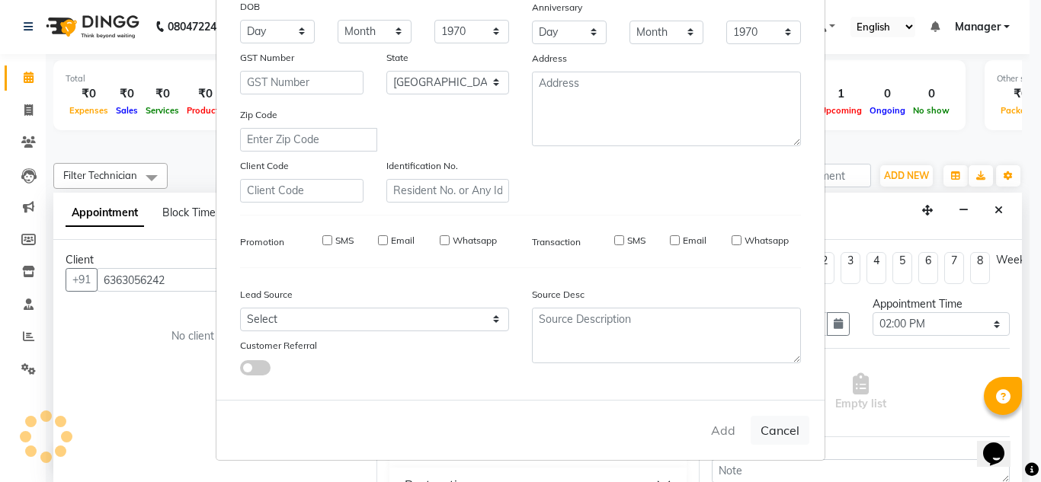
select select
checkbox input "false"
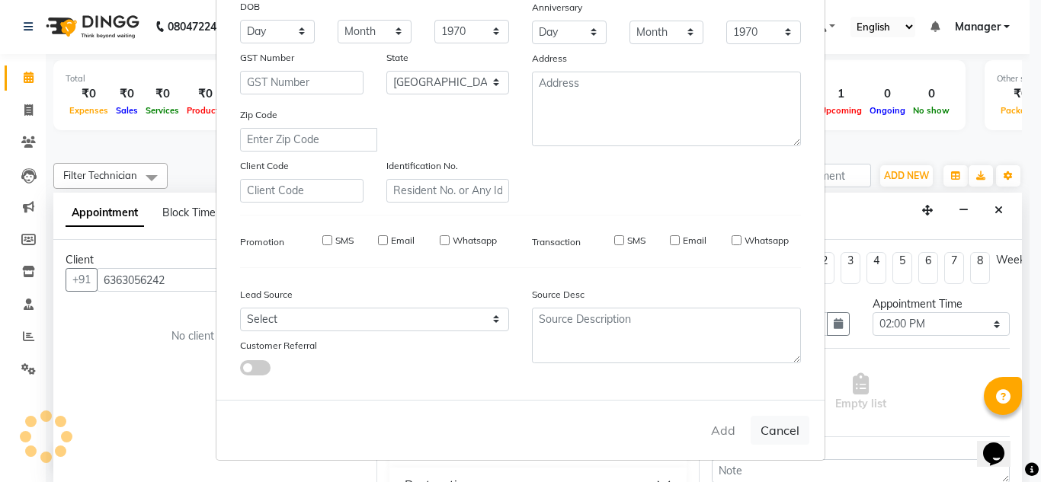
checkbox input "false"
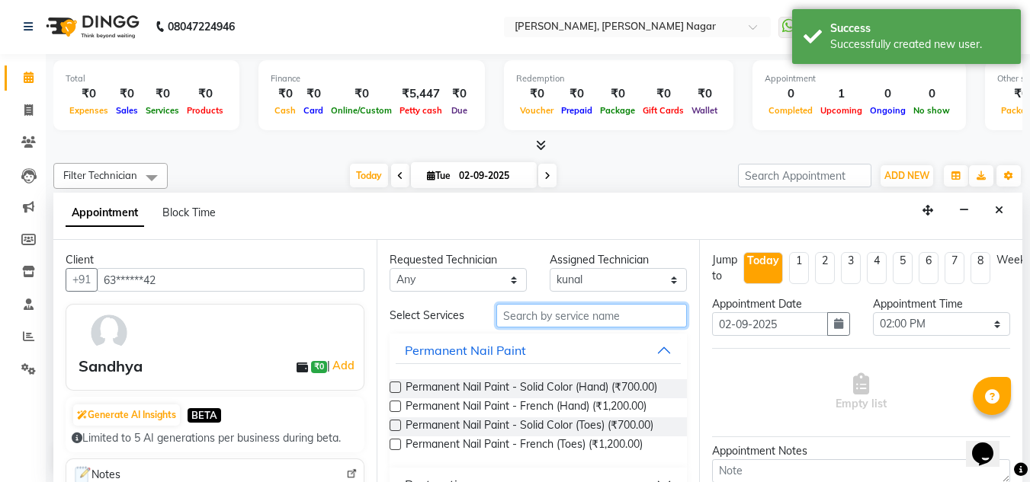
click at [589, 326] on input "text" at bounding box center [591, 316] width 191 height 24
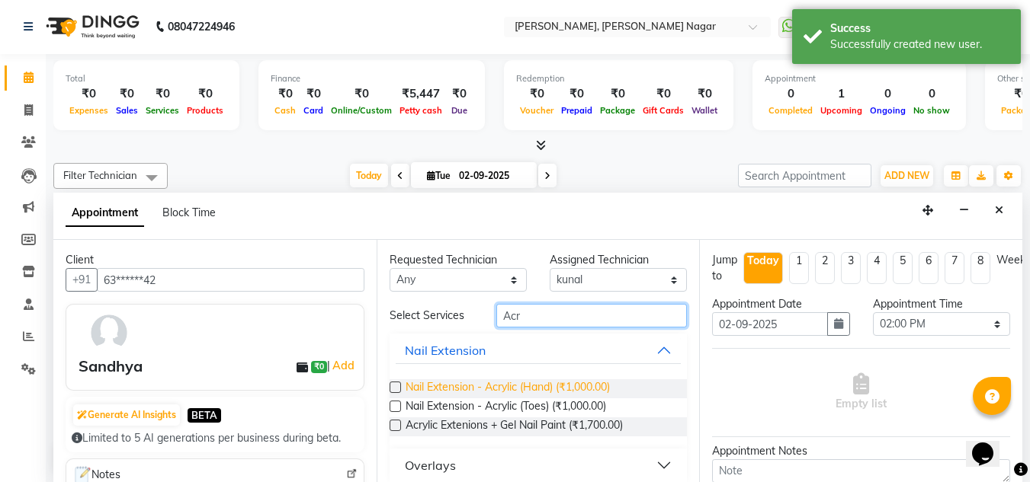
type input "Acr"
click at [540, 390] on span "Nail Extension - Acrylic (Hand) (₹1,000.00)" at bounding box center [507, 389] width 204 height 19
checkbox input "false"
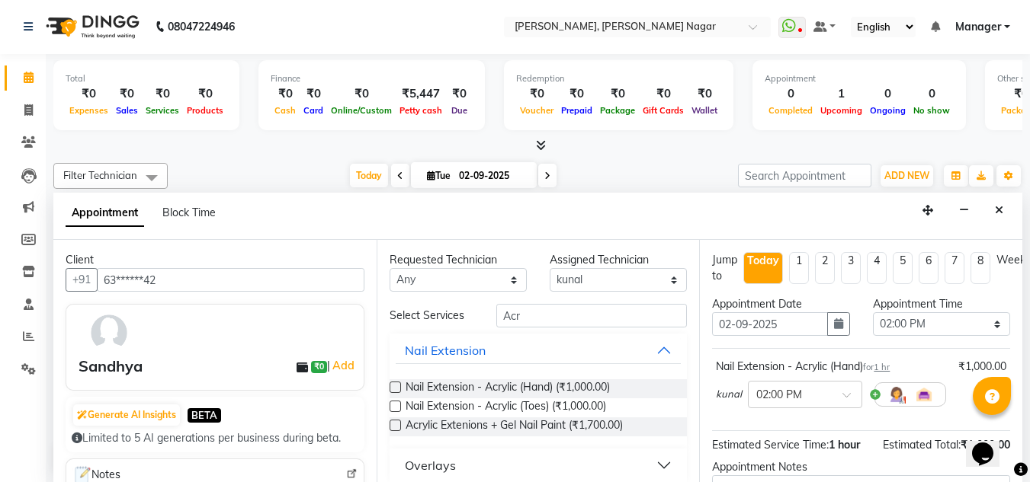
scroll to position [170, 0]
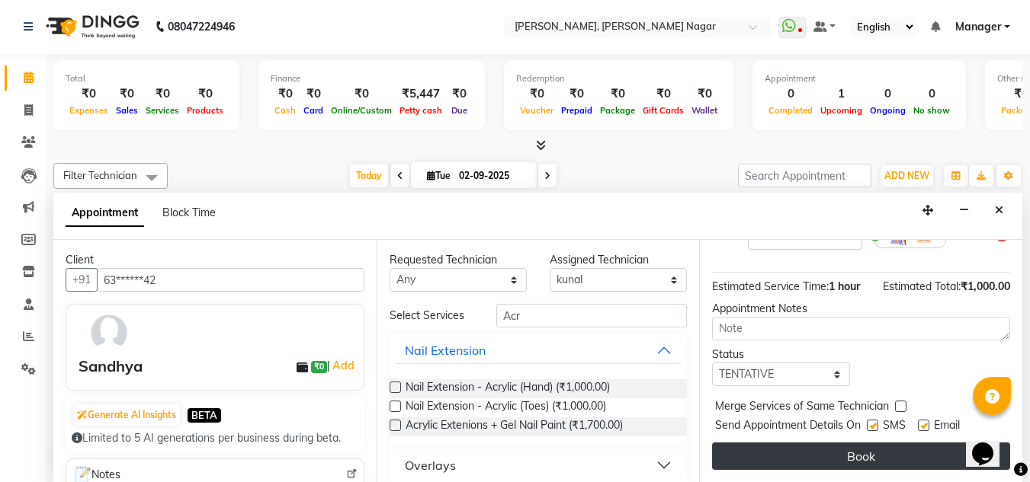
click at [841, 443] on button "Book" at bounding box center [861, 456] width 298 height 27
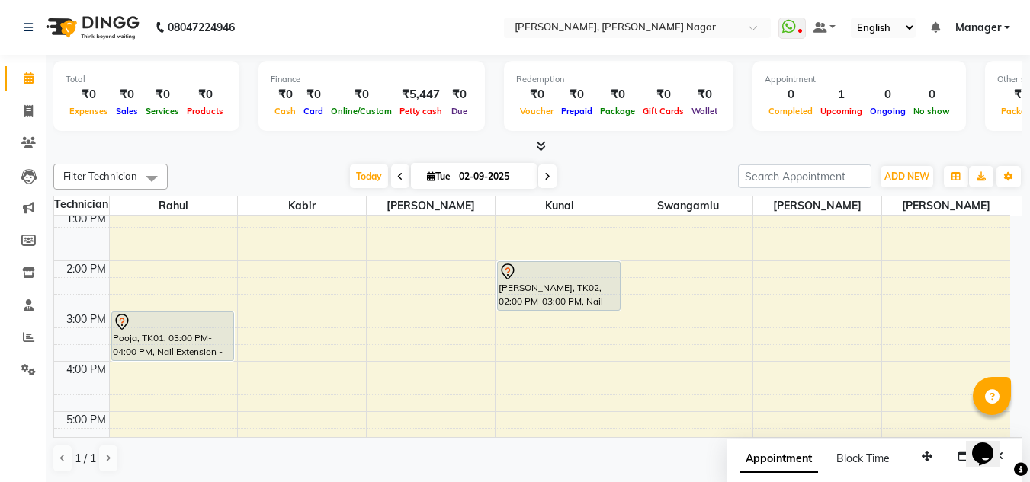
scroll to position [206, 0]
click at [27, 373] on icon at bounding box center [28, 369] width 14 height 11
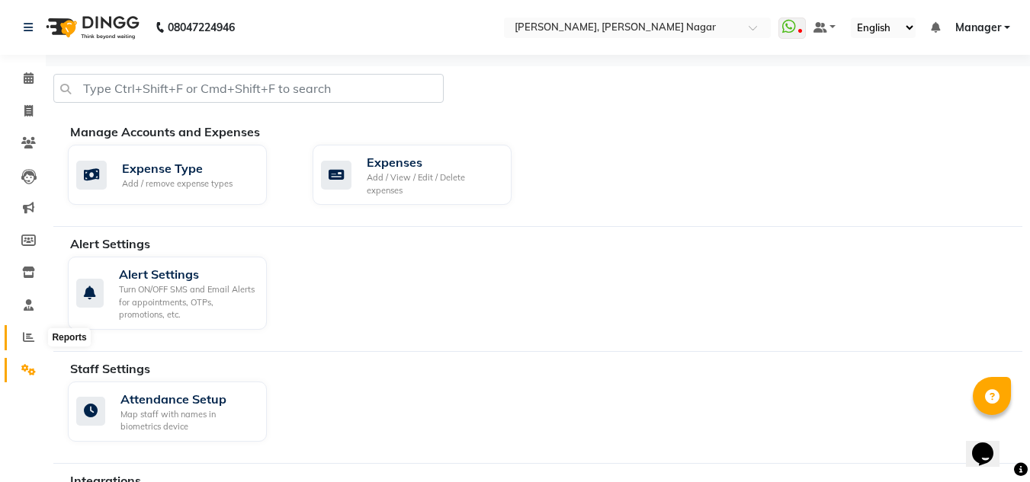
click at [20, 335] on span at bounding box center [28, 338] width 27 height 18
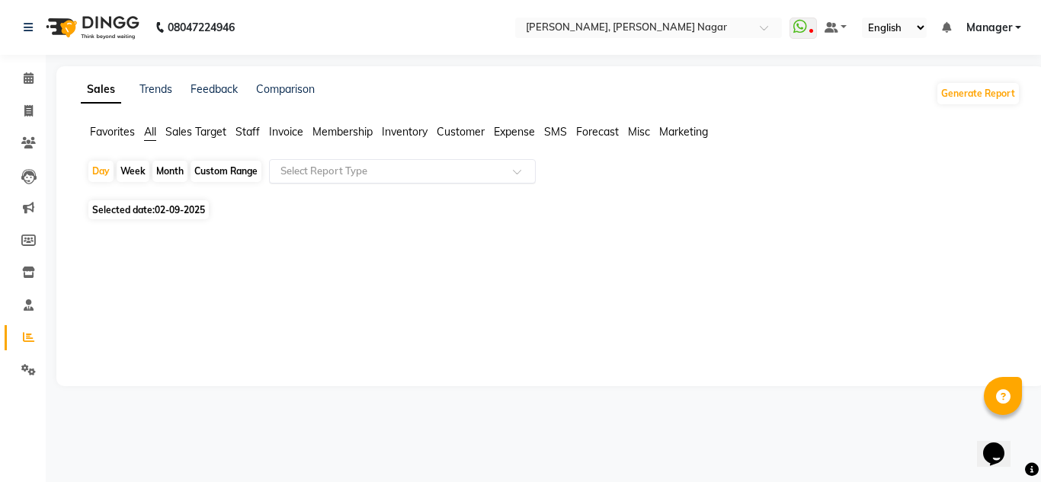
click at [345, 160] on div "Select Report Type" at bounding box center [402, 171] width 267 height 24
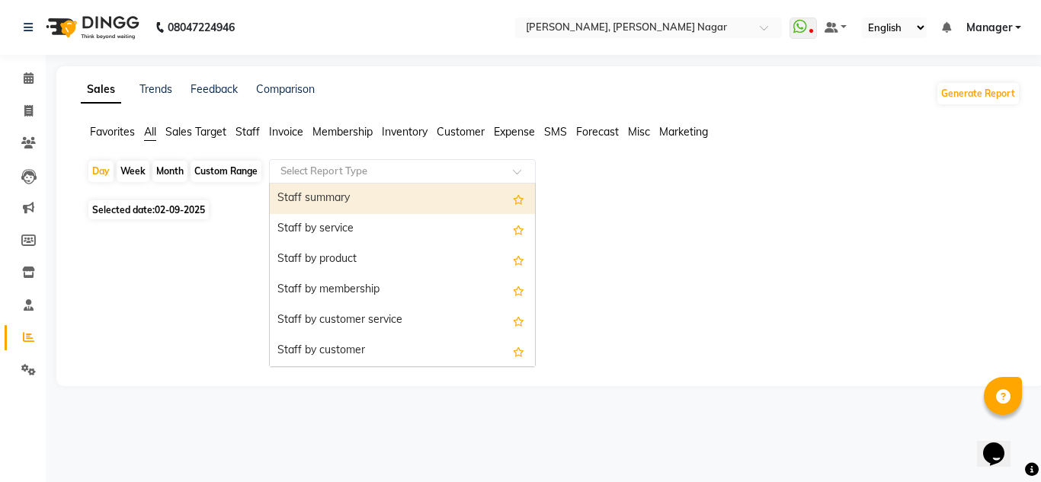
click at [331, 188] on div "Staff summary" at bounding box center [402, 199] width 265 height 30
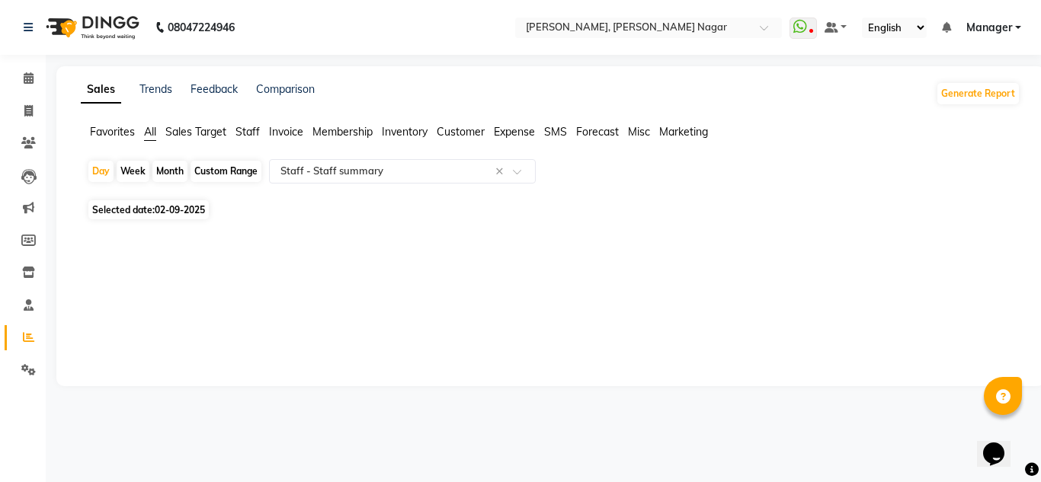
click at [163, 170] on div "Month" at bounding box center [169, 171] width 35 height 21
select select "9"
select select "2025"
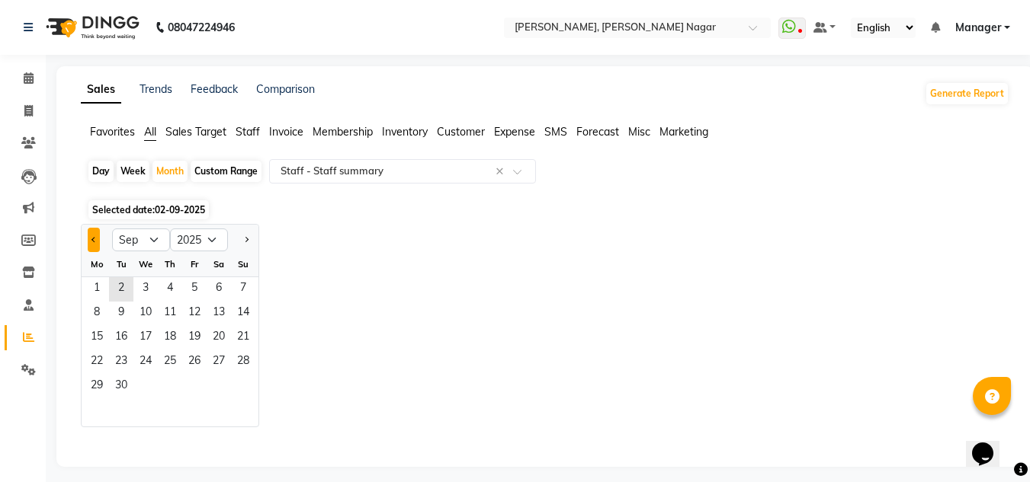
click at [91, 242] on button "Previous month" at bounding box center [94, 240] width 12 height 24
select select "8"
click at [194, 291] on span "1" at bounding box center [194, 289] width 24 height 24
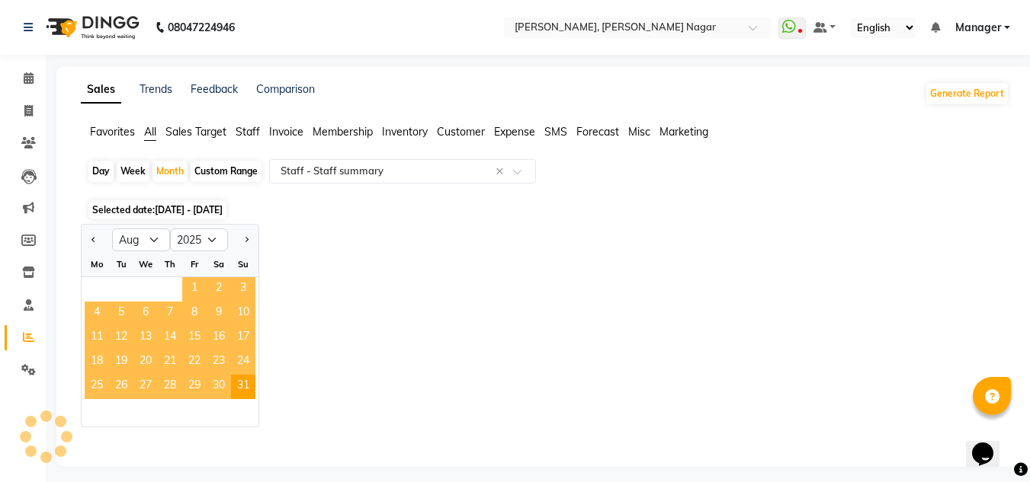
select select "csv"
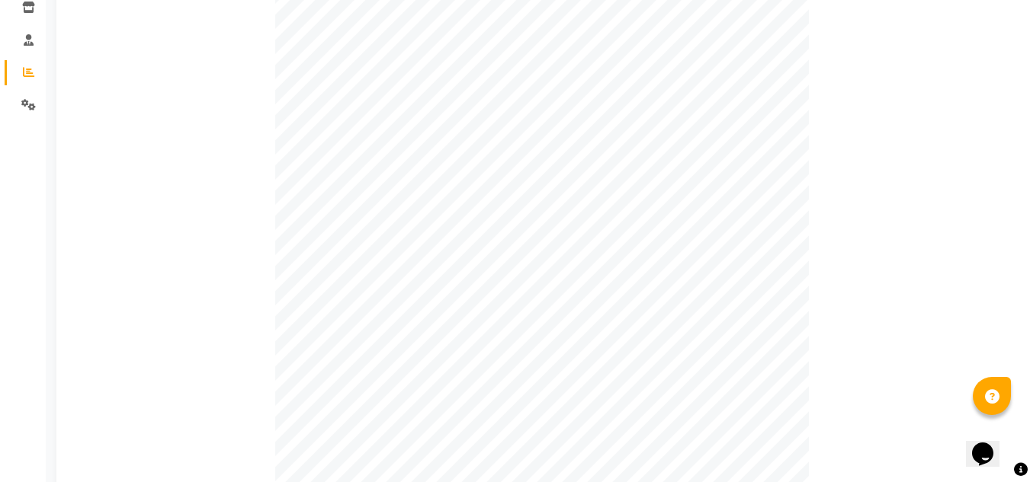
scroll to position [266, 0]
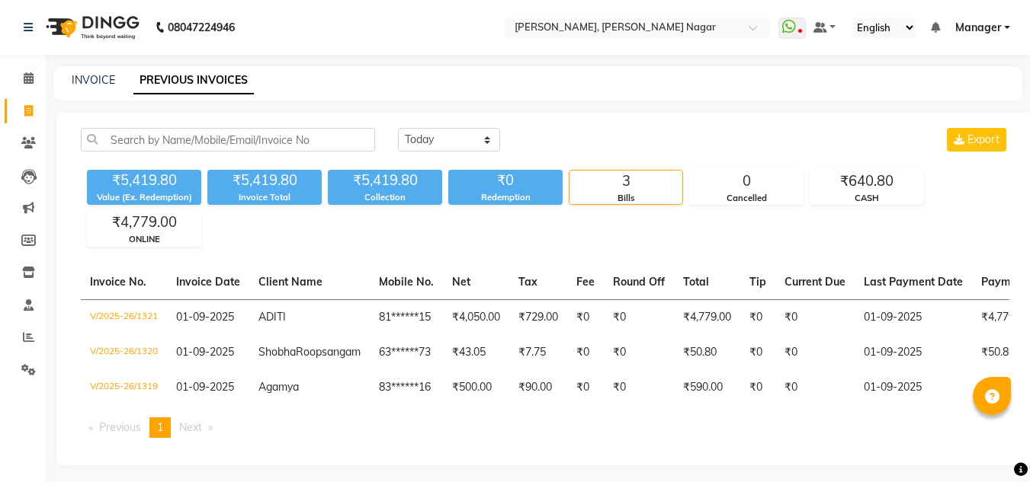
select select "[DATE]"
click at [858, 200] on div "CASH" at bounding box center [866, 198] width 113 height 13
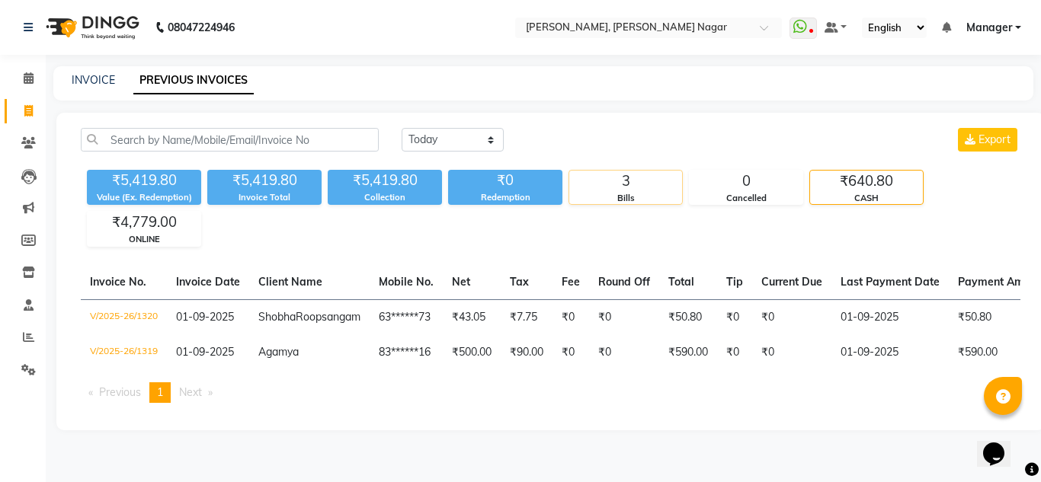
click at [583, 195] on div "Bills" at bounding box center [625, 198] width 113 height 13
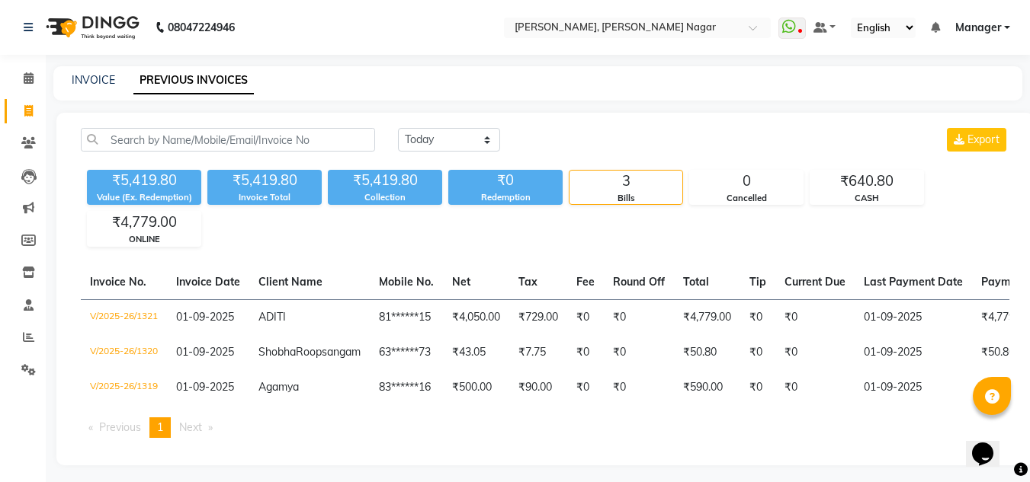
click at [542, 193] on div "Redemption" at bounding box center [505, 197] width 114 height 13
click at [455, 180] on div "₹0" at bounding box center [505, 180] width 114 height 21
click at [620, 184] on div "3" at bounding box center [625, 181] width 113 height 21
click at [743, 178] on div "0" at bounding box center [746, 181] width 113 height 21
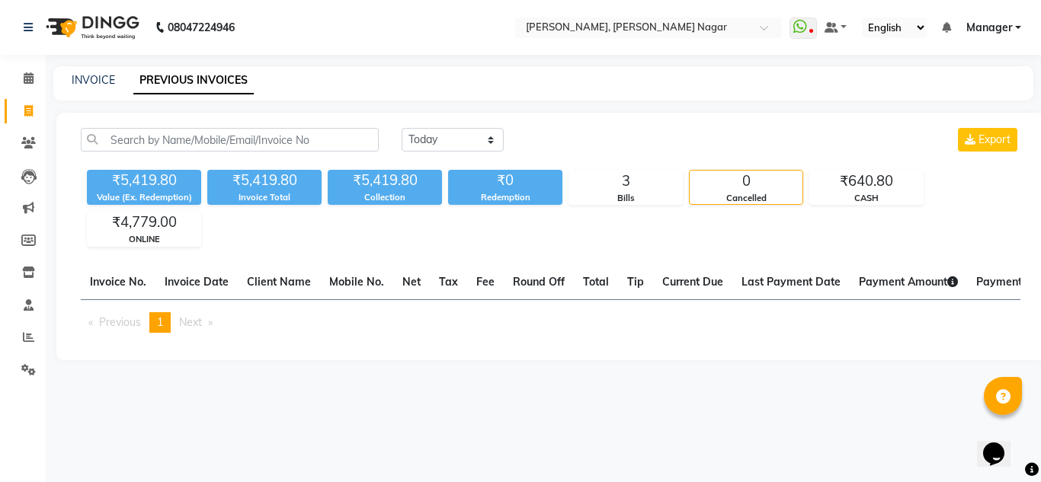
click at [860, 207] on div "₹5,419.80 Value (Ex. Redemption) ₹5,419.80 Invoice Total ₹5,419.80 Collection ₹…" at bounding box center [551, 205] width 940 height 83
click at [863, 203] on div "CASH" at bounding box center [866, 198] width 113 height 13
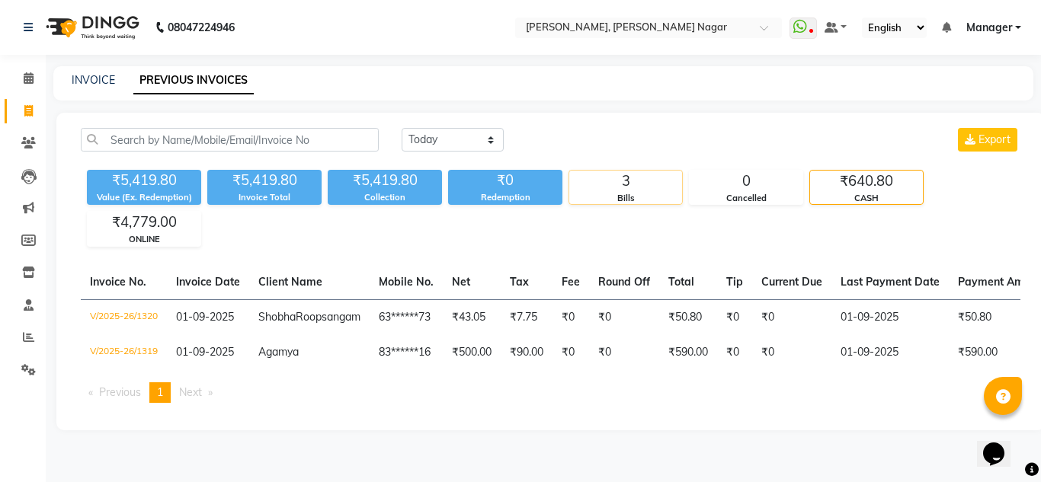
click at [643, 186] on div "3" at bounding box center [625, 181] width 113 height 21
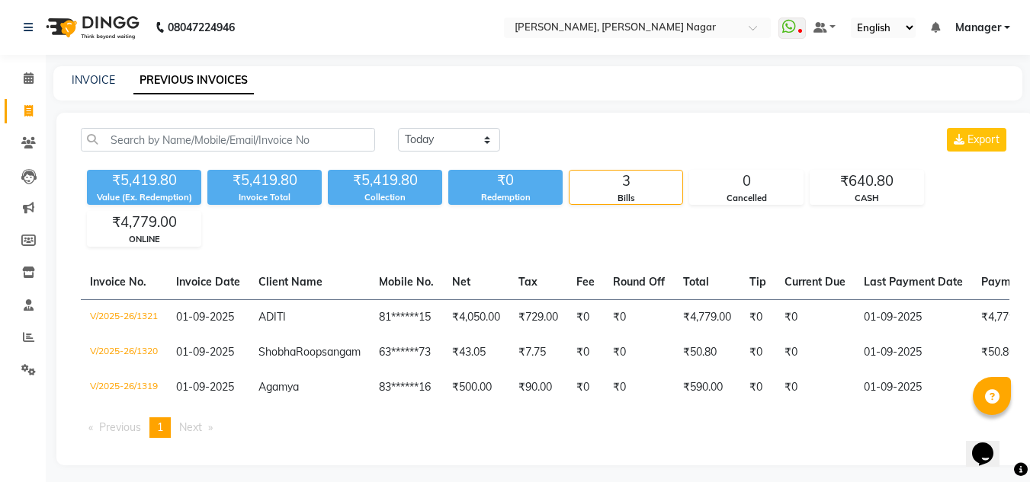
click at [912, 166] on div "₹5,419.80 Value (Ex. Redemption) ₹5,419.80 Invoice Total ₹5,419.80 Collection ₹…" at bounding box center [545, 205] width 928 height 83
click at [807, 176] on div "₹5,419.80 Value (Ex. Redemption) ₹5,419.80 Invoice Total ₹5,419.80 Collection ₹…" at bounding box center [545, 205] width 928 height 83
click at [756, 184] on div "0" at bounding box center [746, 181] width 113 height 21
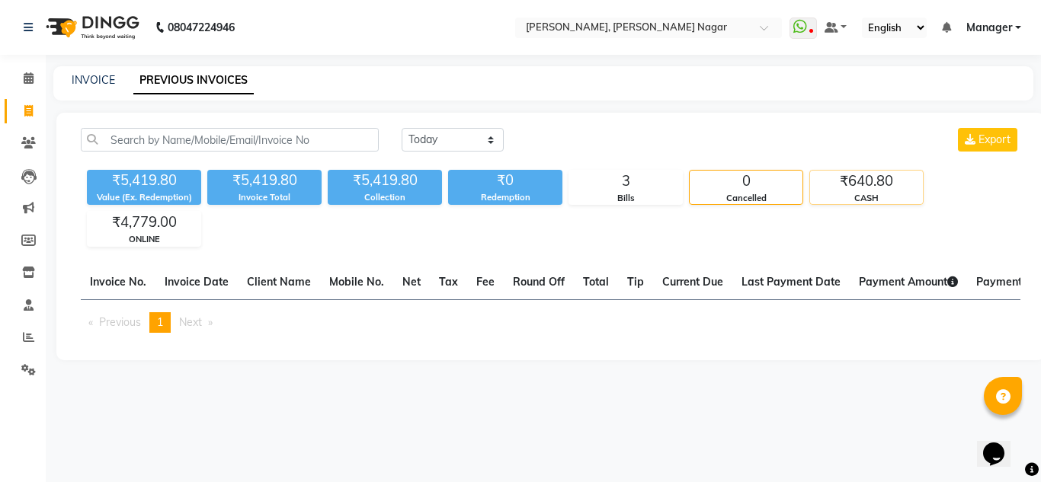
click at [856, 193] on div "CASH" at bounding box center [866, 198] width 113 height 13
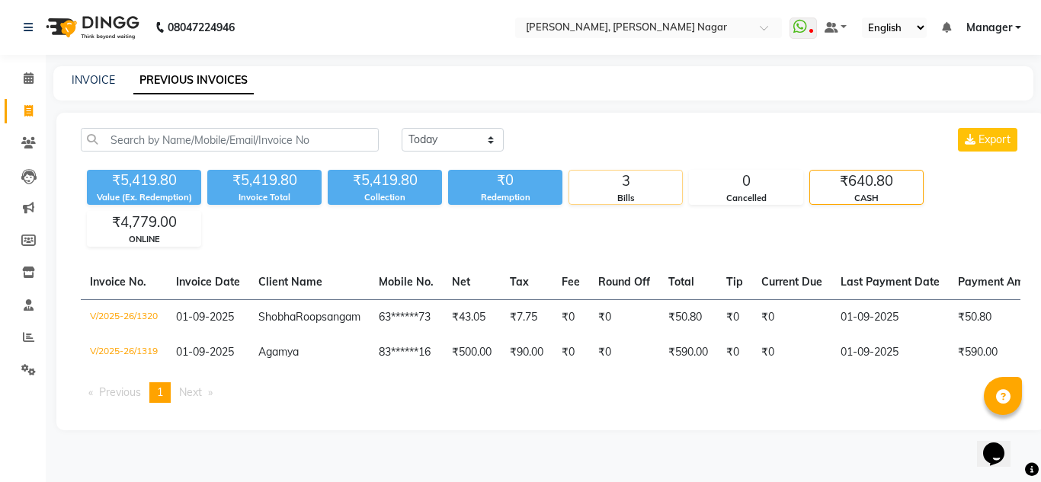
click at [682, 190] on div "3 Bills" at bounding box center [626, 187] width 114 height 35
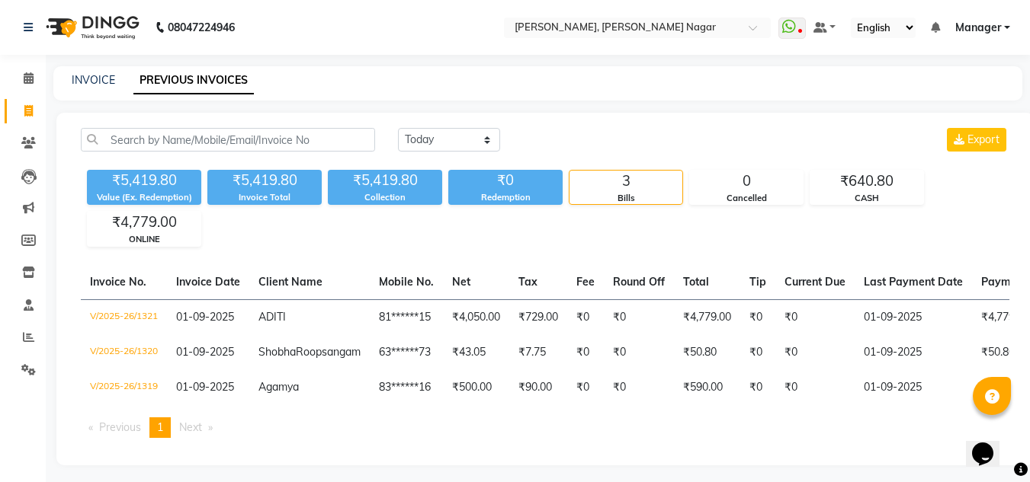
click at [858, 166] on div "₹5,419.80 Value (Ex. Redemption) ₹5,419.80 Invoice Total ₹5,419.80 Collection ₹…" at bounding box center [545, 205] width 928 height 83
click at [844, 215] on div "₹5,419.80 Value (Ex. Redemption) ₹5,419.80 Invoice Total ₹5,419.80 Collection ₹…" at bounding box center [545, 205] width 928 height 83
click at [895, 192] on div "CASH" at bounding box center [866, 198] width 113 height 13
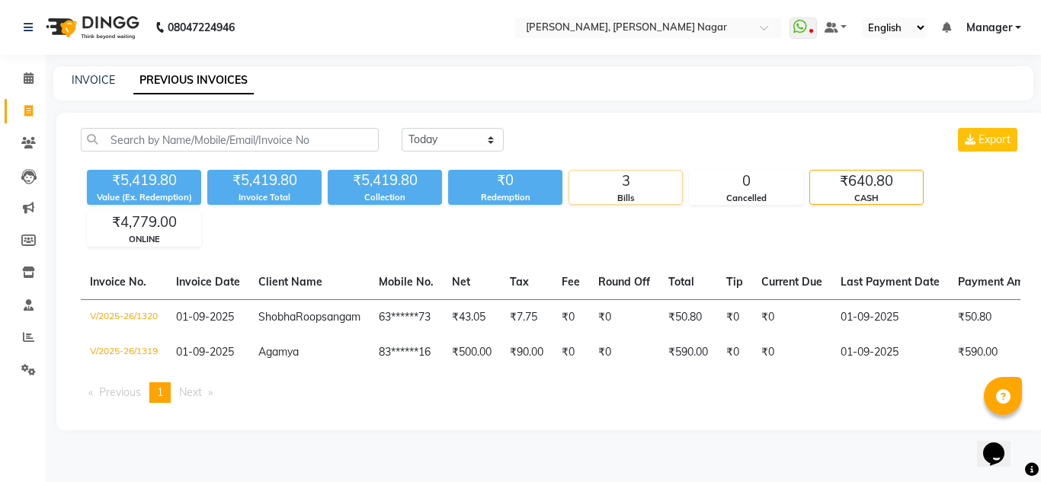
click at [604, 199] on div "Bills" at bounding box center [625, 198] width 113 height 13
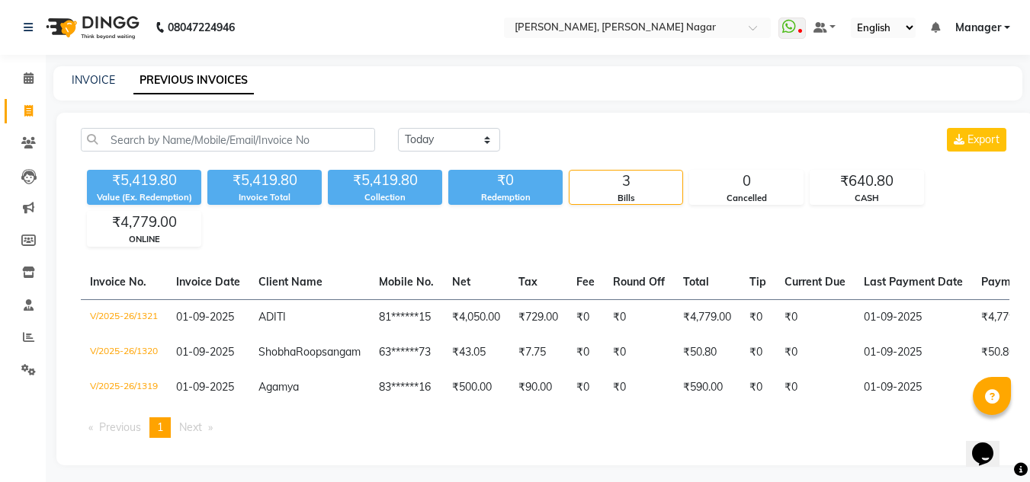
click at [604, 199] on div "Bills" at bounding box center [625, 198] width 113 height 13
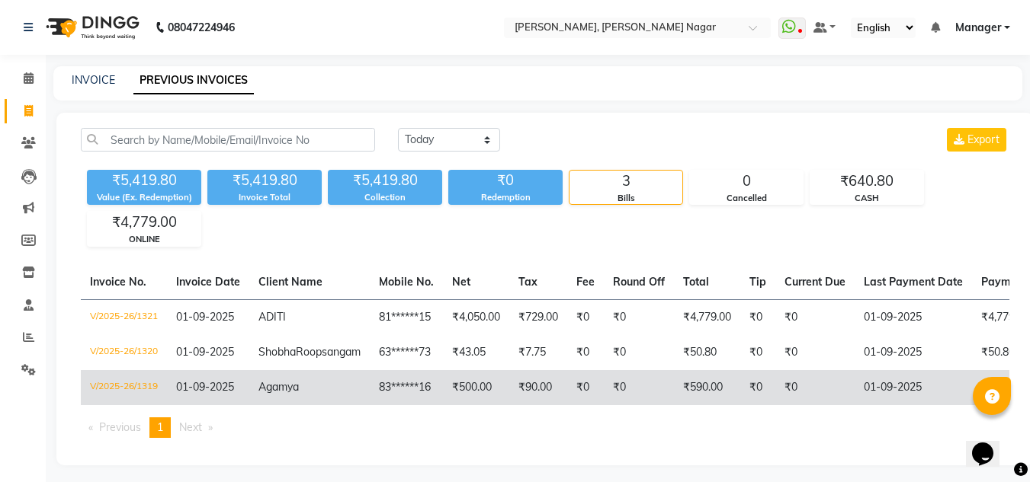
click at [822, 392] on td "₹0" at bounding box center [814, 387] width 79 height 35
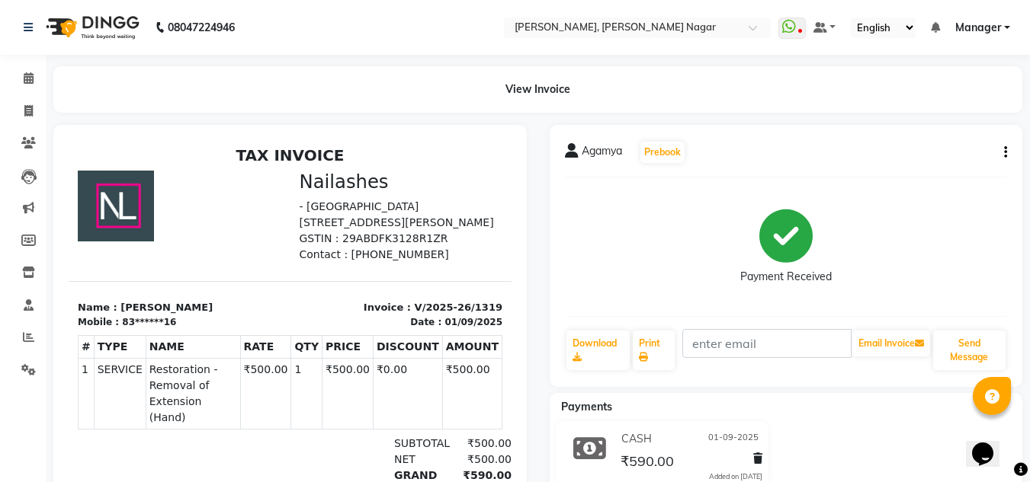
click at [822, 392] on div "Agamya Prebook Payment Received Download Print Email Invoice Send Message Payme…" at bounding box center [786, 345] width 496 height 440
click at [1003, 69] on div "View Invoice" at bounding box center [537, 89] width 969 height 46
click at [30, 115] on icon at bounding box center [28, 110] width 8 height 11
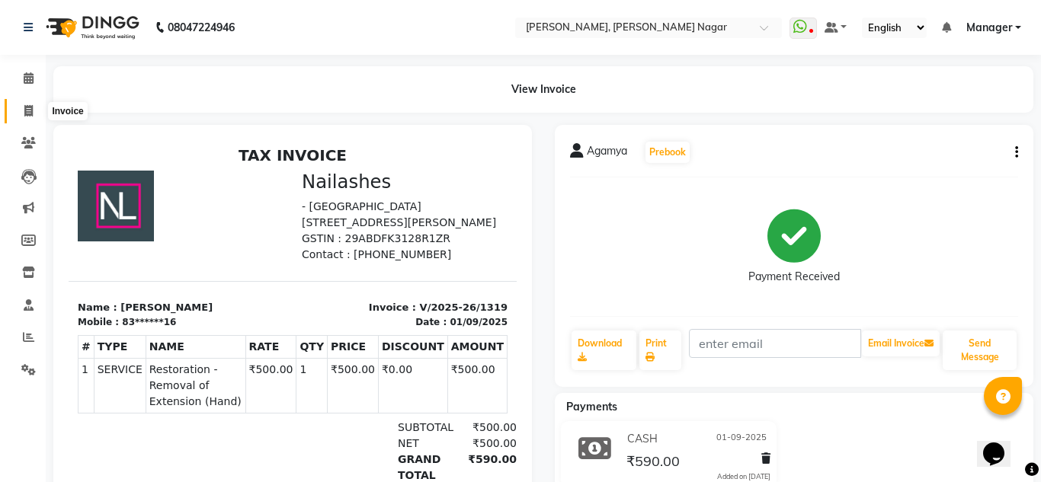
select select "service"
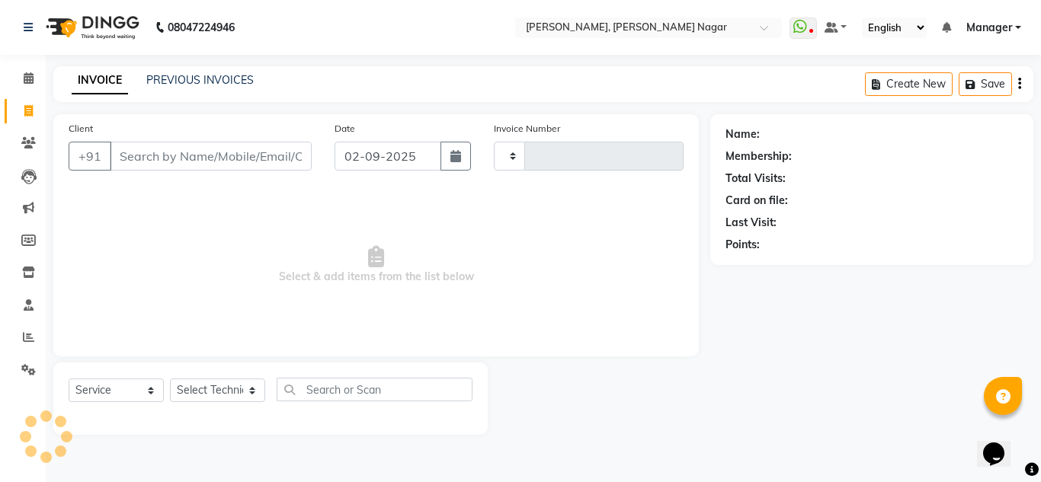
type input "1322"
select select "7686"
click at [30, 115] on icon at bounding box center [28, 110] width 8 height 11
select select "service"
type input "1322"
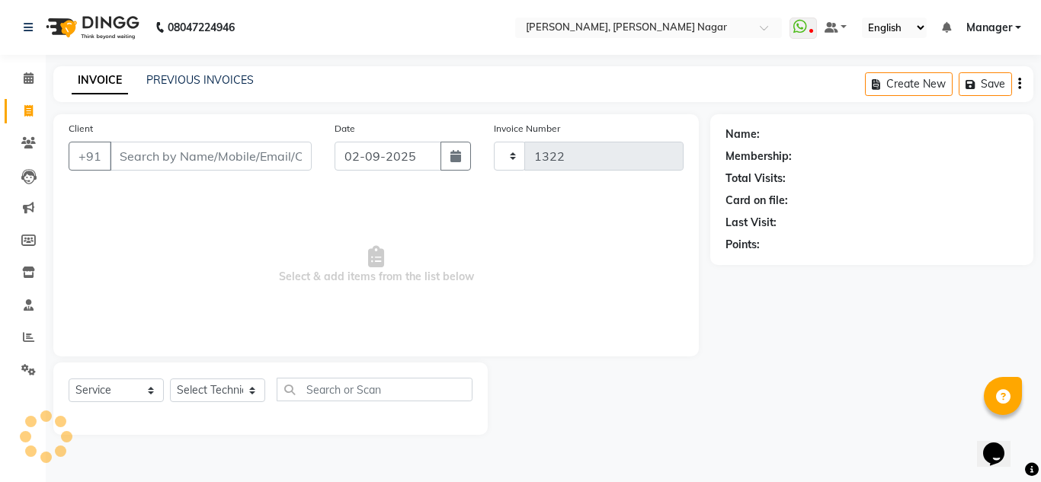
select select "7686"
click at [30, 115] on icon at bounding box center [28, 110] width 8 height 11
select select "7686"
select select "service"
click at [24, 76] on icon at bounding box center [29, 77] width 10 height 11
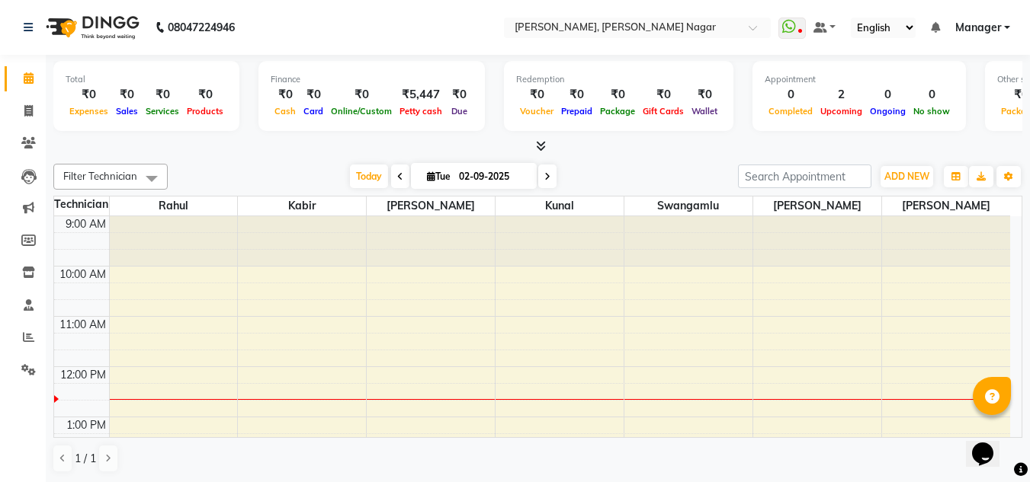
click at [979, 20] on span "Manager" at bounding box center [978, 28] width 46 height 16
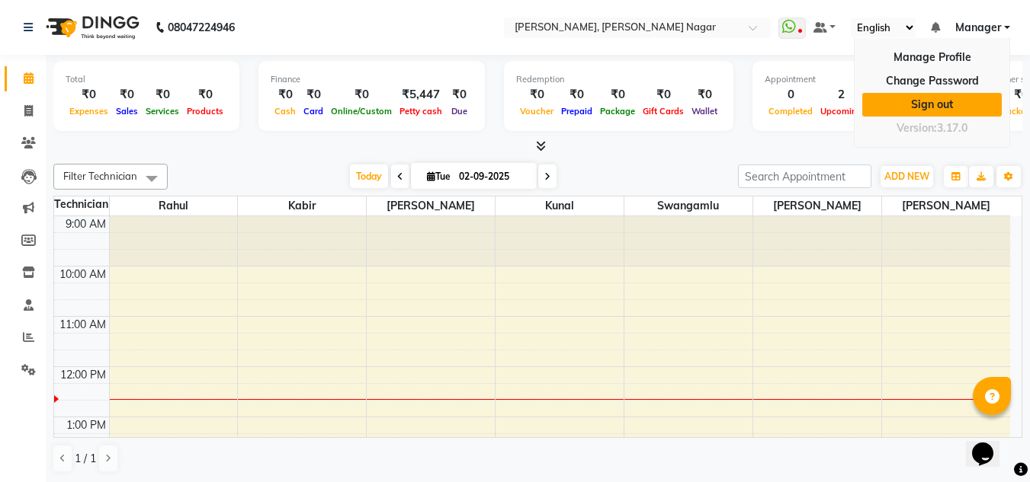
click at [940, 96] on link "Sign out" at bounding box center [931, 105] width 139 height 24
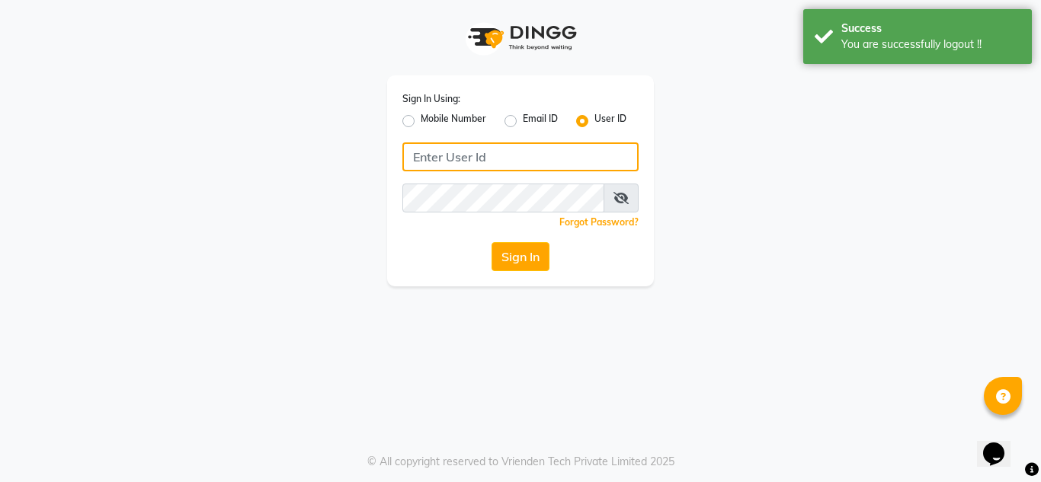
type input "9611560759"
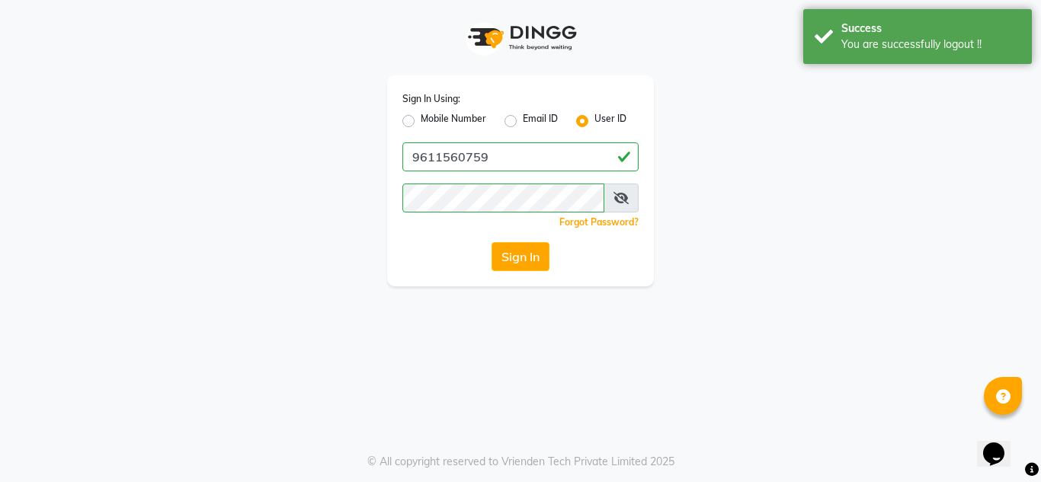
click at [421, 120] on label "Mobile Number" at bounding box center [454, 121] width 66 height 18
click at [421, 120] on input "Mobile Number" at bounding box center [426, 117] width 10 height 10
radio input "true"
radio input "false"
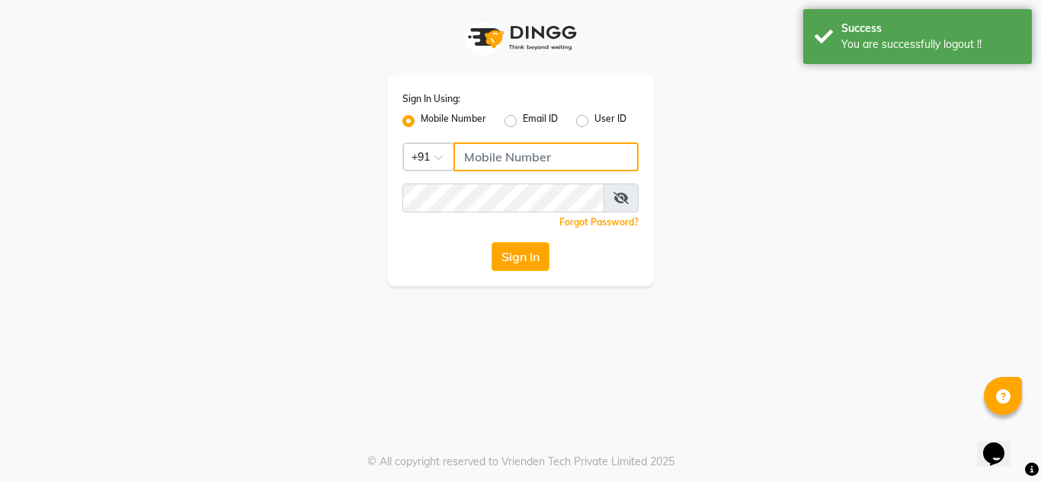
click at [498, 163] on input "Username" at bounding box center [545, 157] width 185 height 29
type input "7760894079"
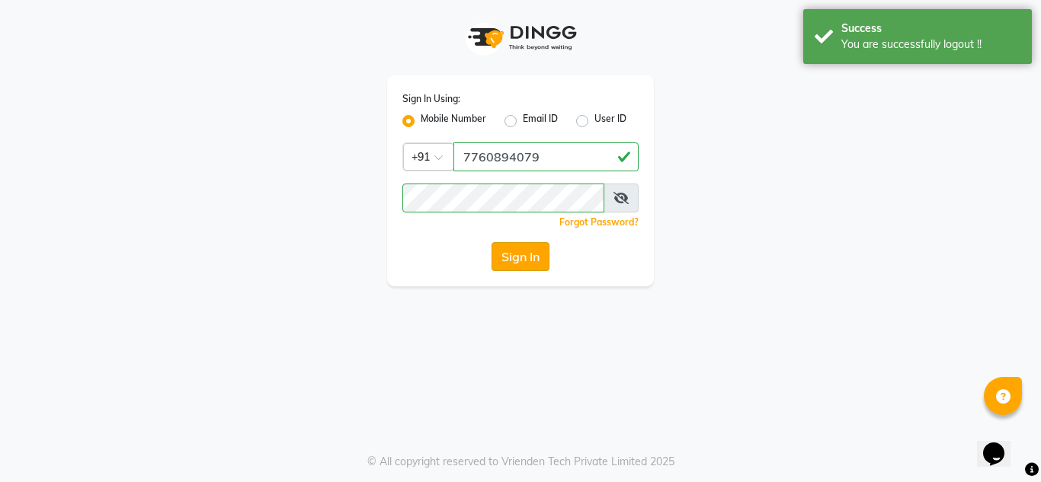
click at [532, 249] on button "Sign In" at bounding box center [521, 256] width 58 height 29
